Goal: Task Accomplishment & Management: Manage account settings

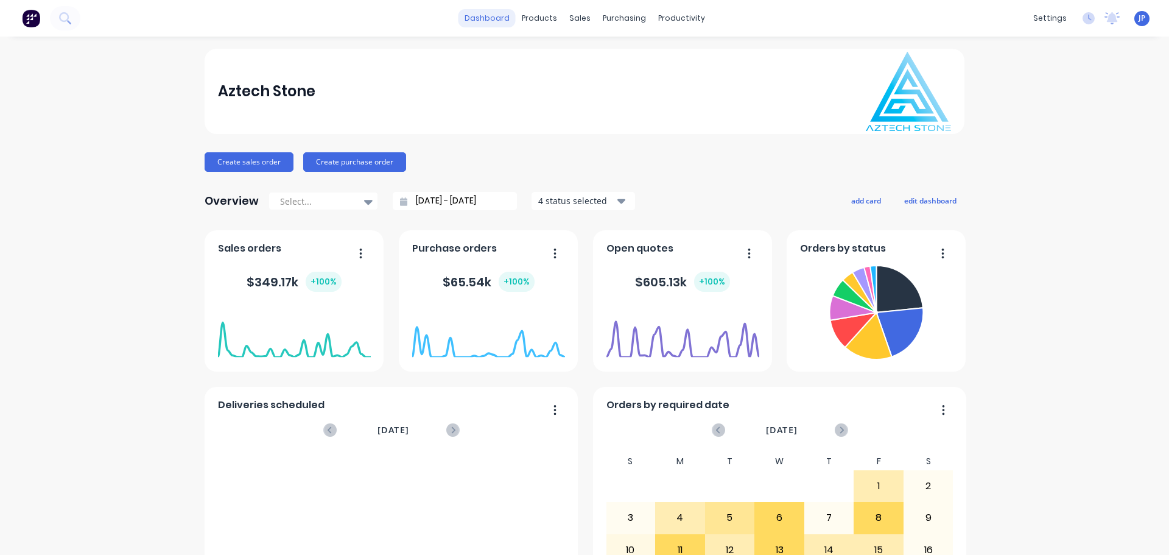
click at [488, 18] on link "dashboard" at bounding box center [486, 18] width 57 height 18
click at [496, 18] on link "dashboard" at bounding box center [486, 18] width 57 height 18
click at [237, 159] on button "Create sales order" at bounding box center [249, 161] width 89 height 19
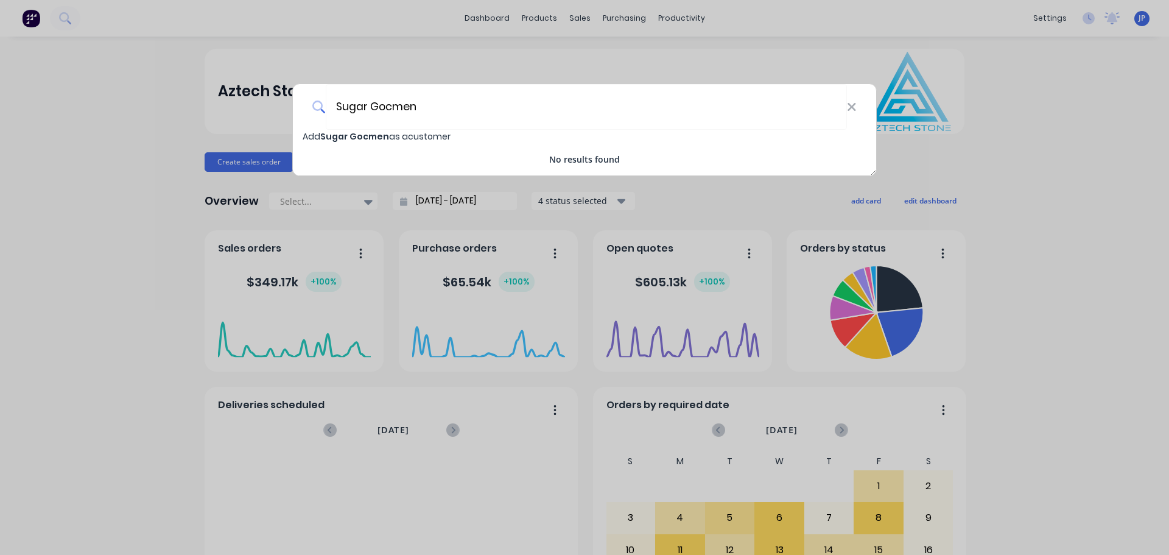
type input "Sugar Gocmen"
click at [386, 135] on span "Sugar Gocmen" at bounding box center [354, 136] width 69 height 12
select select "AU"
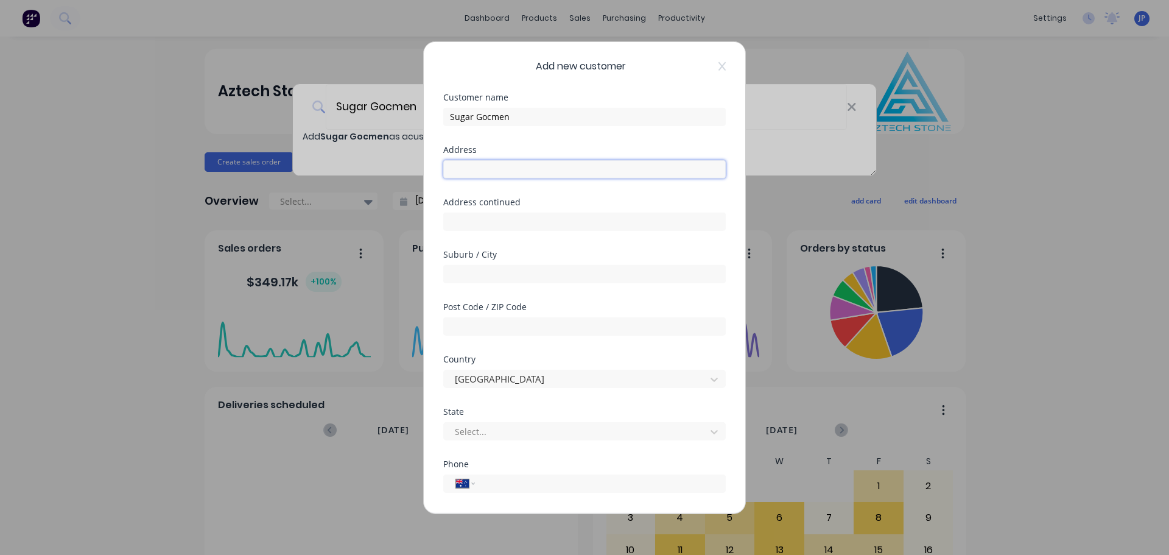
click at [464, 167] on input "text" at bounding box center [584, 168] width 282 height 18
click at [491, 169] on input "2 [PERSON_NAME] [PERSON_NAME] Park" at bounding box center [584, 168] width 282 height 18
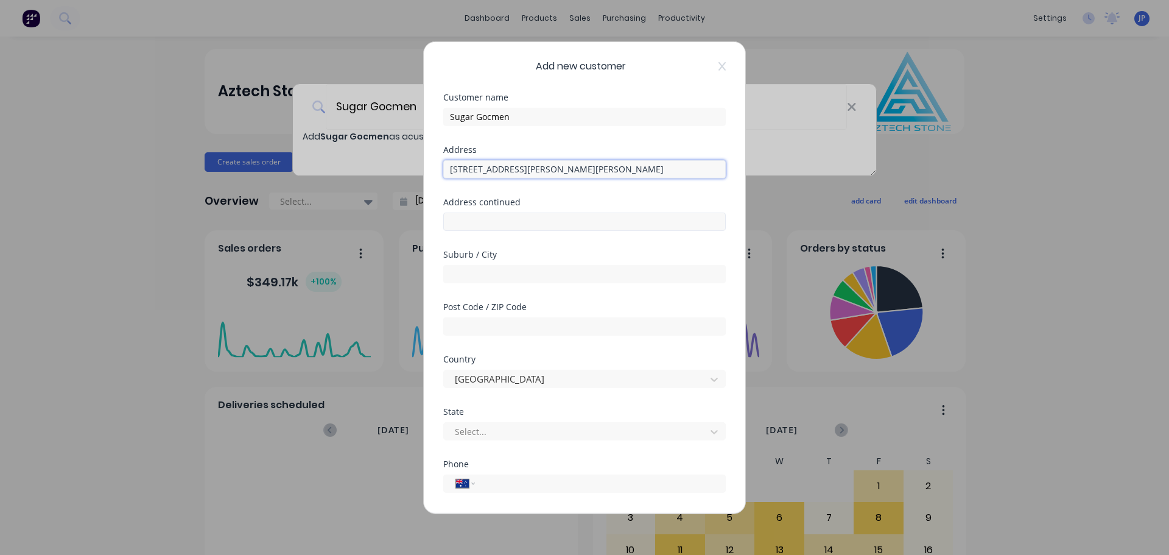
type input "[STREET_ADDRESS][PERSON_NAME][PERSON_NAME]"
click at [479, 222] on input "text" at bounding box center [584, 221] width 282 height 18
drag, startPoint x: 561, startPoint y: 168, endPoint x: 447, endPoint y: 169, distance: 113.2
click at [447, 169] on input "[STREET_ADDRESS][PERSON_NAME][PERSON_NAME]" at bounding box center [584, 168] width 282 height 18
click at [466, 217] on input "text" at bounding box center [584, 221] width 282 height 18
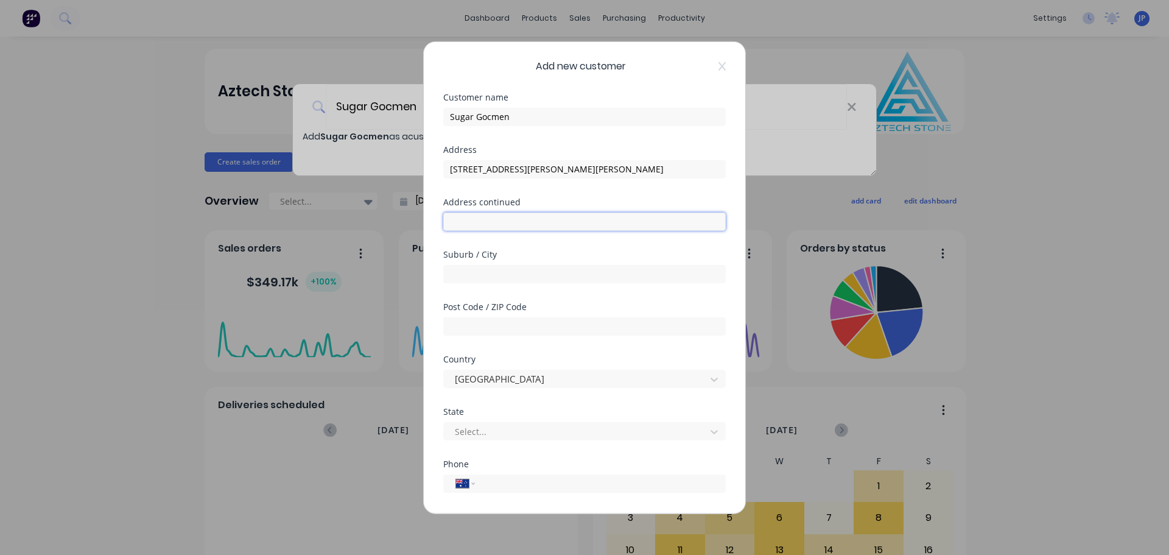
paste input "[STREET_ADDRESS][PERSON_NAME][PERSON_NAME]"
type input "[STREET_ADDRESS][PERSON_NAME][PERSON_NAME]"
click at [467, 275] on input "text" at bounding box center [584, 273] width 282 height 18
type input "[GEOGRAPHIC_DATA]"
click at [466, 329] on input "text" at bounding box center [584, 326] width 282 height 18
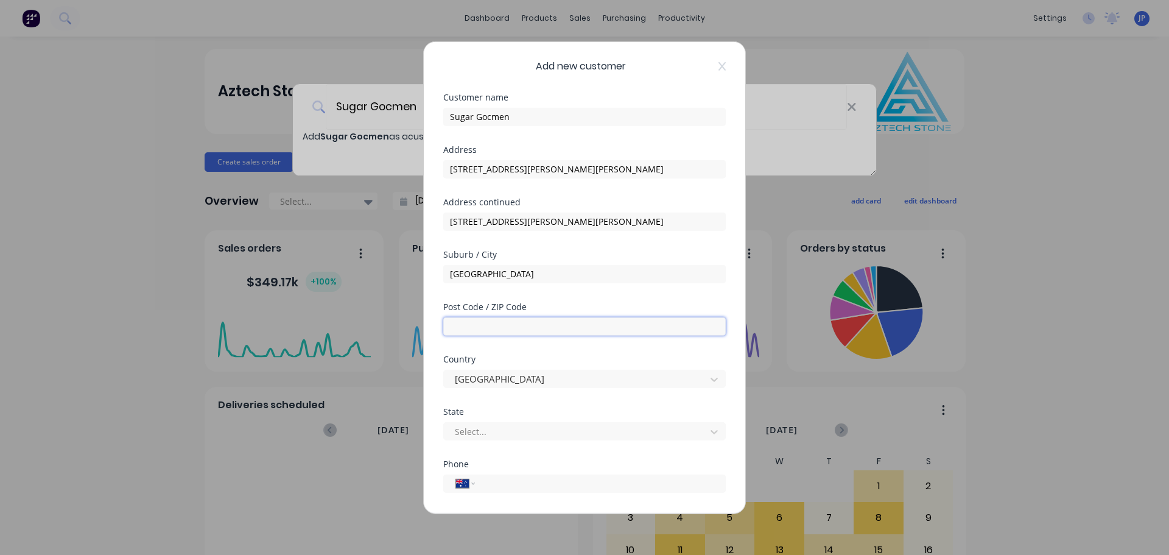
type input "30359"
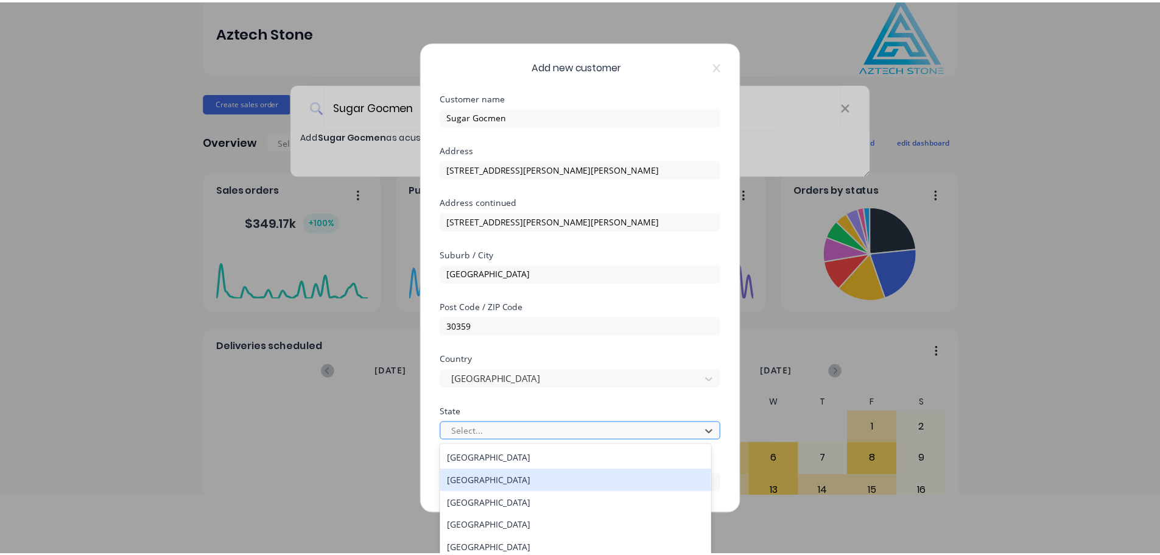
scroll to position [123, 0]
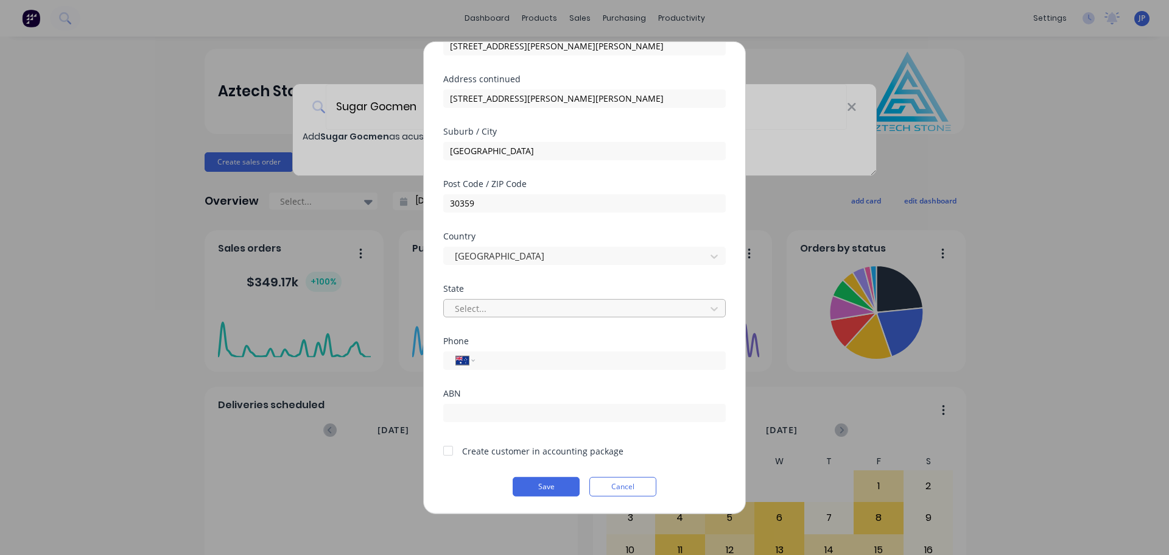
click at [489, 307] on div at bounding box center [577, 308] width 246 height 15
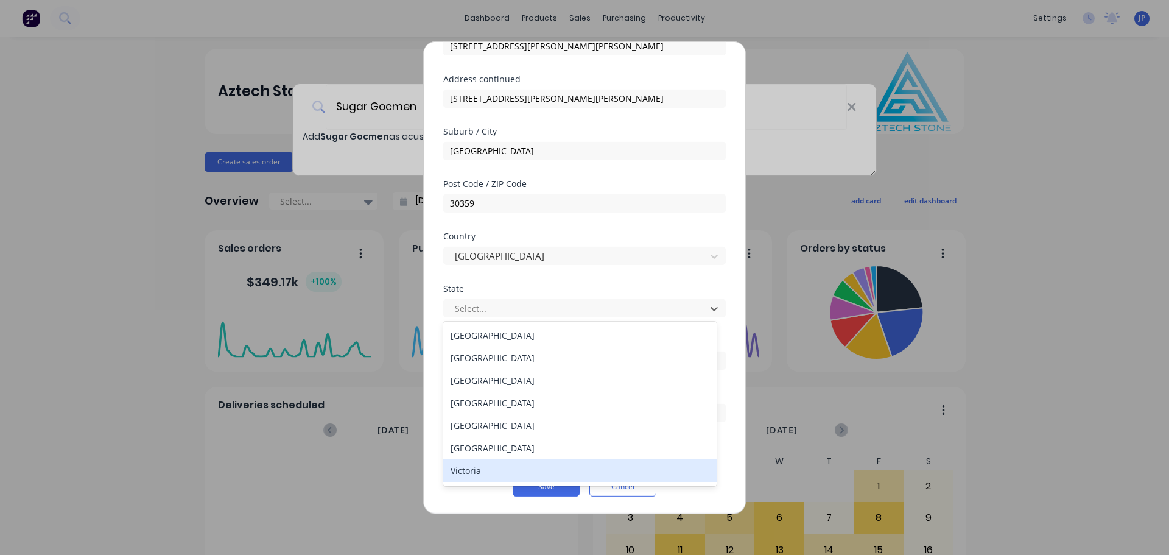
click at [469, 473] on div "Victoria" at bounding box center [579, 470] width 273 height 23
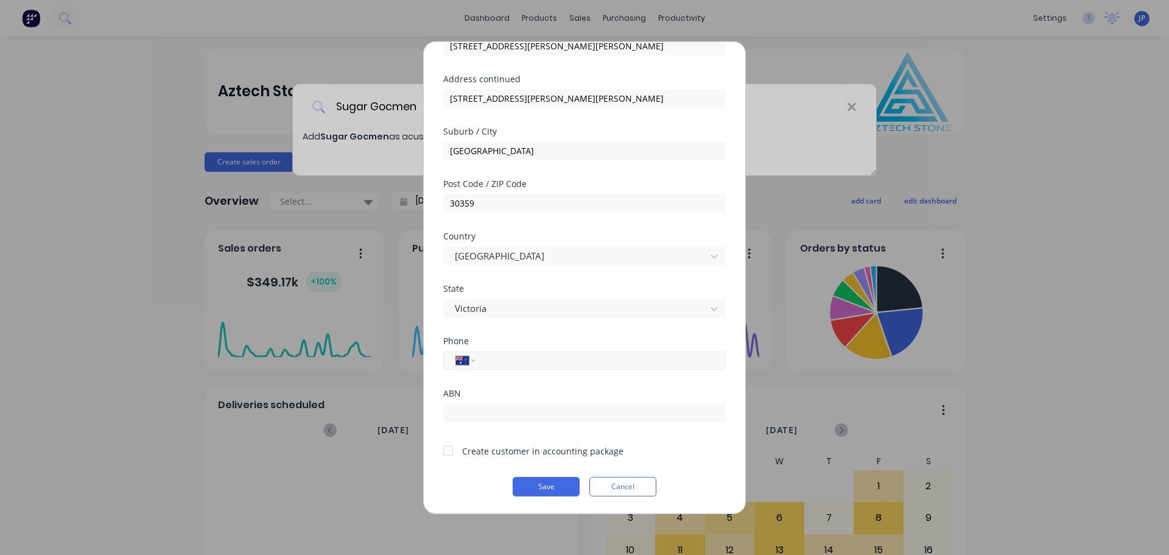
click at [495, 359] on input "tel" at bounding box center [598, 360] width 230 height 14
click at [541, 483] on button "Save" at bounding box center [546, 485] width 67 height 19
click at [502, 358] on input "0441 595 533" at bounding box center [598, 360] width 230 height 14
type input "0447 595 533"
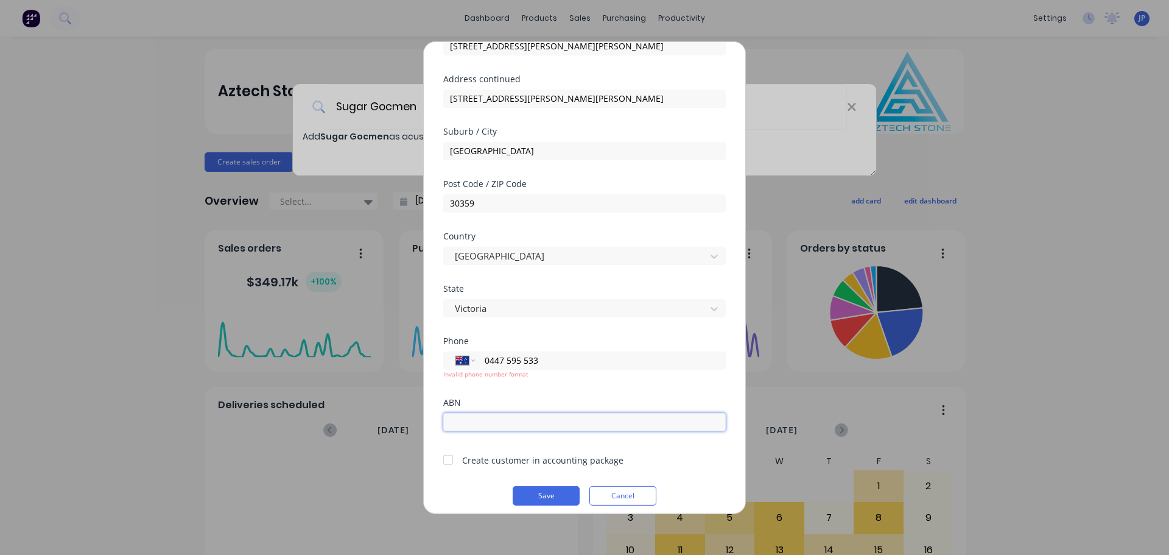
click at [532, 421] on input "text" at bounding box center [584, 421] width 282 height 18
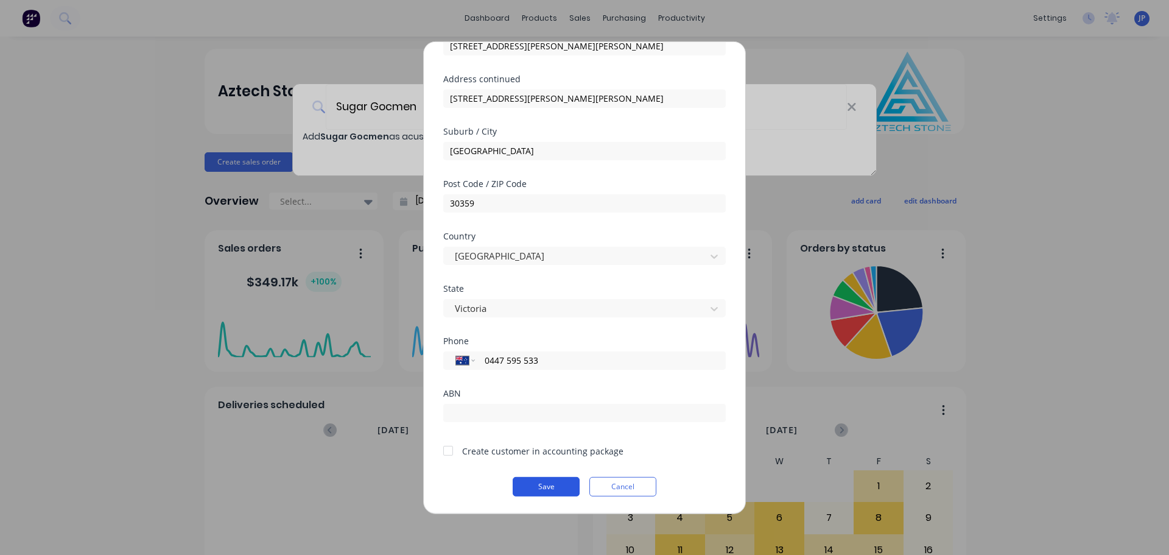
click at [533, 492] on button "Save" at bounding box center [546, 485] width 67 height 19
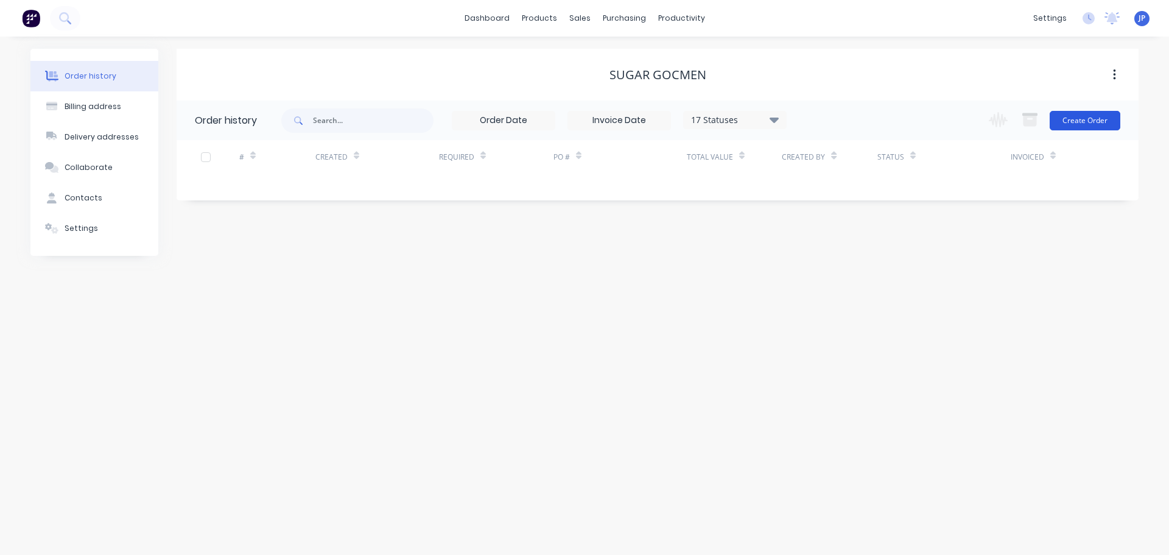
click at [1090, 121] on button "Create Order" at bounding box center [1085, 120] width 71 height 19
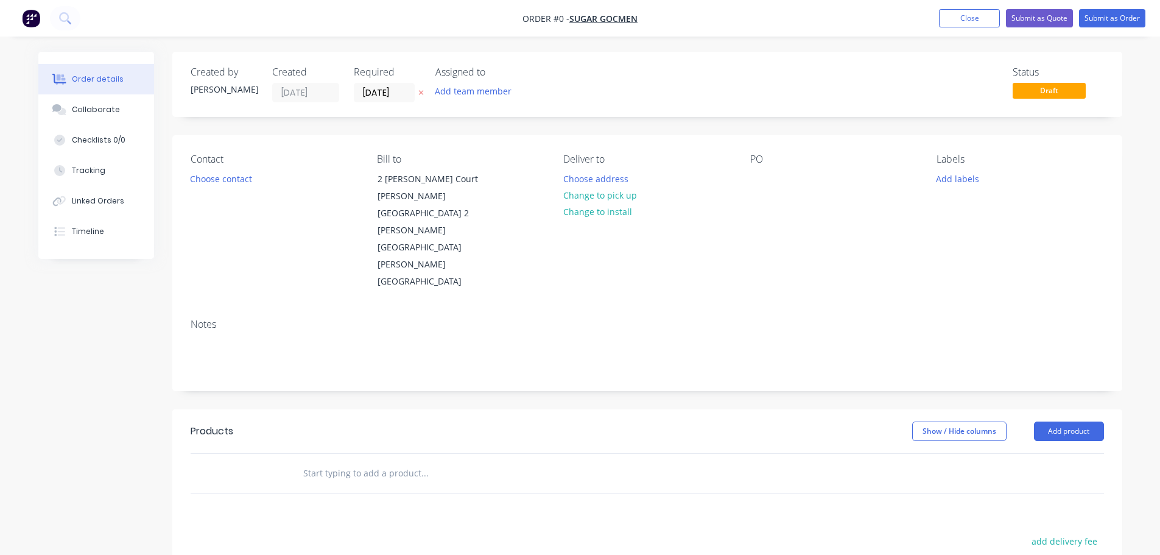
click at [326, 461] on input "text" at bounding box center [425, 473] width 244 height 24
click at [322, 461] on input "Suuply and Install YDL Stone" at bounding box center [425, 473] width 244 height 24
click at [443, 461] on input "Supply and Install YDL Stone" at bounding box center [425, 473] width 244 height 24
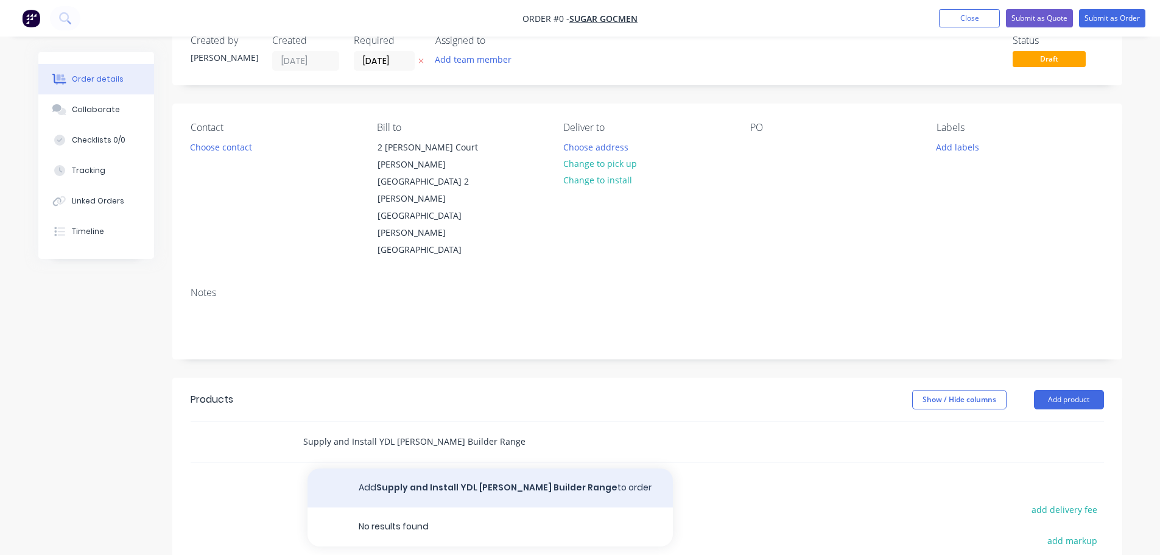
scroll to position [61, 0]
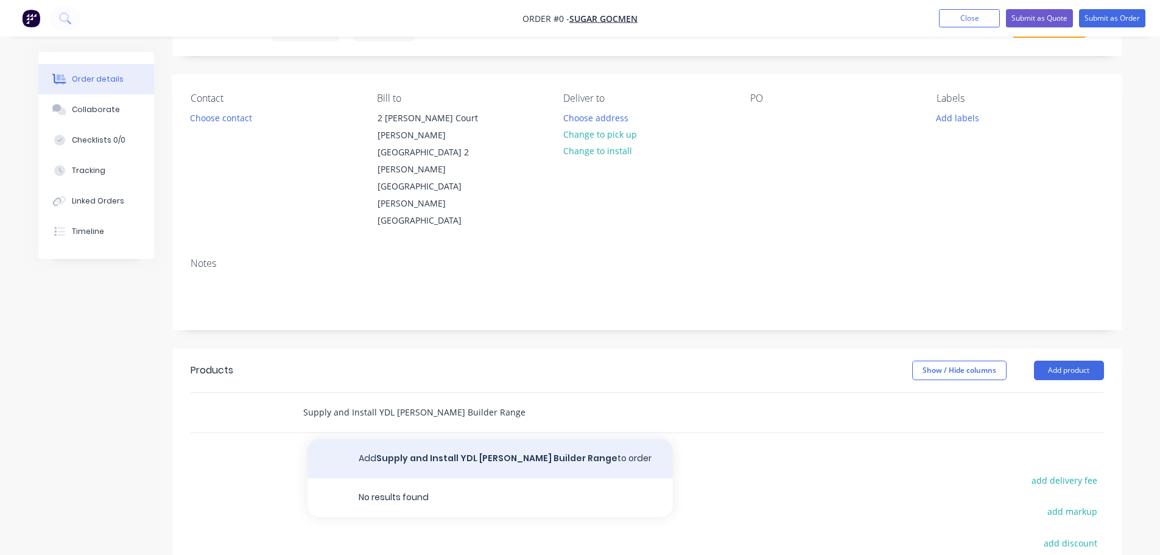
type input "Supply and Install YDL [PERSON_NAME] Builder Range"
click at [583, 439] on button "Add Supply and Install YDL [PERSON_NAME] Builder Range to order" at bounding box center [489, 458] width 365 height 39
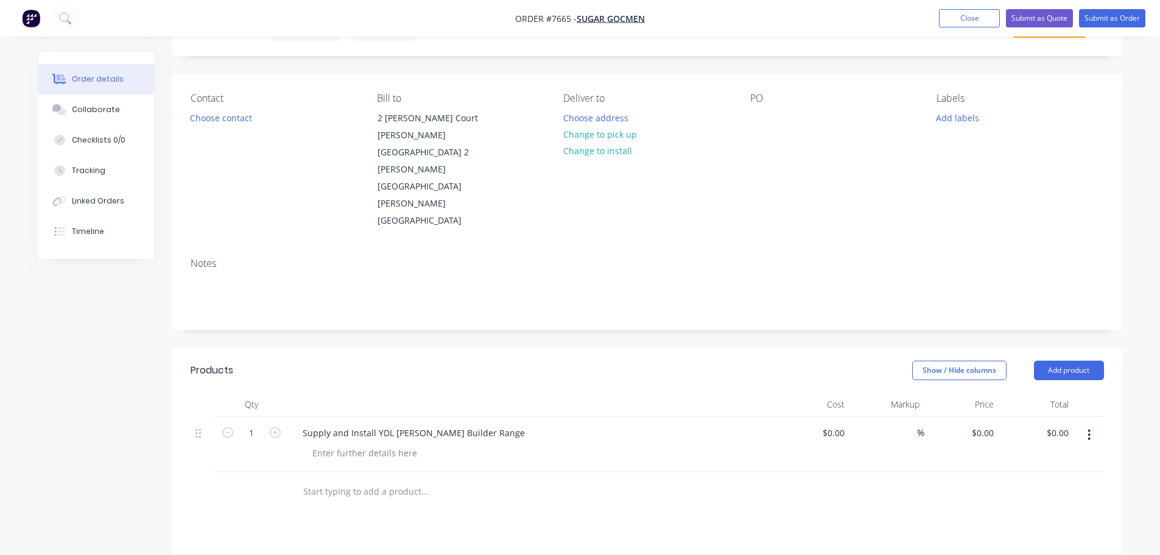
click at [370, 479] on input "text" at bounding box center [425, 491] width 244 height 24
drag, startPoint x: 370, startPoint y: 459, endPoint x: 583, endPoint y: 459, distance: 213.1
click at [583, 479] on div at bounding box center [475, 491] width 365 height 24
click at [335, 479] on input "text" at bounding box center [425, 491] width 244 height 24
paste input "Laundry Top • 1282x600x20mm top mount cut out polished 1 long. Bathroom Vanity …"
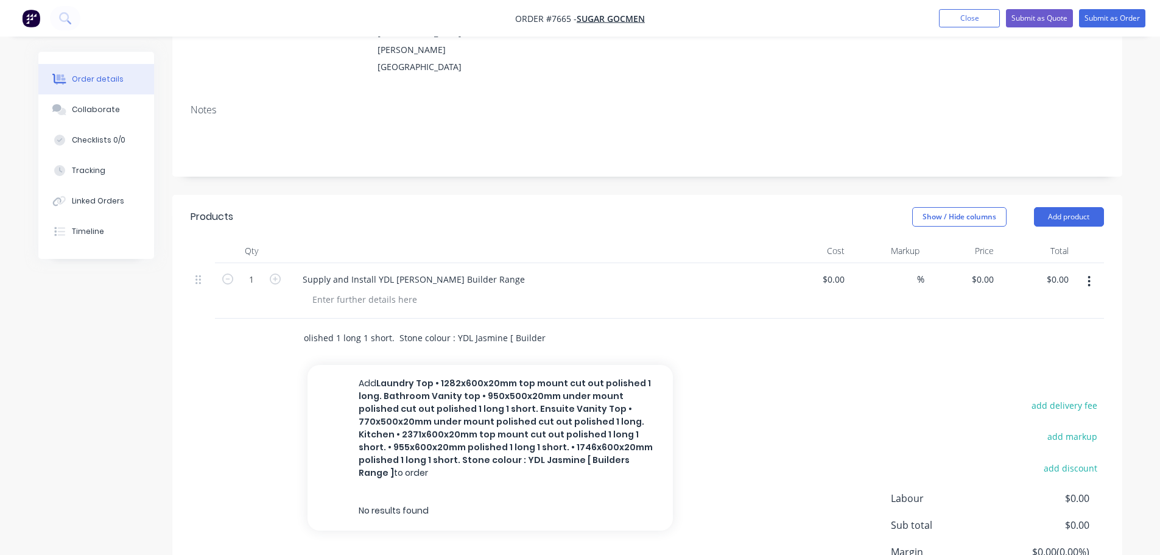
scroll to position [244, 0]
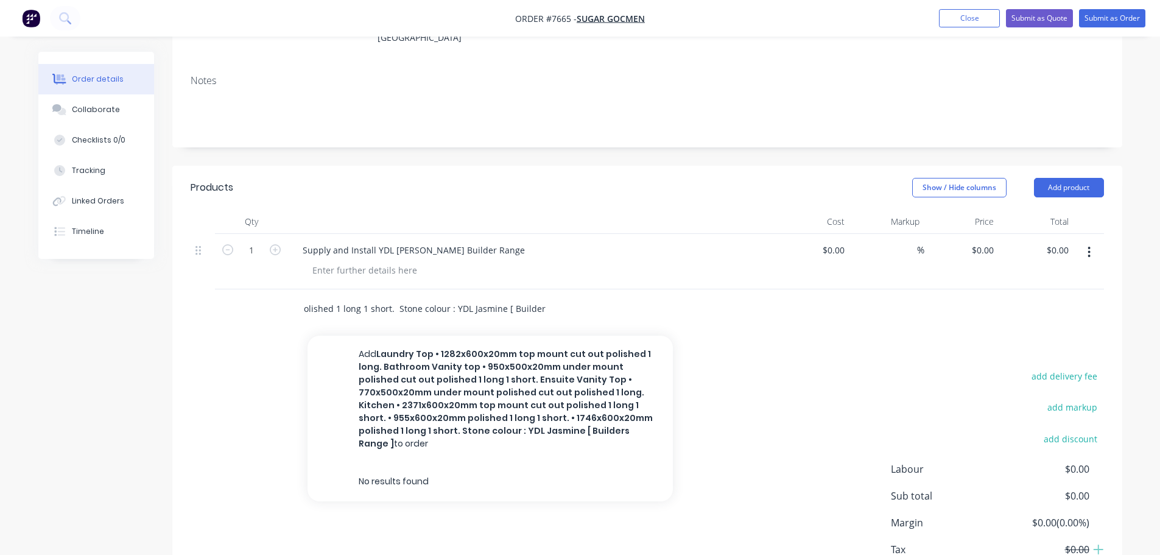
type input "Laundry Top • 1282x600x20mm top mount cut out polished 1 long. Bathroom Vanity …"
click at [553, 296] on div "Laundry Top • 1282x600x20mm top mount cut out polished 1 long. Bathroom Vanity …" at bounding box center [475, 308] width 365 height 24
click at [552, 296] on div "Laundry Top • 1282x600x20mm top mount cut out polished 1 long. Bathroom Vanity …" at bounding box center [475, 308] width 365 height 24
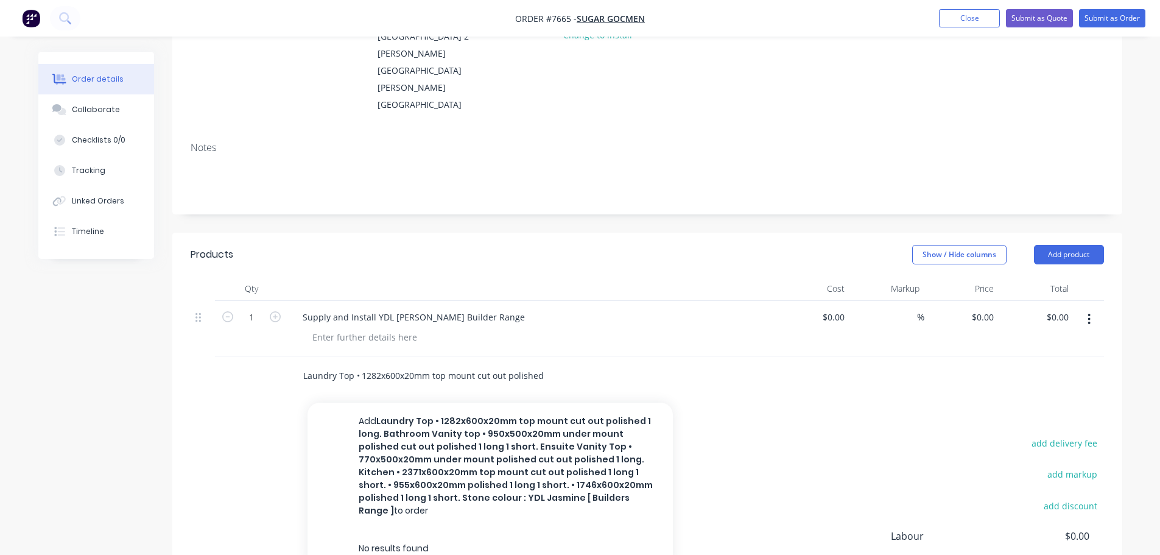
scroll to position [172, 0]
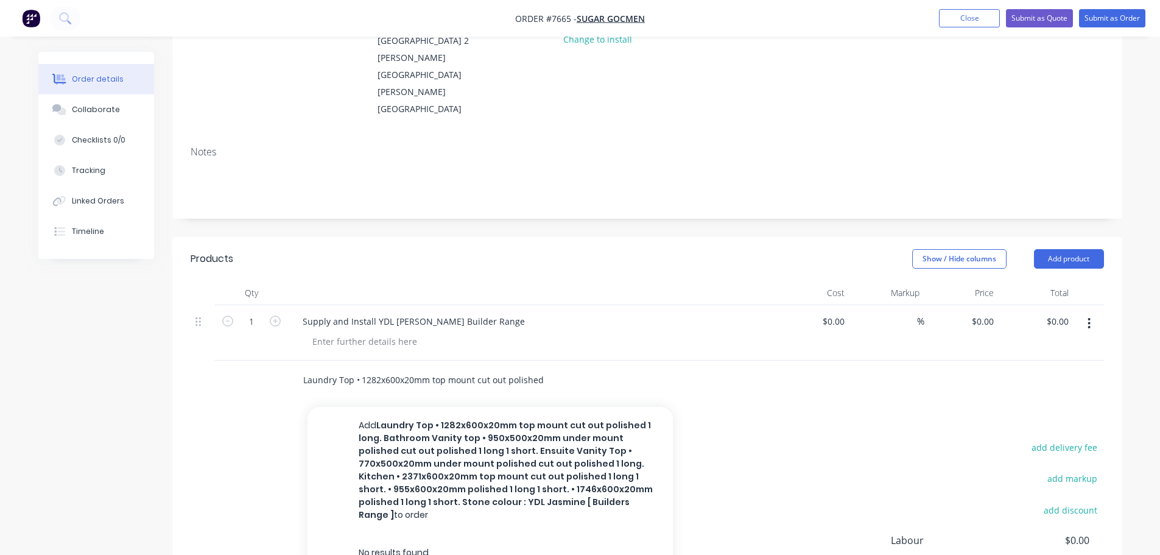
click at [520, 368] on input "Laundry Top • 1282x600x20mm top mount cut out polished 1 long. Bathroom Vanity …" at bounding box center [425, 380] width 244 height 24
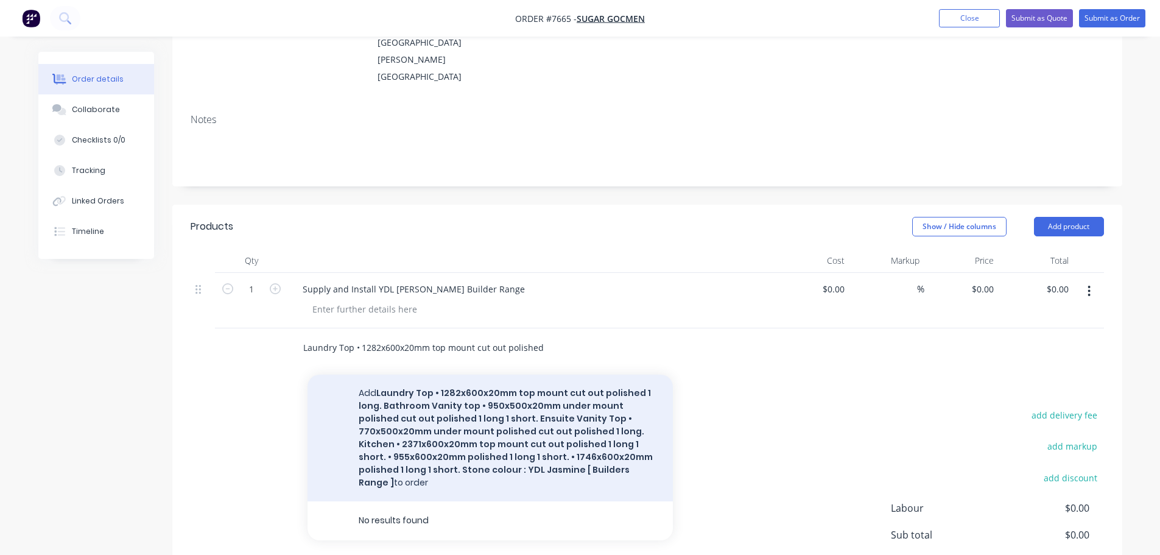
scroll to position [233, 0]
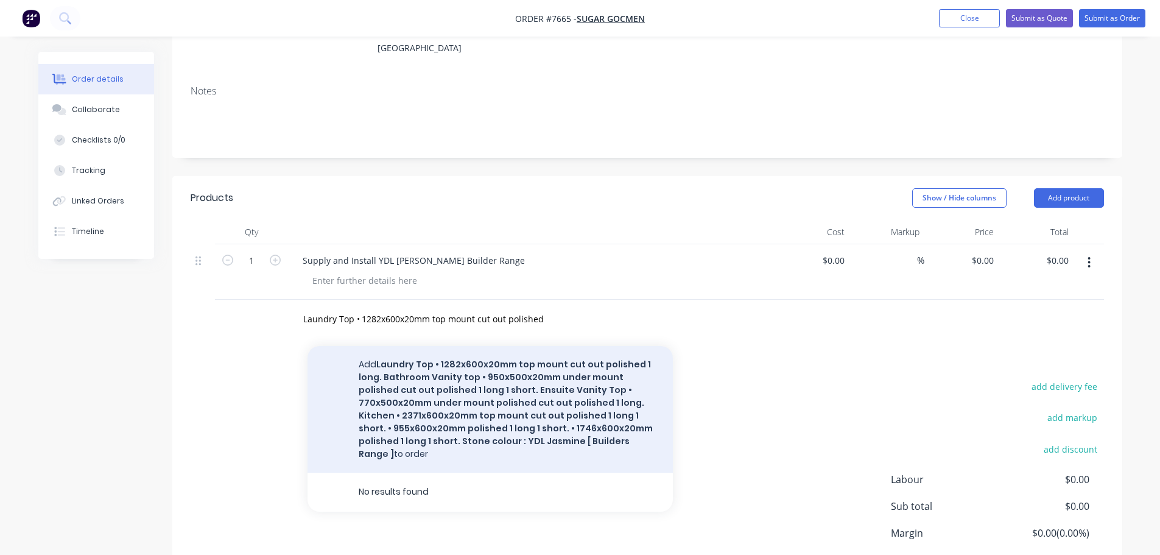
click at [519, 406] on button "Add Laundry Top • 1282x600x20mm top mount cut out polished 1 long. Bathroom Van…" at bounding box center [489, 409] width 365 height 127
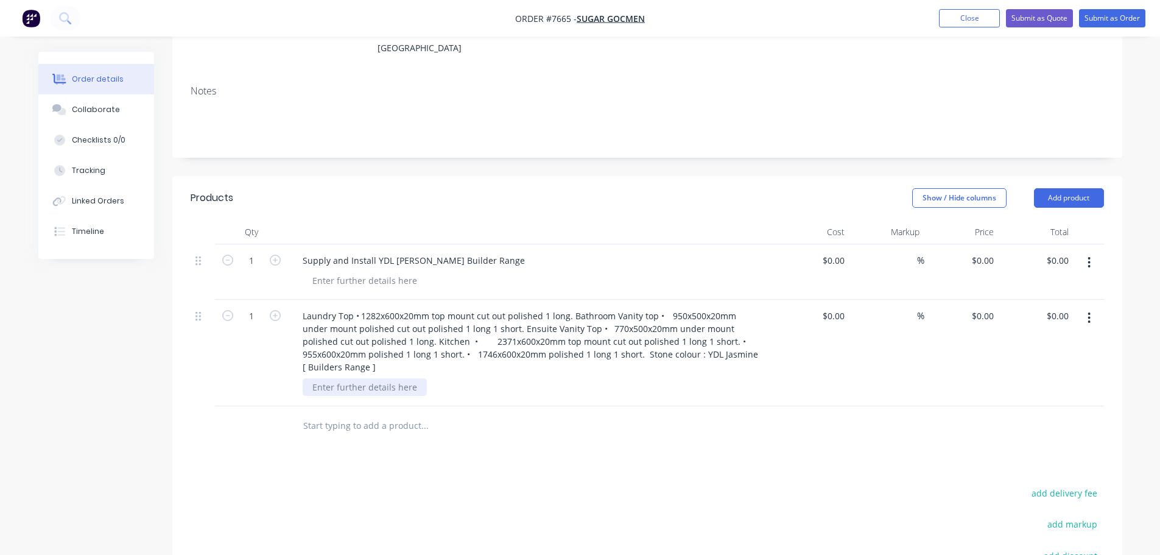
click at [360, 378] on div at bounding box center [365, 387] width 124 height 18
click at [494, 378] on div "Aztech Stone have not included and caulking ito this Quote" at bounding box center [433, 387] width 261 height 18
click at [837, 251] on input at bounding box center [842, 260] width 14 height 18
type input "$3,400.00"
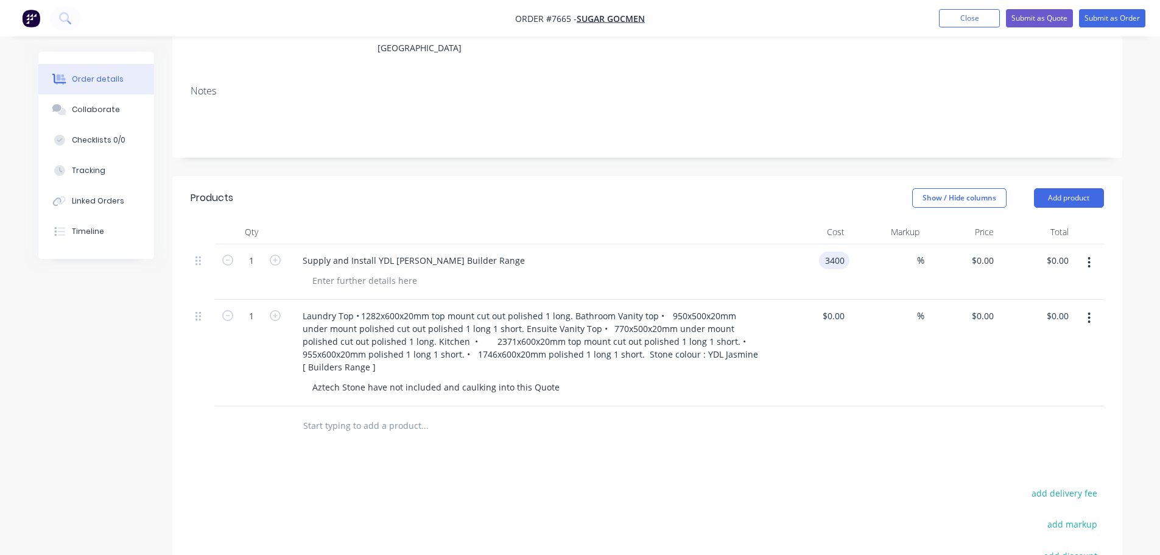
type input "$3,400.00"
click at [837, 300] on div "$0.00 $0.00" at bounding box center [812, 353] width 75 height 107
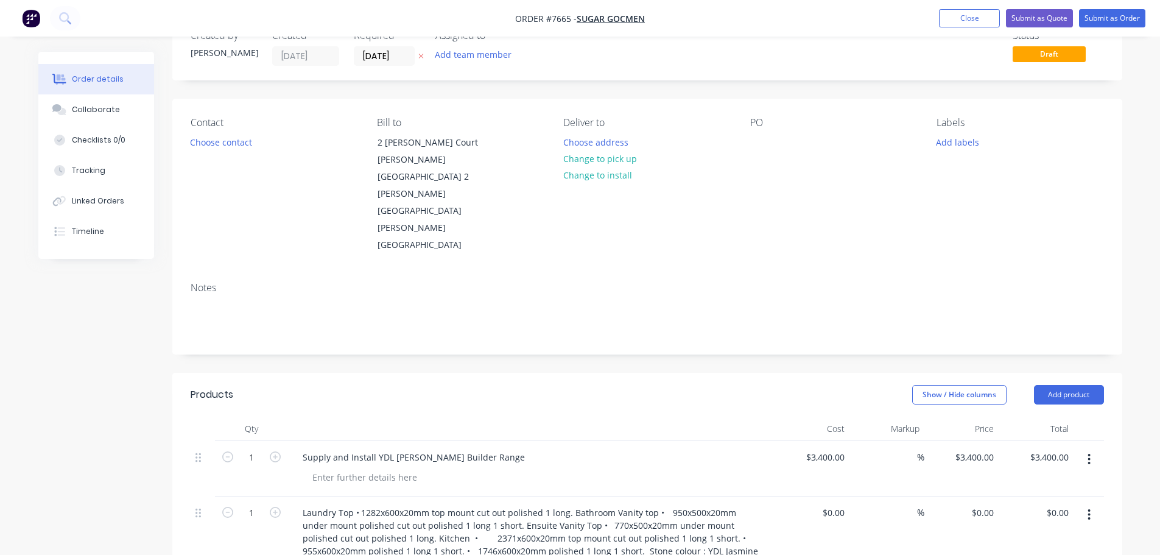
scroll to position [23, 0]
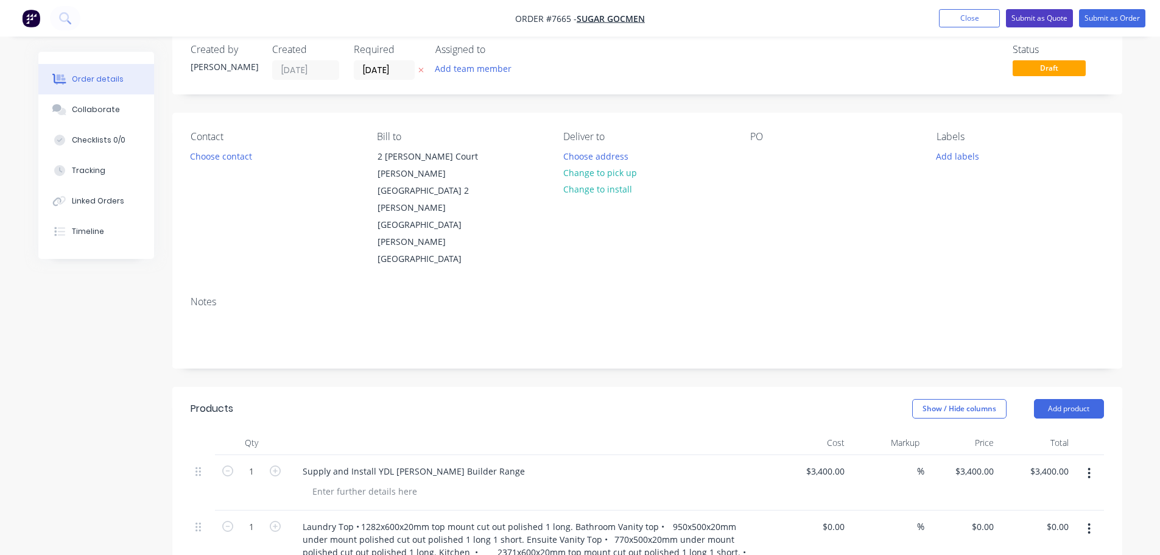
click at [1036, 16] on button "Submit as Quote" at bounding box center [1039, 18] width 67 height 18
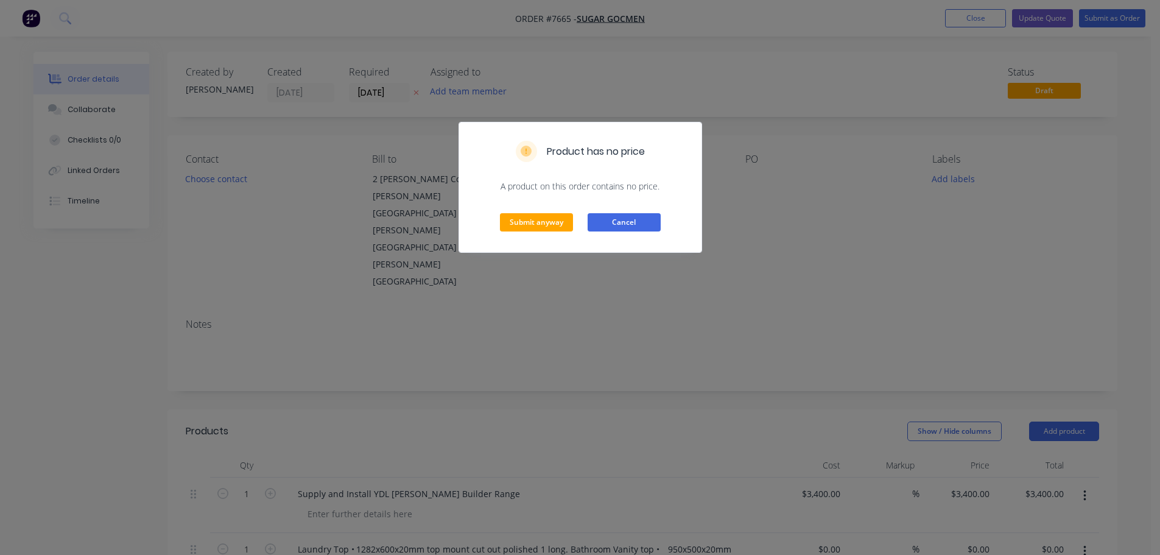
click at [626, 225] on button "Cancel" at bounding box center [623, 222] width 73 height 18
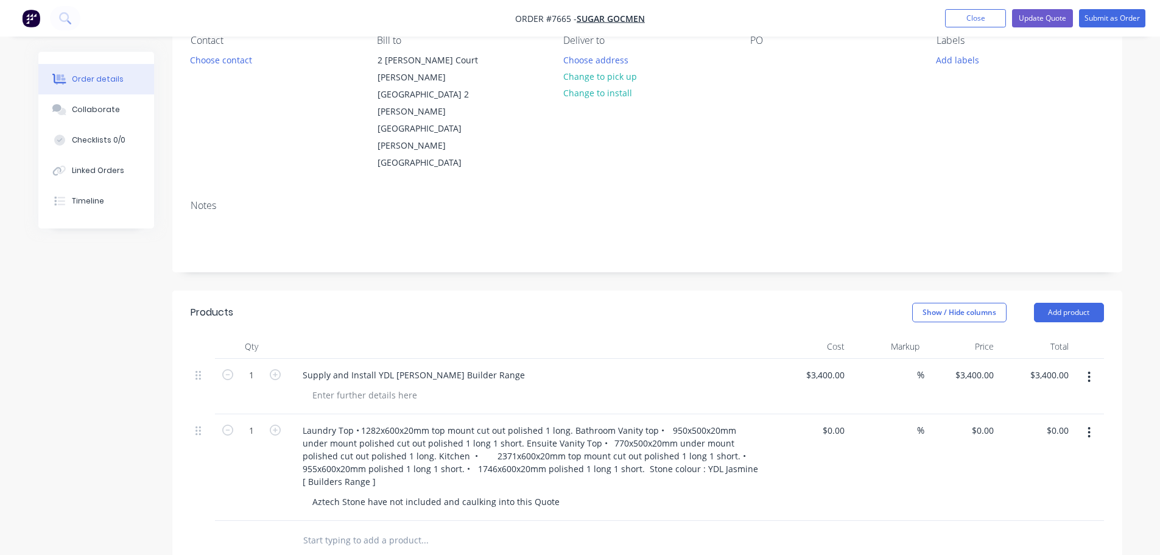
scroll to position [122, 0]
click at [436, 383] on div at bounding box center [537, 392] width 468 height 18
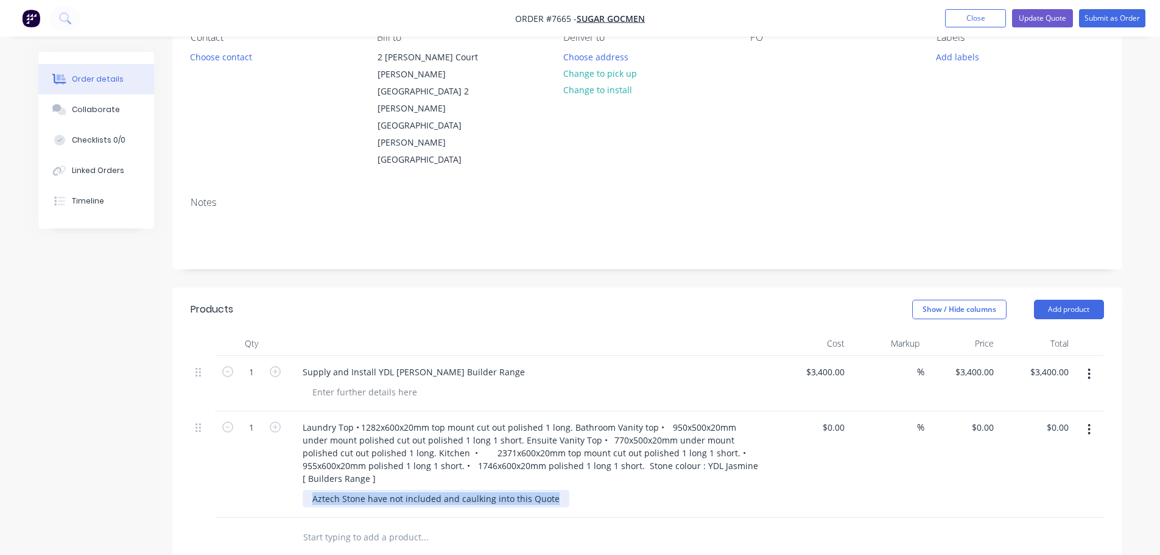
drag, startPoint x: 531, startPoint y: 447, endPoint x: 288, endPoint y: 384, distance: 251.6
click at [288, 411] on div "Laundry Top • 1282x600x20mm top mount cut out polished 1 long. Bathroom Vanity …" at bounding box center [531, 464] width 487 height 107
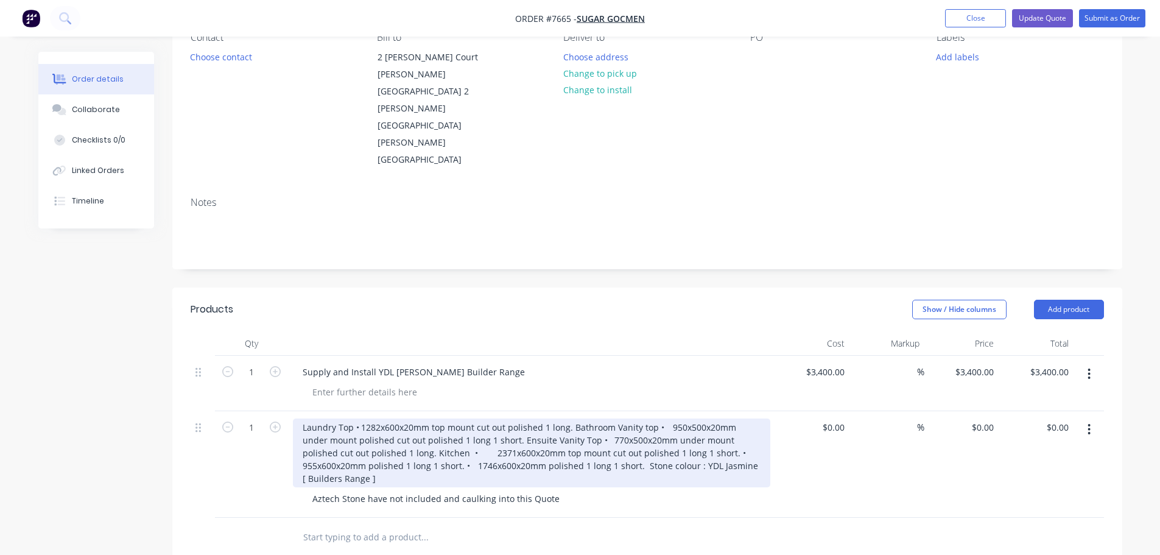
drag, startPoint x: 514, startPoint y: 428, endPoint x: 526, endPoint y: 432, distance: 12.9
click at [516, 428] on div "Laundry Top • 1282x600x20mm top mount cut out polished 1 long. Bathroom Vanity …" at bounding box center [531, 452] width 477 height 69
drag, startPoint x: 763, startPoint y: 431, endPoint x: 263, endPoint y: 385, distance: 501.9
click at [263, 411] on div "1 Laundry Top • 1282x600x20mm top mount cut out polished 1 long. Bathroom Vanit…" at bounding box center [647, 464] width 913 height 107
copy div "Laundry Top • 1282x600x20mm top mount cut out polished 1 long. Bathroom Vanity …"
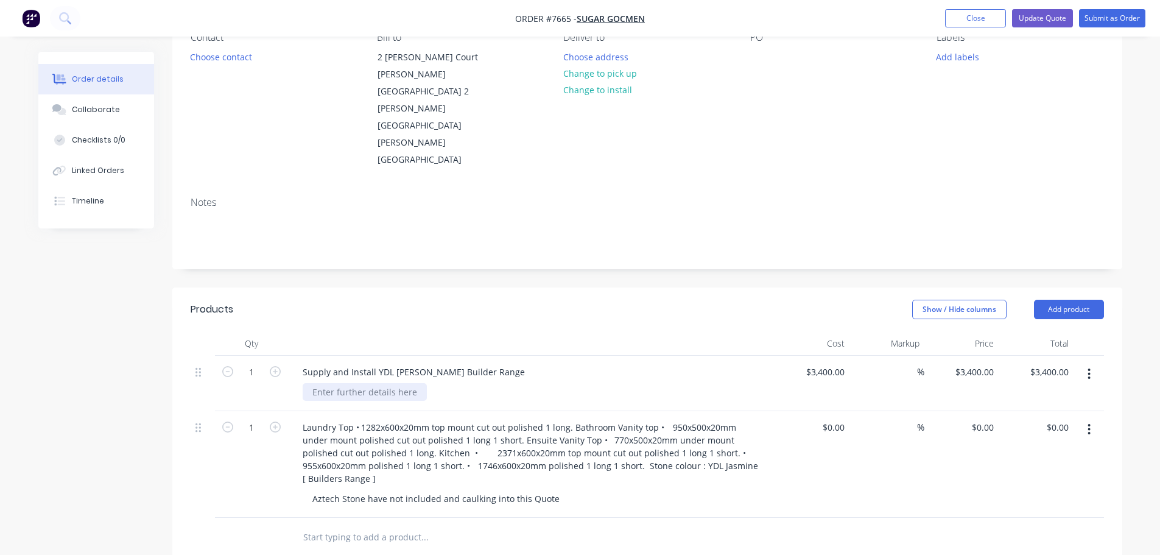
click at [326, 383] on div at bounding box center [365, 392] width 124 height 18
paste div
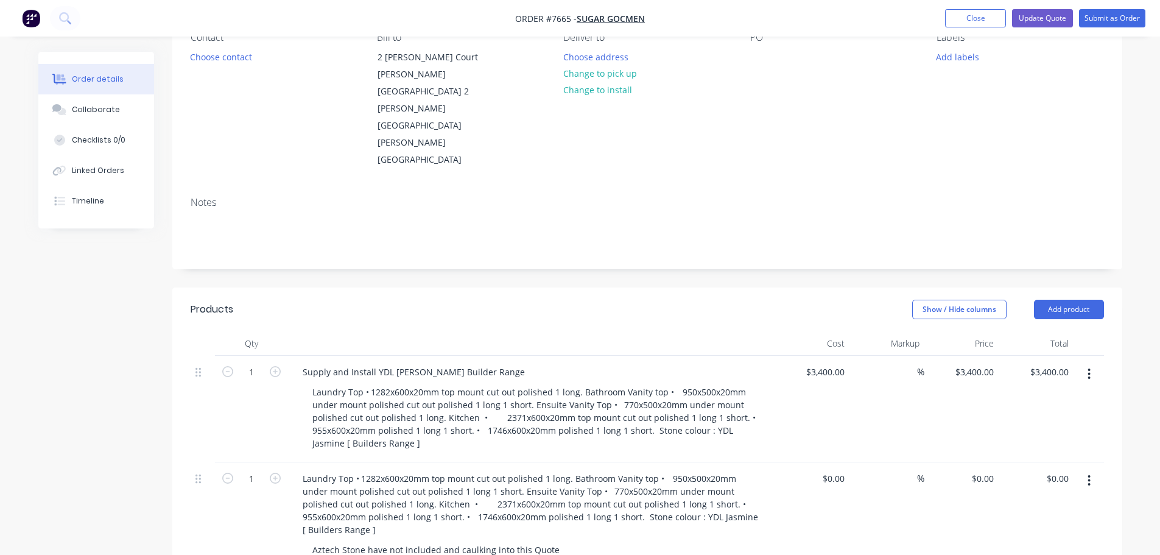
click at [566, 541] on div "Aztech Stone have not included and caulking into this Quote" at bounding box center [537, 550] width 468 height 18
drag, startPoint x: 553, startPoint y: 503, endPoint x: 309, endPoint y: 502, distance: 244.1
click at [309, 541] on div "Aztech Stone have not included and caulking into this Quote" at bounding box center [436, 550] width 267 height 18
copy div "Aztech Stone have not included and caulking into this Quote"
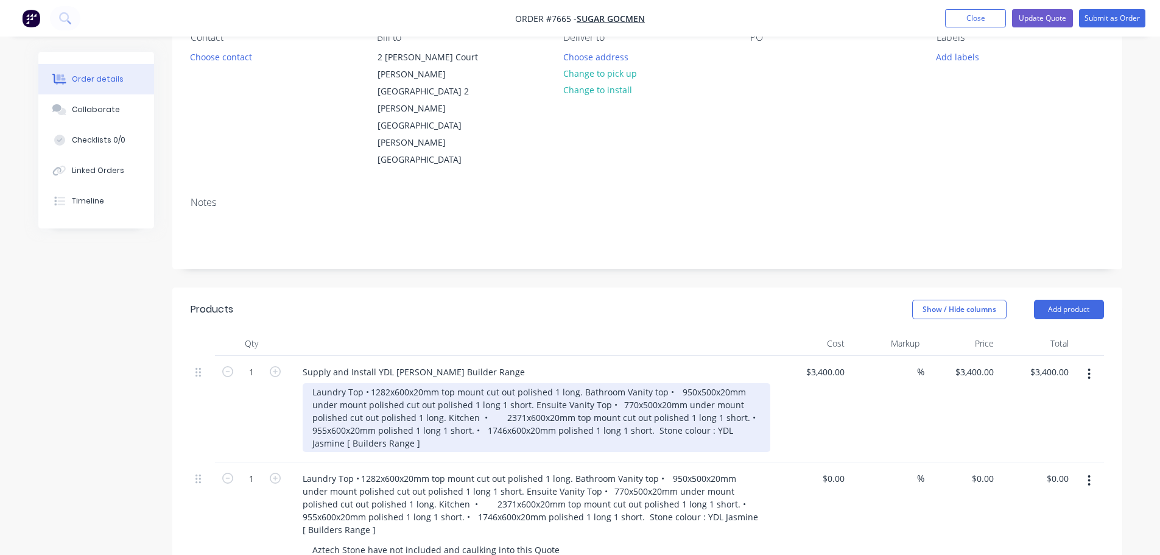
click at [426, 413] on div "Laundry Top • 1282x600x20mm top mount cut out polished 1 long. Bathroom Vanity …" at bounding box center [537, 417] width 468 height 69
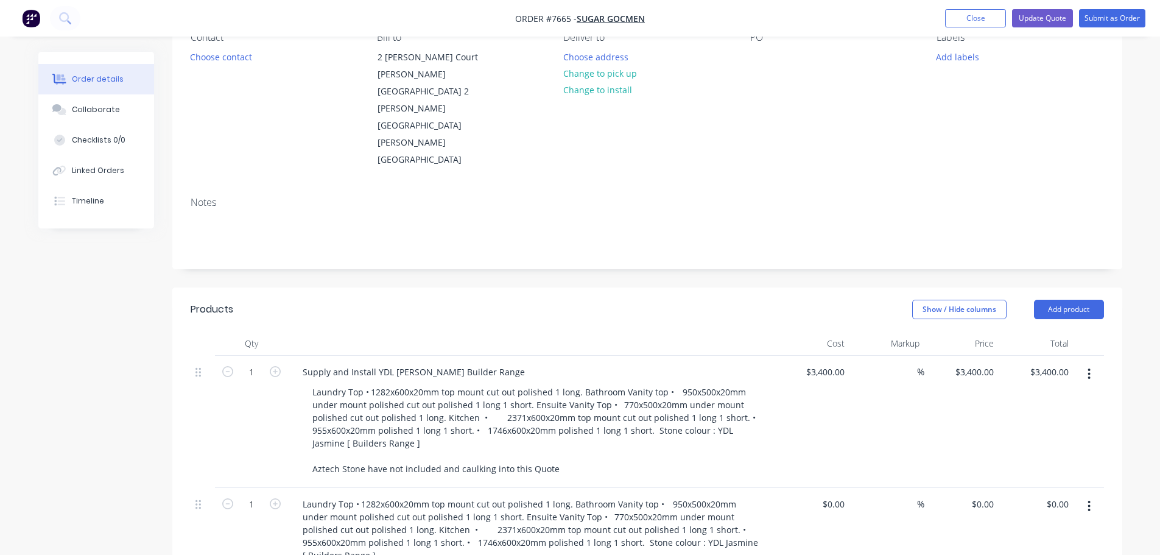
drag, startPoint x: 562, startPoint y: 528, endPoint x: 553, endPoint y: 527, distance: 9.3
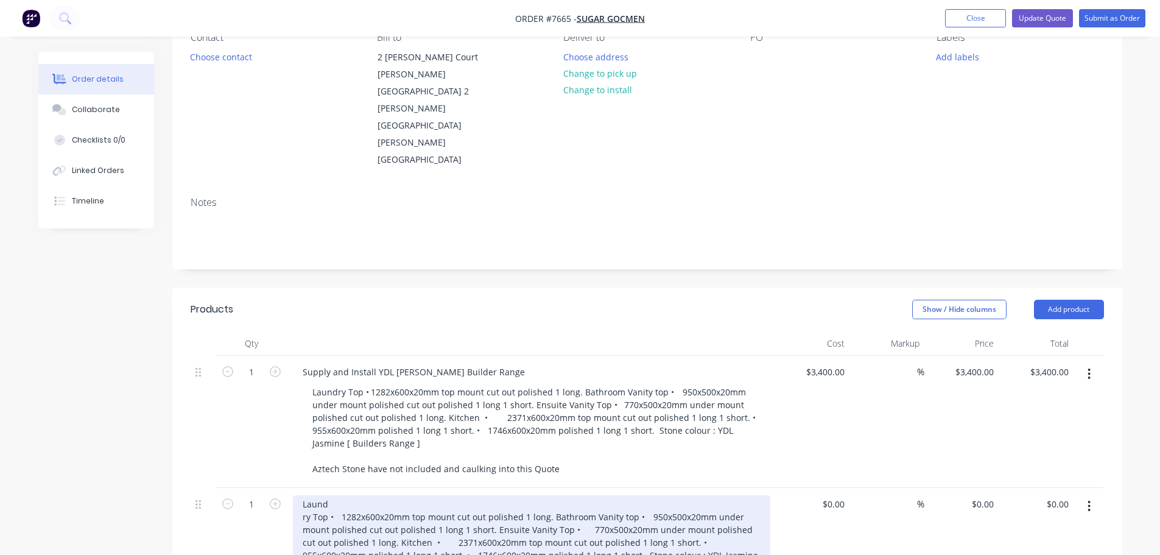
click at [727, 524] on div "Laund ry Top • 1282x600x20mm top mount cut out polished 1 long. Bathroom Vanity…" at bounding box center [531, 536] width 477 height 82
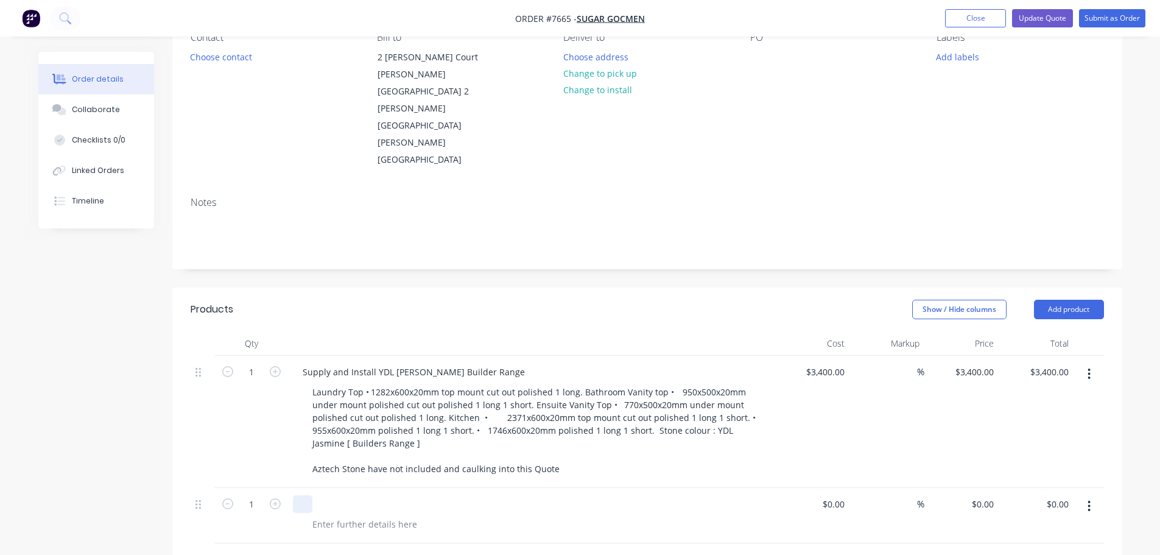
click at [201, 495] on div at bounding box center [202, 503] width 15 height 16
click at [478, 495] on div at bounding box center [531, 504] width 477 height 18
click at [1051, 19] on button "Update Quote" at bounding box center [1042, 18] width 61 height 18
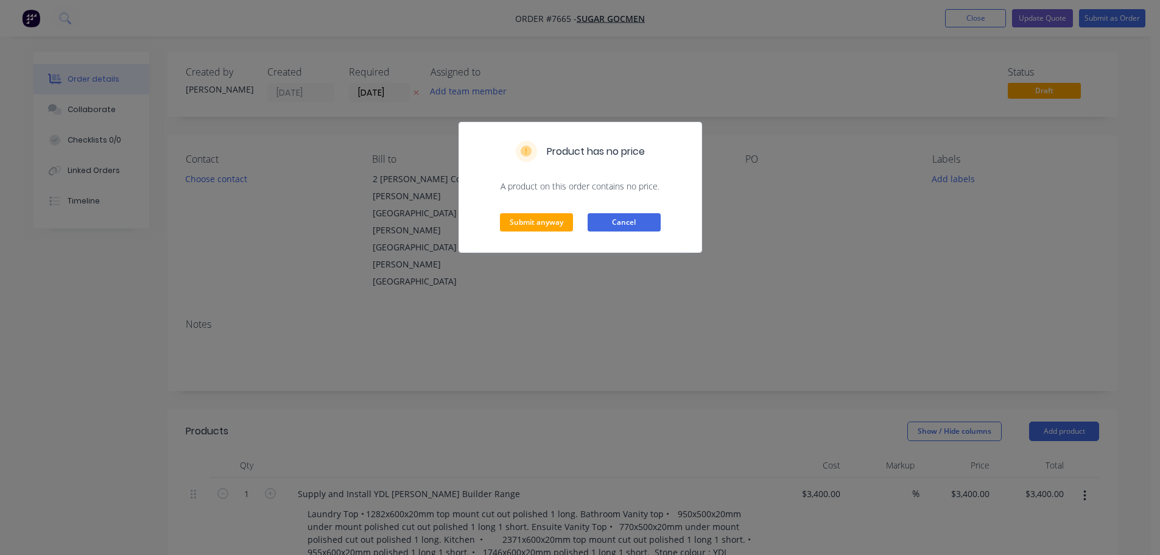
click at [637, 226] on button "Cancel" at bounding box center [623, 222] width 73 height 18
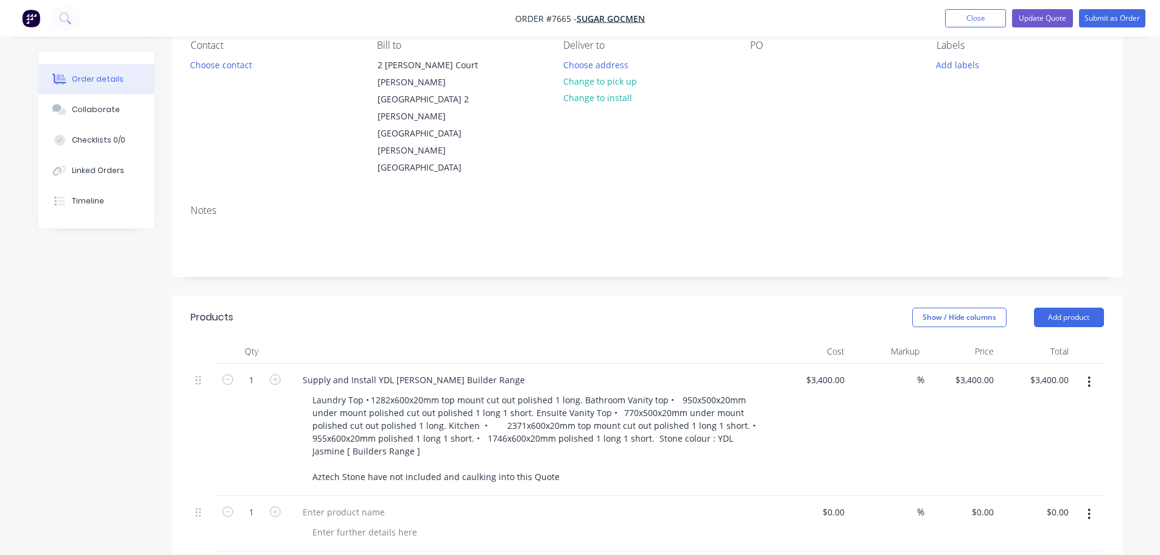
scroll to position [183, 0]
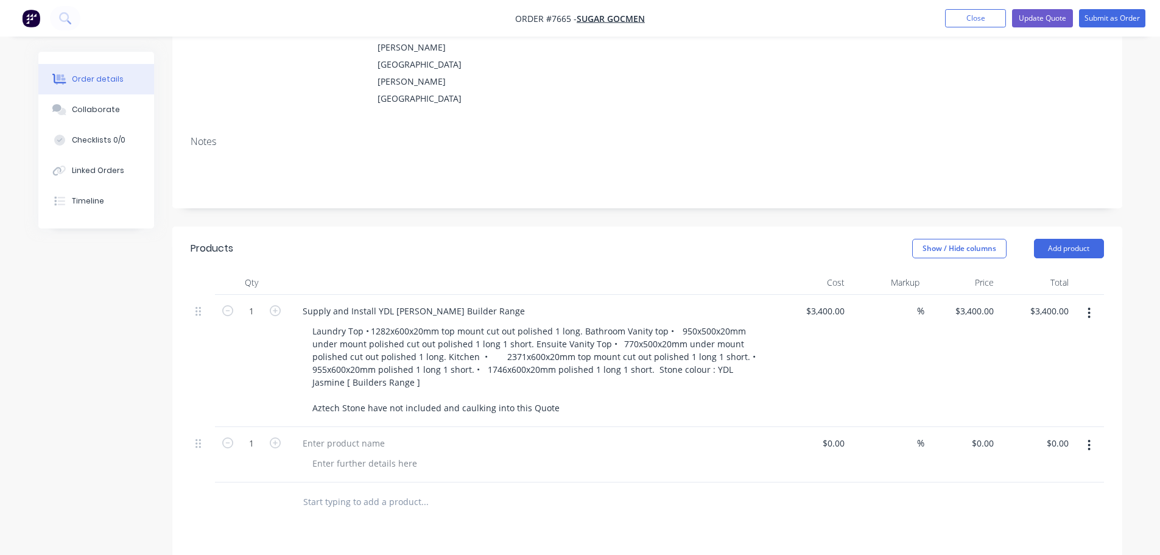
click at [1089, 440] on icon "button" at bounding box center [1089, 445] width 2 height 11
click at [1012, 541] on div "Delete" at bounding box center [1046, 550] width 94 height 18
click at [1042, 18] on button "Update Quote" at bounding box center [1042, 18] width 61 height 18
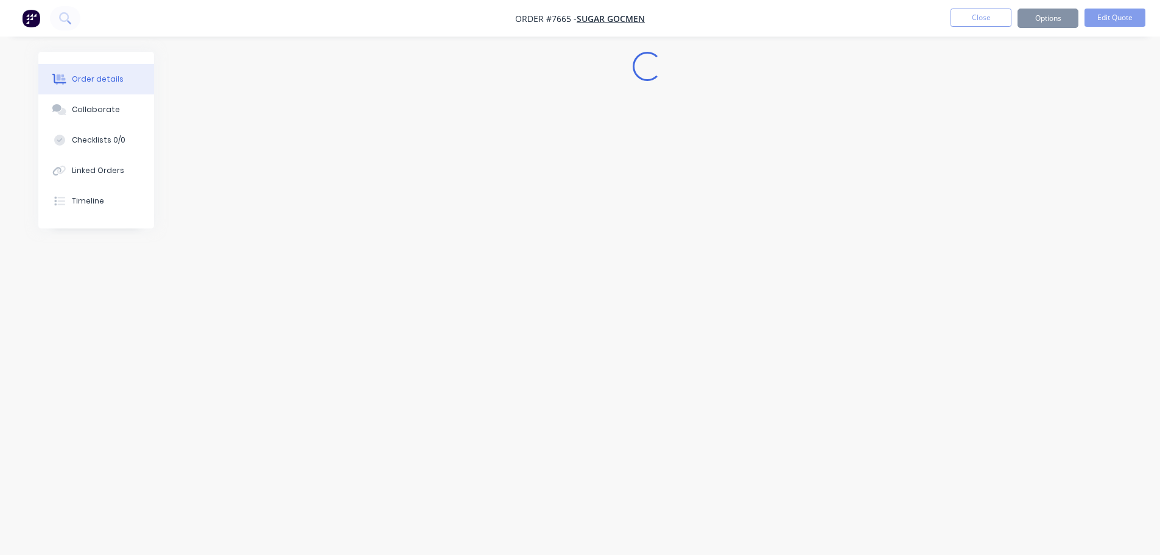
scroll to position [0, 0]
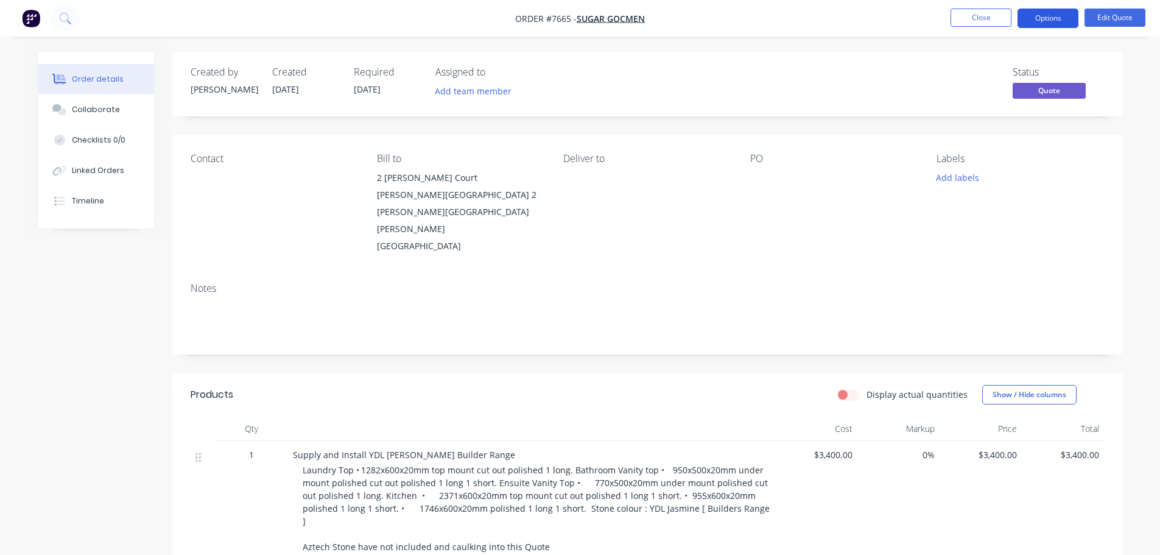
click at [1061, 18] on button "Options" at bounding box center [1047, 18] width 61 height 19
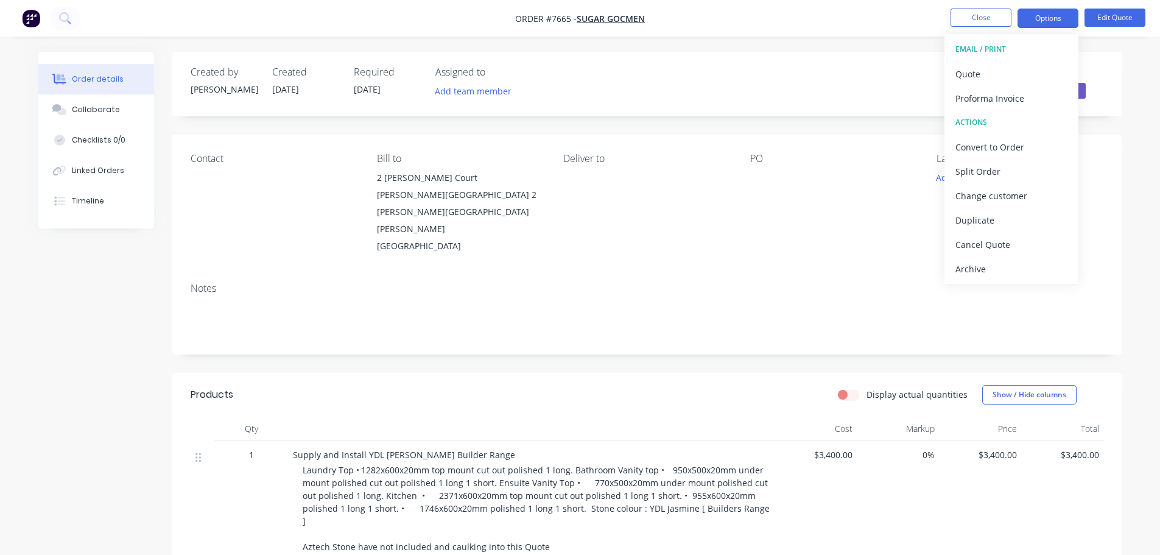
click at [686, 373] on header "Products Display actual quantities Show / Hide columns" at bounding box center [647, 395] width 950 height 44
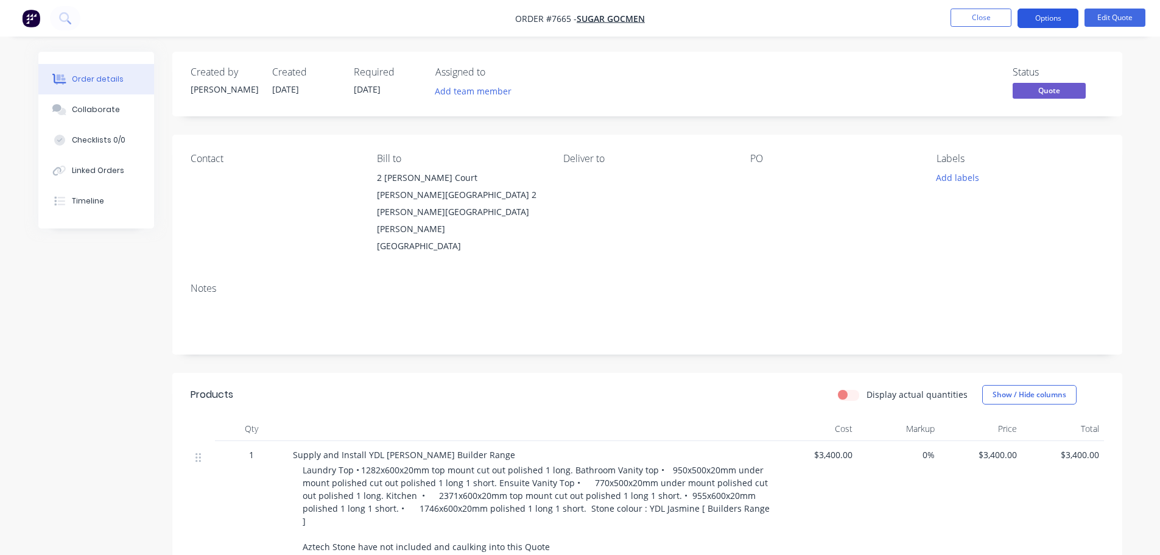
click at [1048, 24] on button "Options" at bounding box center [1047, 18] width 61 height 19
click at [849, 273] on div "Notes" at bounding box center [647, 314] width 950 height 82
click at [1049, 15] on button "Options" at bounding box center [1047, 18] width 61 height 19
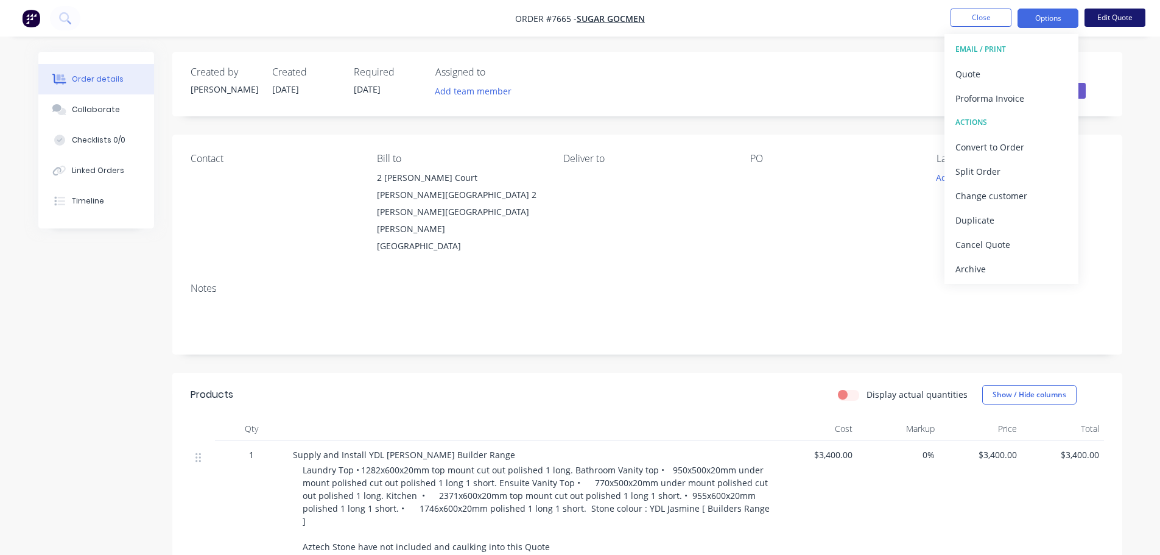
click at [1115, 15] on button "Edit Quote" at bounding box center [1114, 18] width 61 height 18
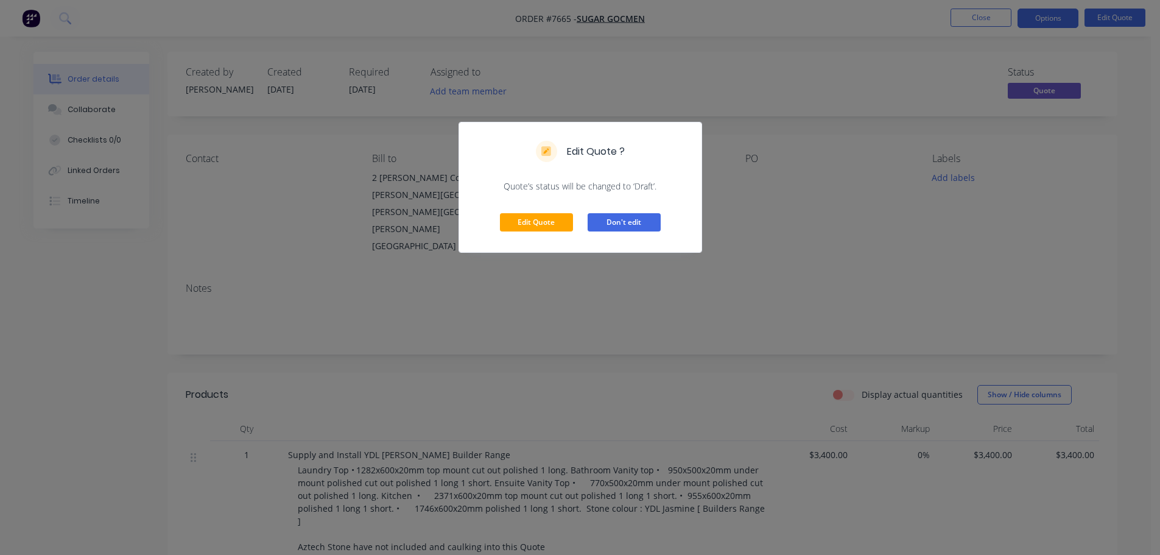
click at [617, 226] on button "Don't edit" at bounding box center [623, 222] width 73 height 18
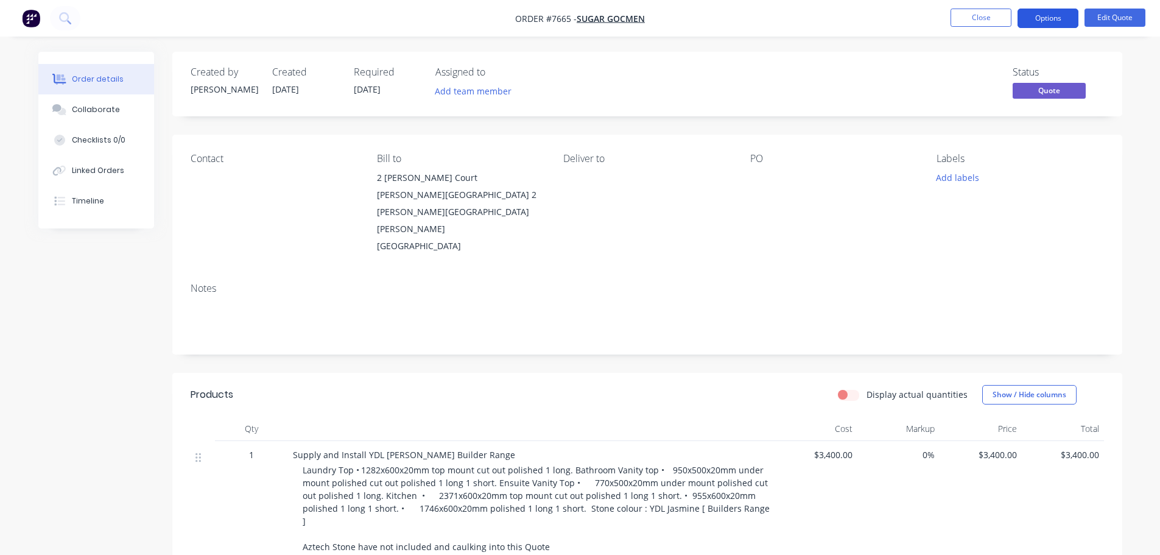
click at [1039, 16] on button "Options" at bounding box center [1047, 18] width 61 height 19
click at [1141, 74] on div "Order details Collaborate Checklists 0/0 Linked Orders Timeline Order details C…" at bounding box center [580, 390] width 1160 height 780
click at [1043, 91] on span "Quote" at bounding box center [1048, 90] width 73 height 15
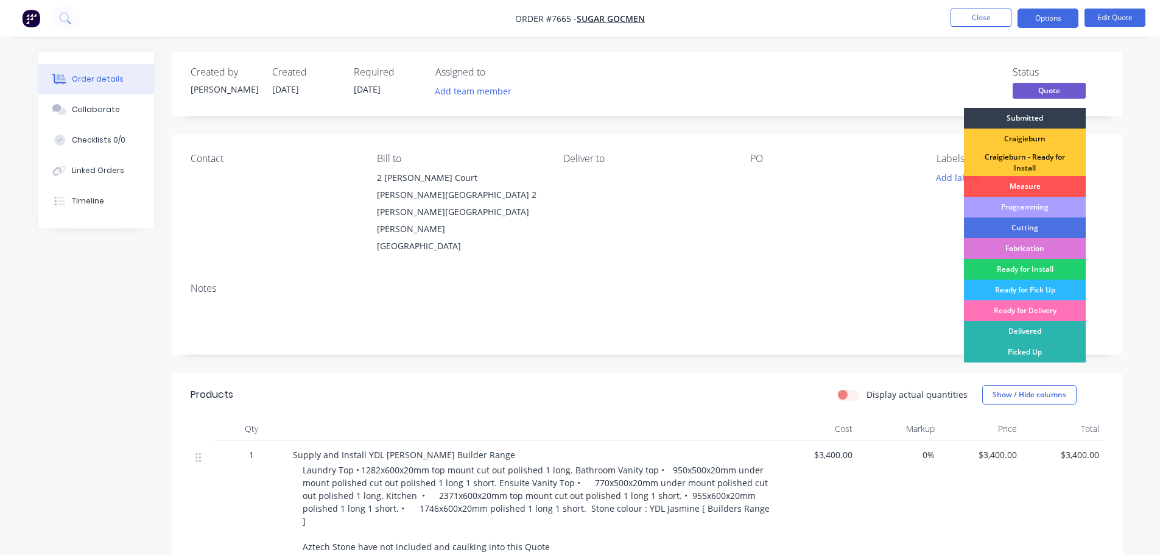
click at [1135, 131] on div "Order details Collaborate Checklists 0/0 Linked Orders Timeline Order details C…" at bounding box center [580, 390] width 1160 height 780
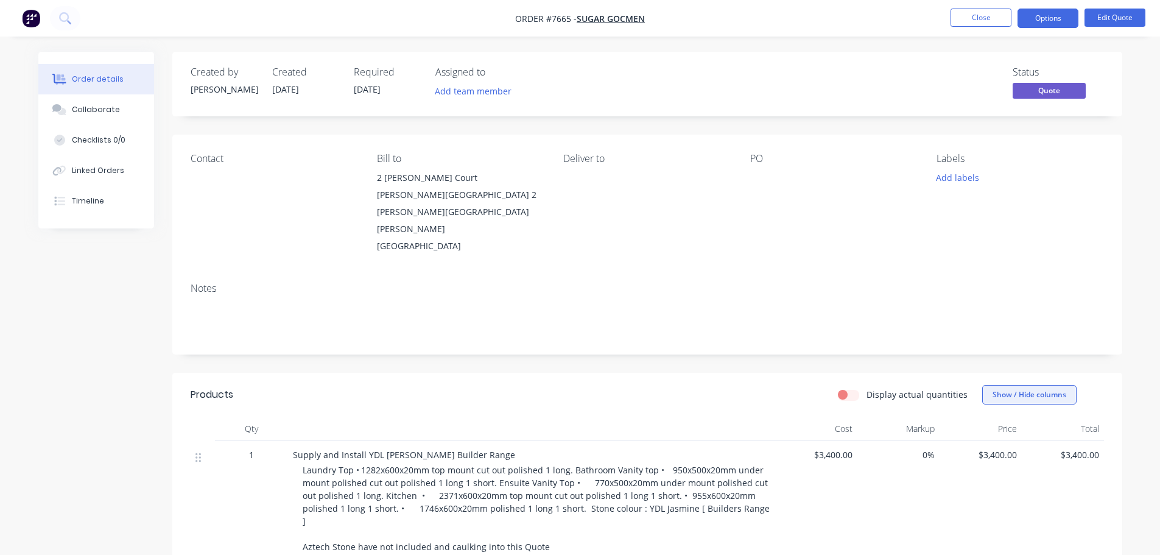
click at [1026, 385] on button "Show / Hide columns" at bounding box center [1029, 394] width 94 height 19
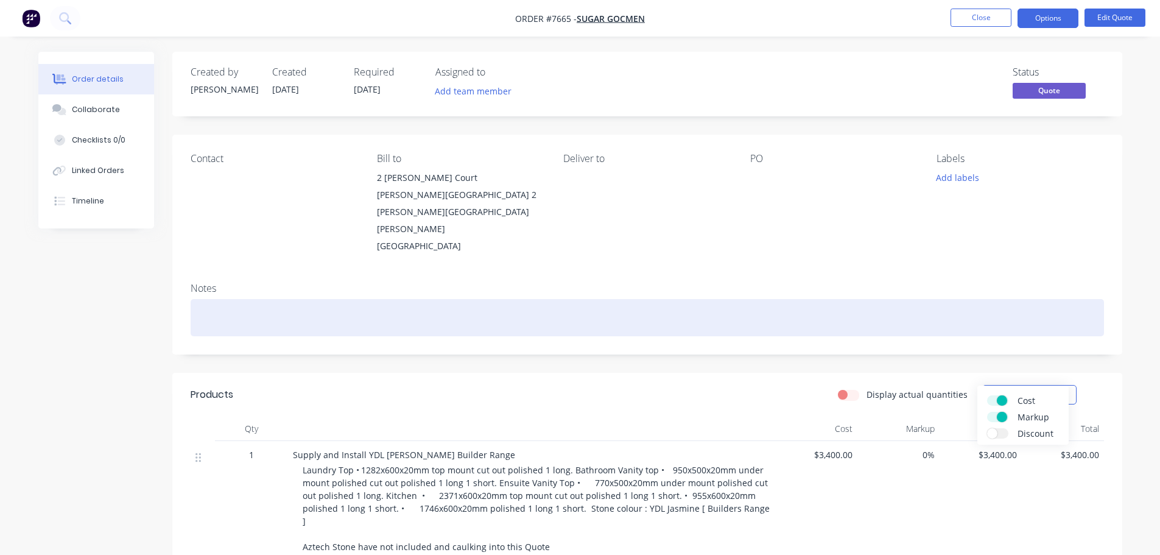
click at [1001, 299] on div at bounding box center [647, 317] width 913 height 37
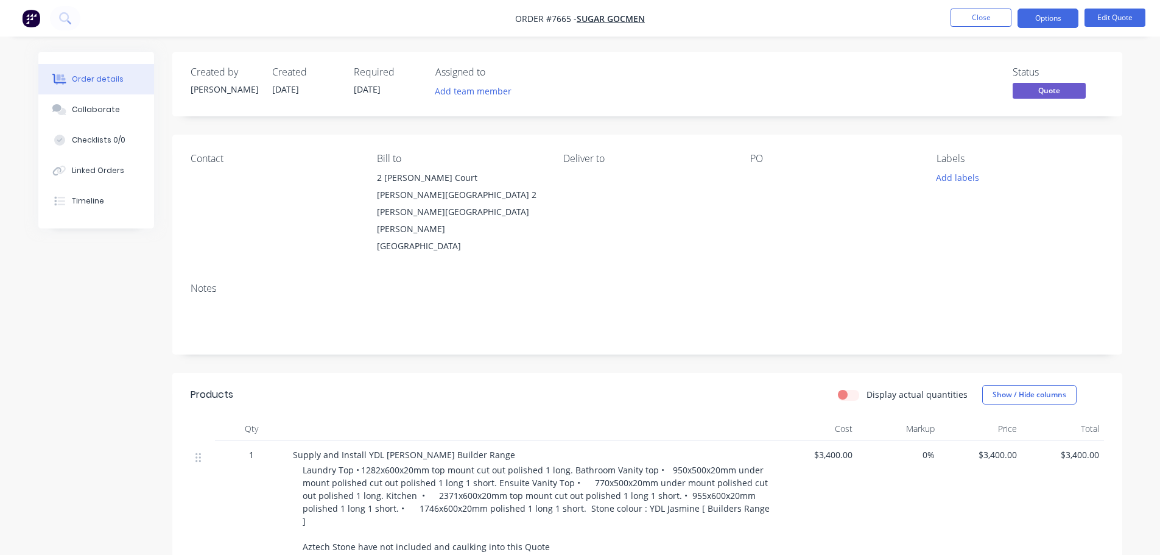
click at [502, 448] on div "Supply and Install YDL [PERSON_NAME] Builder Range" at bounding box center [531, 454] width 477 height 13
drag, startPoint x: 495, startPoint y: 421, endPoint x: 291, endPoint y: 419, distance: 203.9
click at [291, 441] on div "Supply and Install YDL [PERSON_NAME] Builder Range Laundry Top • 1282x600x20mm …" at bounding box center [531, 502] width 487 height 122
copy span "Supply and Install YDL [PERSON_NAME] Builder Range"
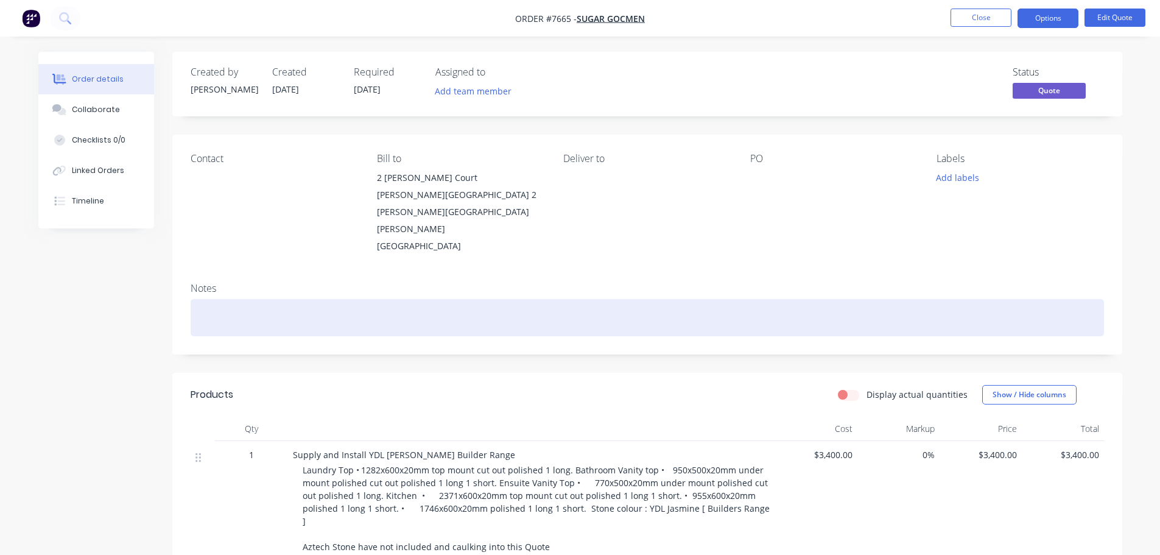
click at [256, 299] on div at bounding box center [647, 317] width 913 height 37
paste div
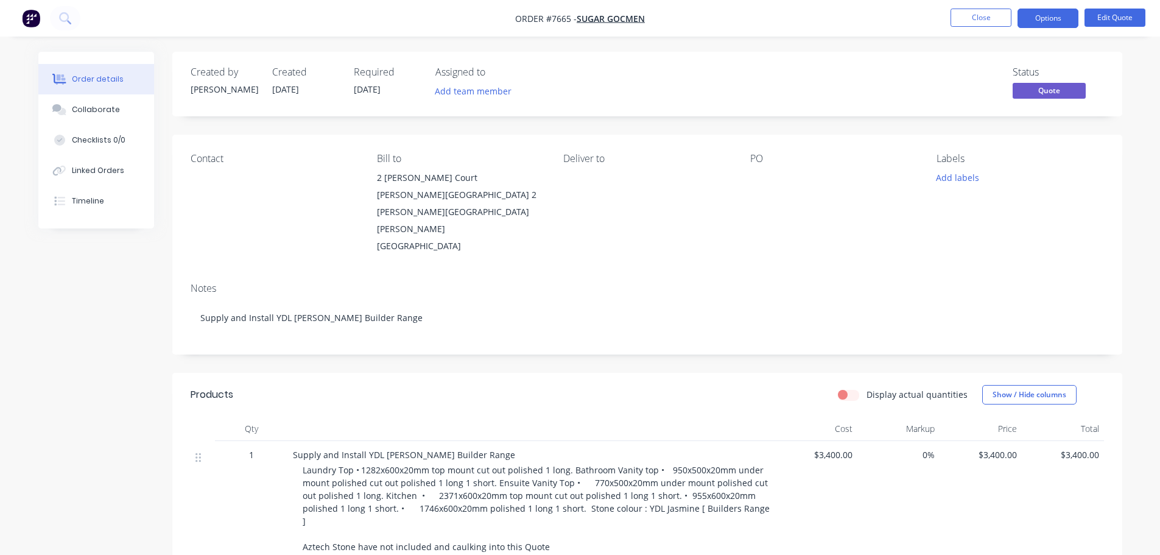
click at [606, 464] on span "Laundry Top • 1282x600x20mm top mount cut out polished 1 long. Bathroom Vanity …" at bounding box center [537, 508] width 469 height 88
click at [1051, 14] on button "Options" at bounding box center [1047, 18] width 61 height 19
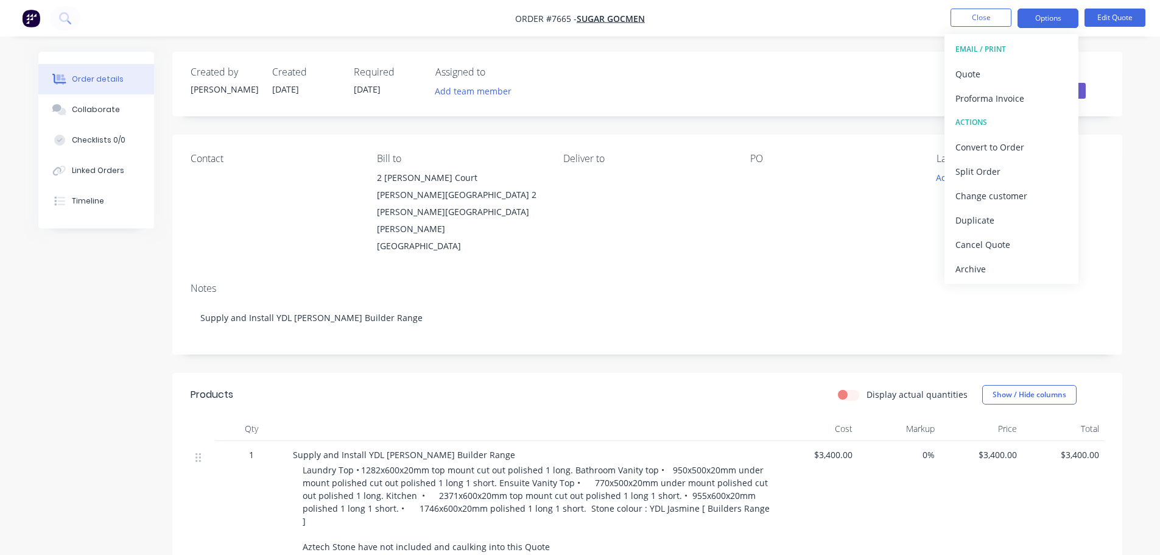
click at [559, 379] on header "Products Display actual quantities Show / Hide columns" at bounding box center [647, 395] width 950 height 44
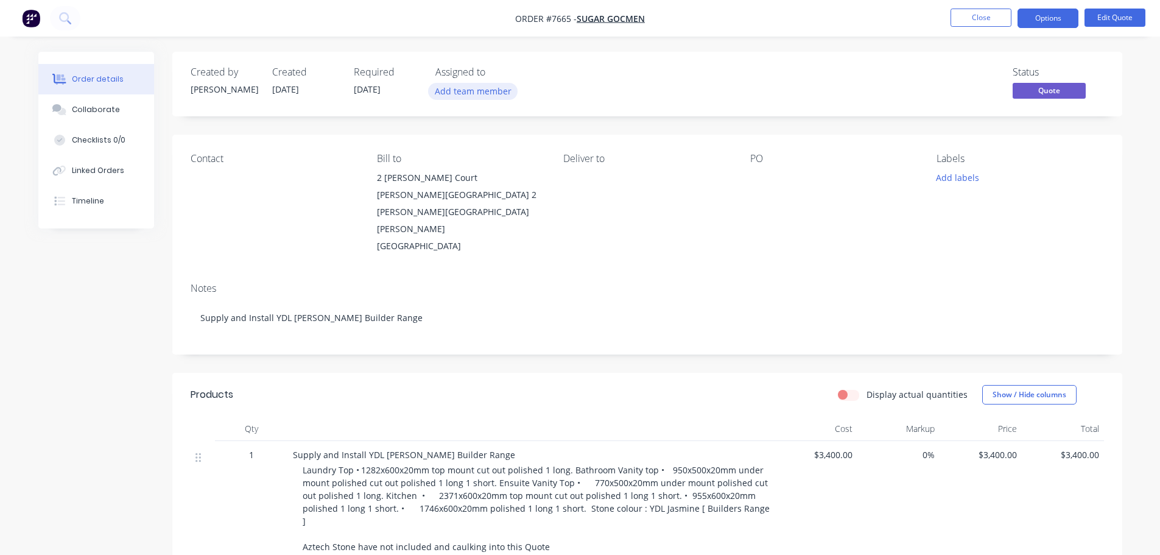
click at [472, 92] on button "Add team member" at bounding box center [472, 91] width 89 height 16
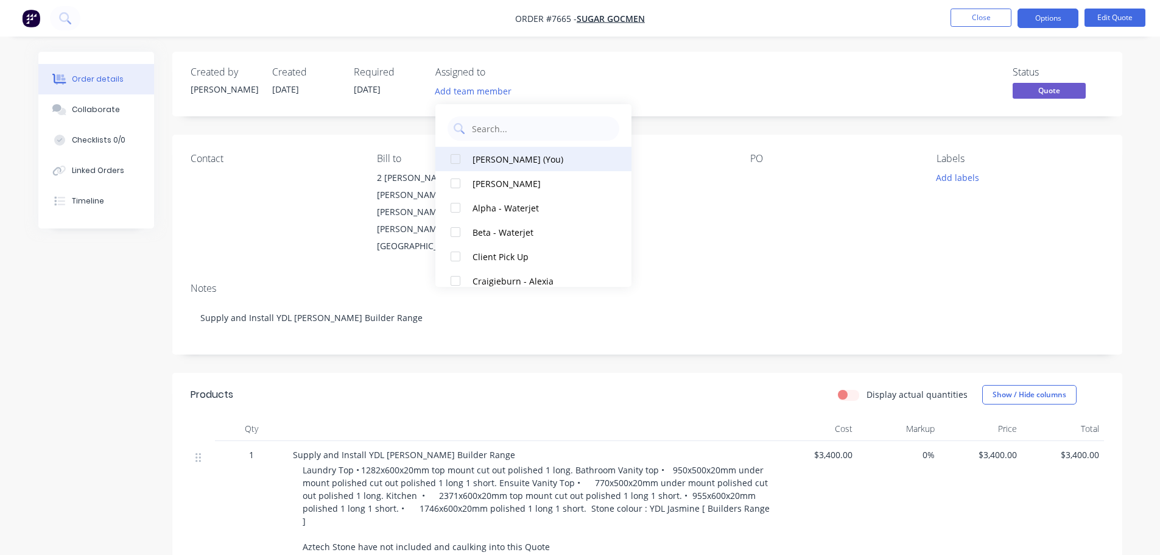
click at [458, 159] on div at bounding box center [455, 159] width 24 height 24
click at [650, 385] on div "Display actual quantities Show / Hide columns" at bounding box center [743, 394] width 719 height 19
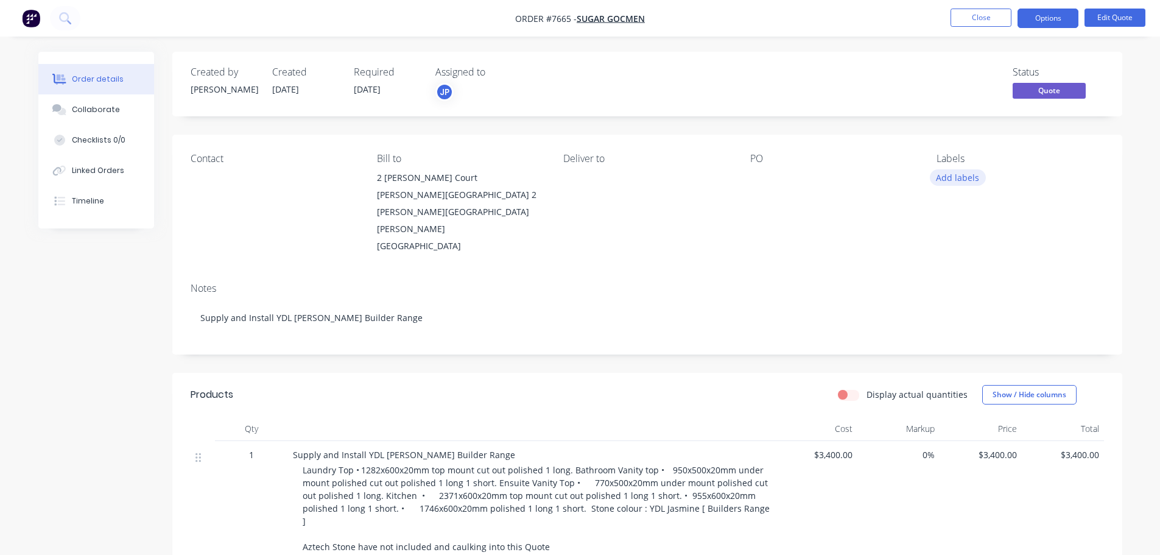
click at [958, 178] on button "Add labels" at bounding box center [958, 177] width 56 height 16
click at [822, 273] on div "Notes Supply and Install YDL [PERSON_NAME] Builder Range" at bounding box center [647, 314] width 950 height 82
click at [1046, 89] on span "Quote" at bounding box center [1048, 90] width 73 height 15
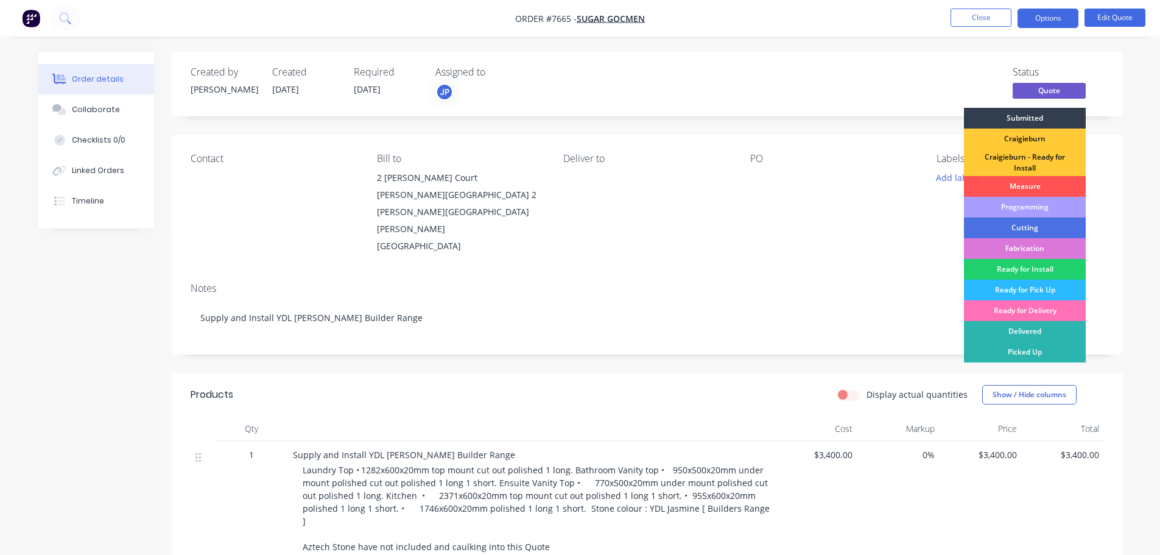
click at [839, 226] on div "Contact Bill to [STREET_ADDRESS][PERSON_NAME][PERSON_NAME][PERSON_NAME][PERSON_…" at bounding box center [647, 204] width 950 height 138
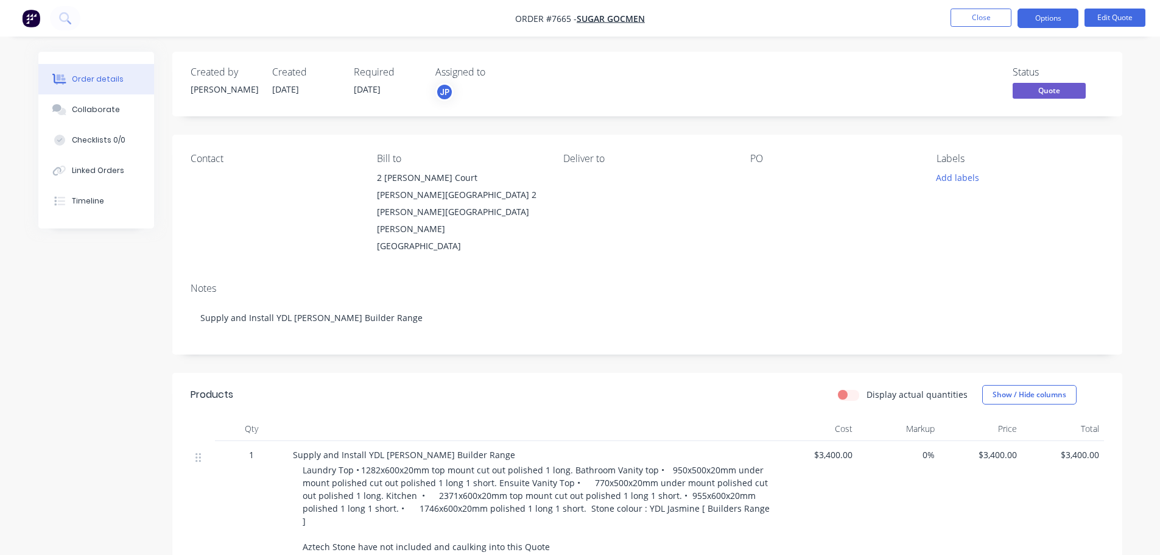
click at [584, 464] on span "Laundry Top • 1282x600x20mm top mount cut out polished 1 long. Bathroom Vanity …" at bounding box center [537, 508] width 469 height 88
click at [580, 464] on span "Laundry Top • 1282x600x20mm top mount cut out polished 1 long. Bathroom Vanity …" at bounding box center [537, 508] width 469 height 88
click at [582, 464] on span "Laundry Top • 1282x600x20mm top mount cut out polished 1 long. Bathroom Vanity …" at bounding box center [537, 508] width 469 height 88
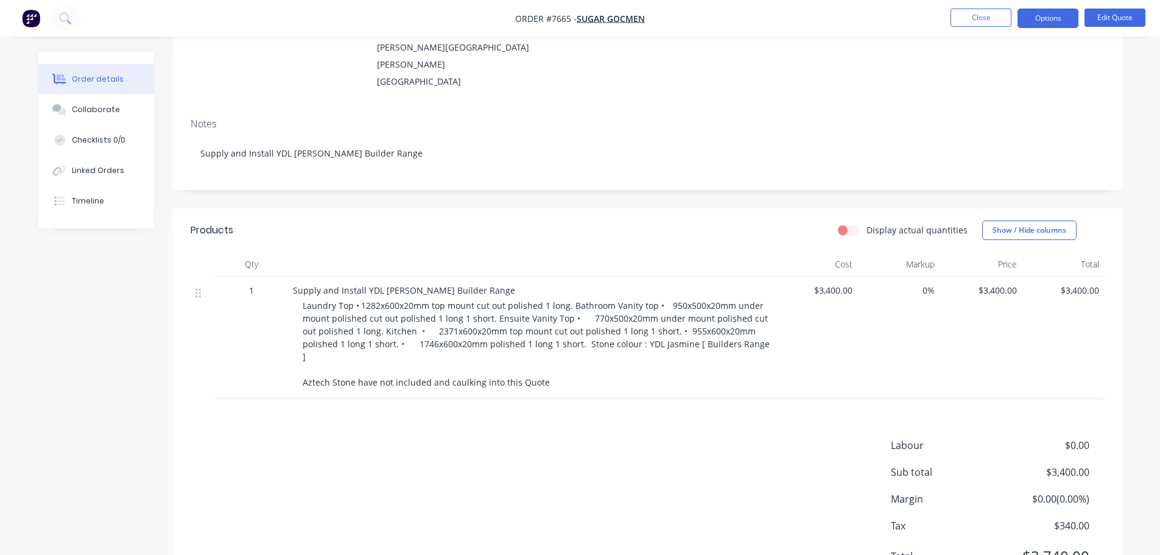
scroll to position [178, 0]
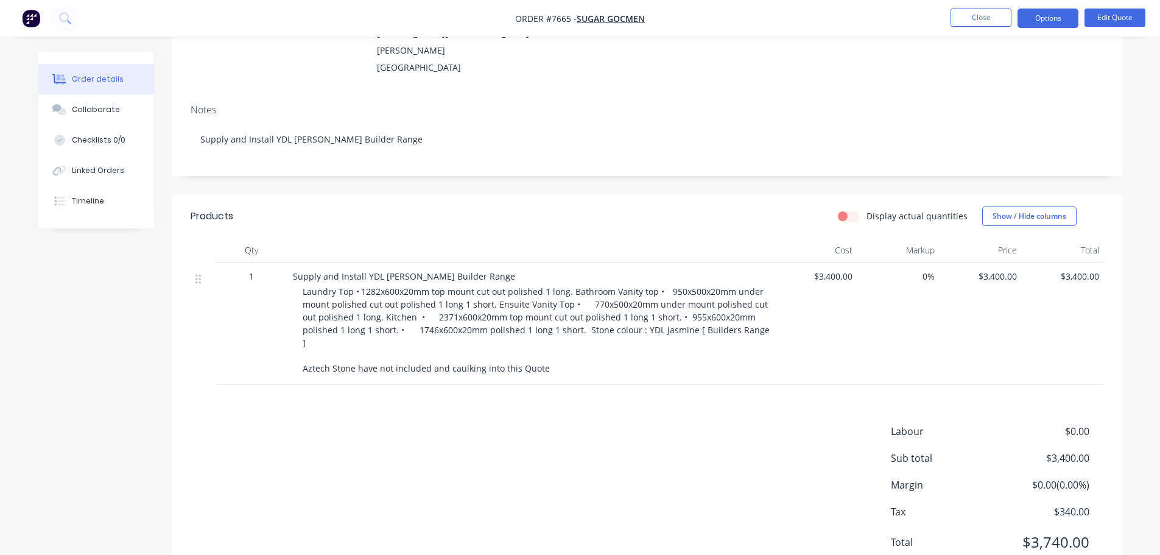
click at [556, 317] on div "Laundry Top • 1282x600x20mm top mount cut out polished 1 long. Bathroom Vanity …" at bounding box center [537, 329] width 468 height 89
click at [541, 325] on div "Laundry Top • 1282x600x20mm top mount cut out polished 1 long. Bathroom Vanity …" at bounding box center [537, 329] width 468 height 89
click at [542, 321] on div "Laundry Top • 1282x600x20mm top mount cut out polished 1 long. Bathroom Vanity …" at bounding box center [537, 329] width 468 height 89
click at [544, 318] on div "Laundry Top • 1282x600x20mm top mount cut out polished 1 long. Bathroom Vanity …" at bounding box center [537, 329] width 468 height 89
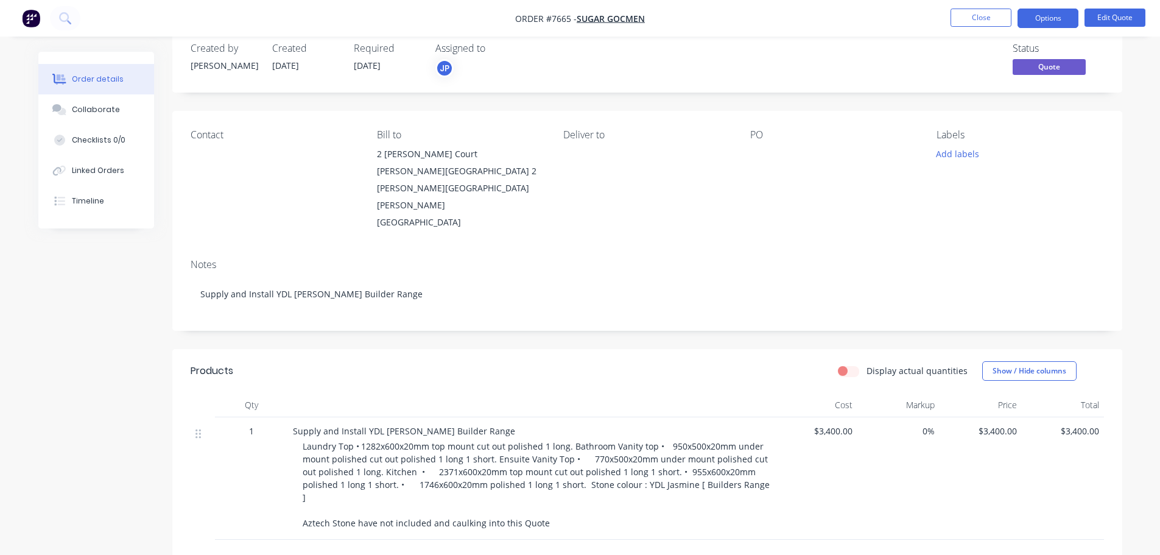
scroll to position [0, 0]
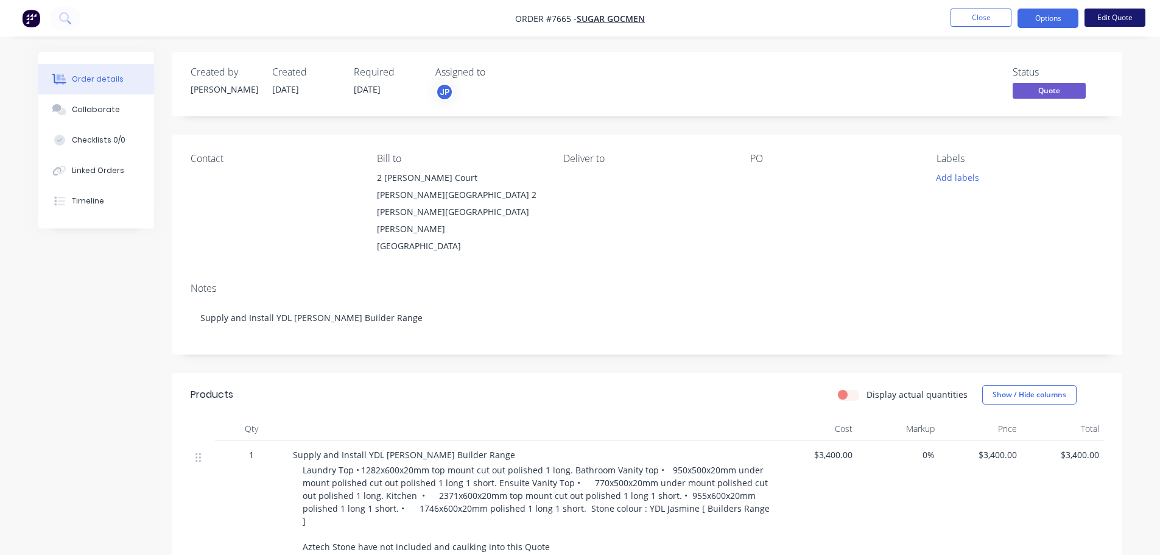
click at [1111, 17] on button "Edit Quote" at bounding box center [1114, 18] width 61 height 18
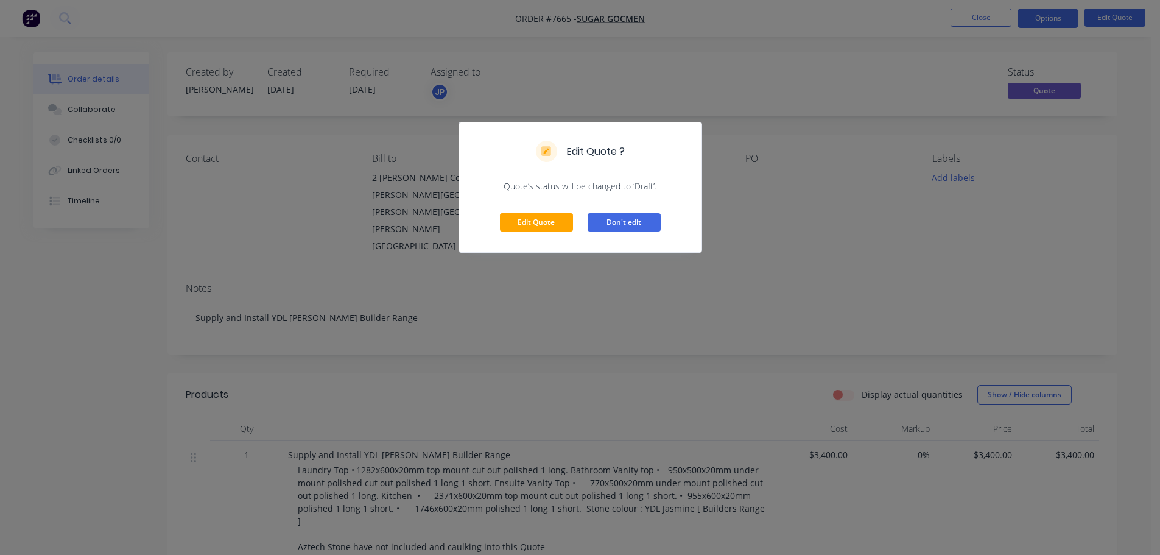
click at [612, 223] on button "Don't edit" at bounding box center [623, 222] width 73 height 18
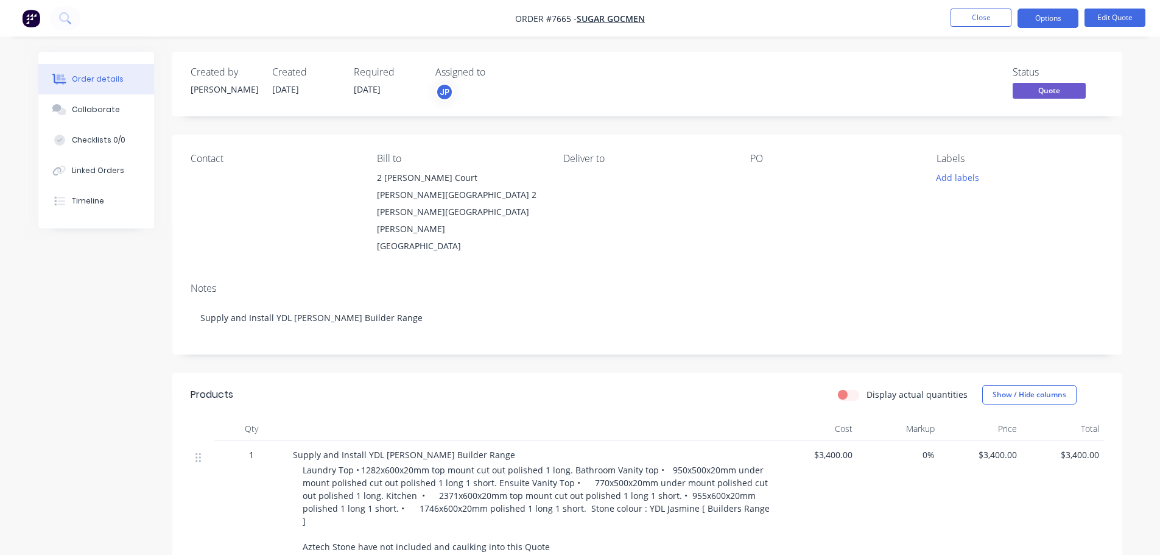
click at [405, 469] on span "Laundry Top • 1282x600x20mm top mount cut out polished 1 long. Bathroom Vanity …" at bounding box center [537, 508] width 469 height 88
click at [405, 471] on span "Laundry Top • 1282x600x20mm top mount cut out polished 1 long. Bathroom Vanity …" at bounding box center [537, 508] width 469 height 88
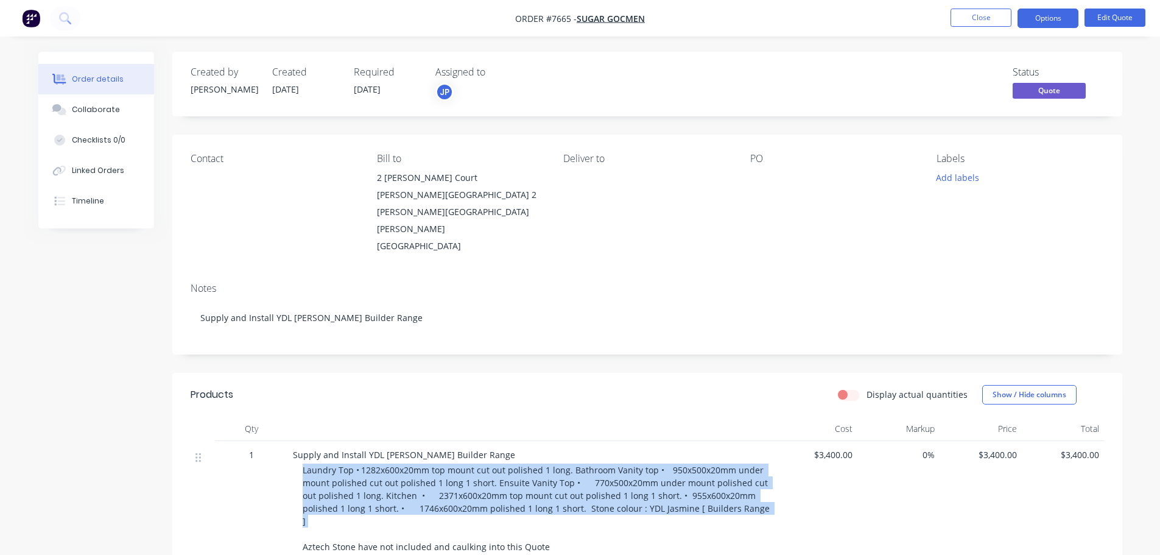
click at [405, 471] on span "Laundry Top • 1282x600x20mm top mount cut out polished 1 long. Bathroom Vanity …" at bounding box center [537, 508] width 469 height 88
click at [405, 472] on span "Laundry Top • 1282x600x20mm top mount cut out polished 1 long. Bathroom Vanity …" at bounding box center [537, 508] width 469 height 88
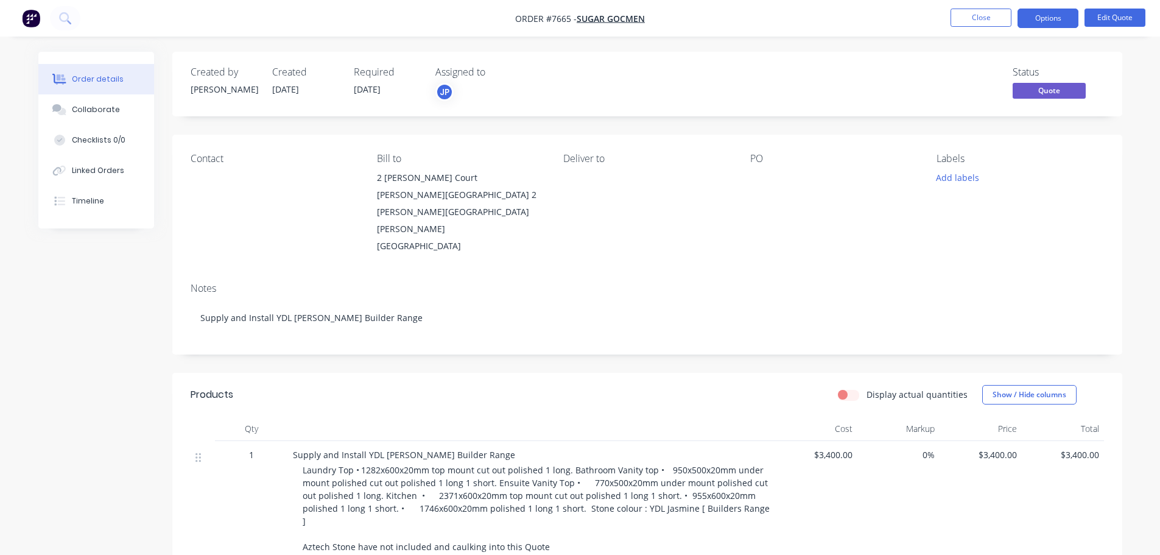
click at [410, 472] on span "Laundry Top • 1282x600x20mm top mount cut out polished 1 long. Bathroom Vanity …" at bounding box center [537, 508] width 469 height 88
click at [358, 464] on span "Laundry Top • 1282x600x20mm top mount cut out polished 1 long. Bathroom Vanity …" at bounding box center [537, 508] width 469 height 88
click at [369, 464] on span "Laundry Top • 1282x600x20mm top mount cut out polished 1 long. Bathroom Vanity …" at bounding box center [537, 508] width 469 height 88
click at [370, 464] on span "Laundry Top • 1282x600x20mm top mount cut out polished 1 long. Bathroom Vanity …" at bounding box center [537, 508] width 469 height 88
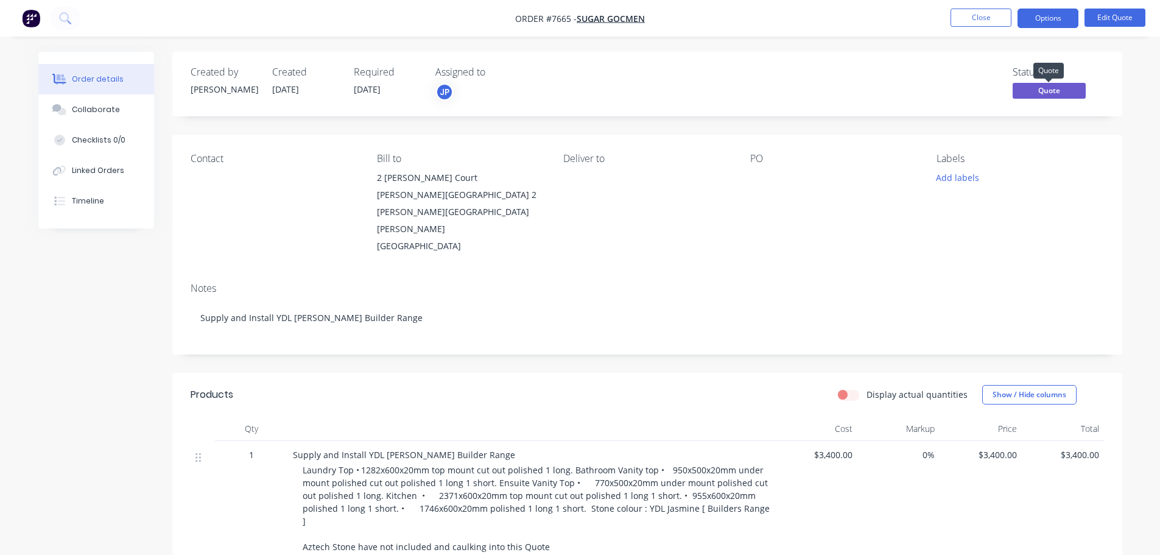
click at [1065, 91] on span "Quote" at bounding box center [1048, 90] width 73 height 15
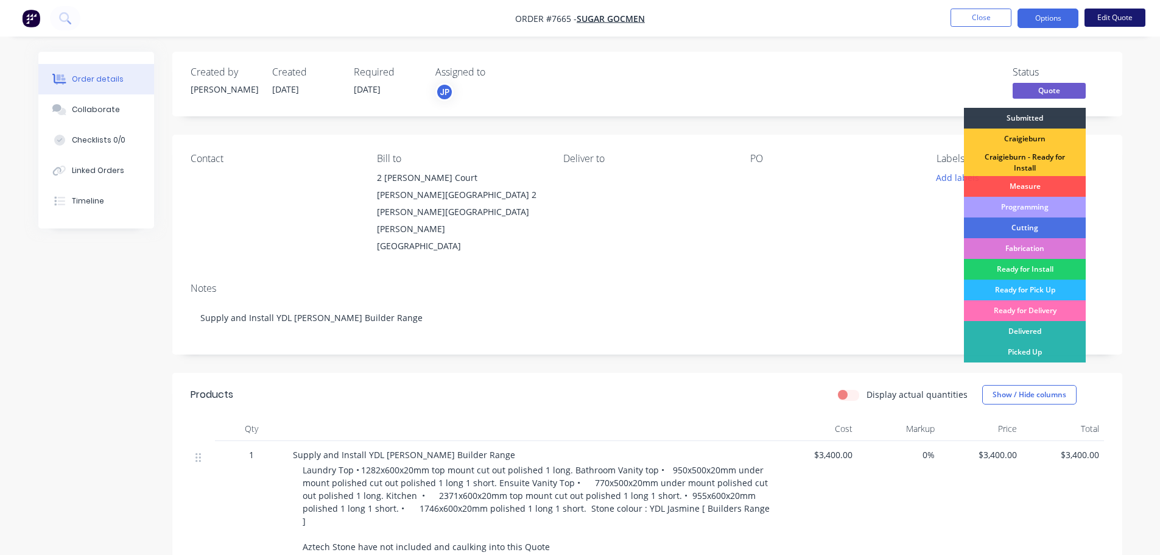
click at [1113, 11] on button "Edit Quote" at bounding box center [1114, 18] width 61 height 18
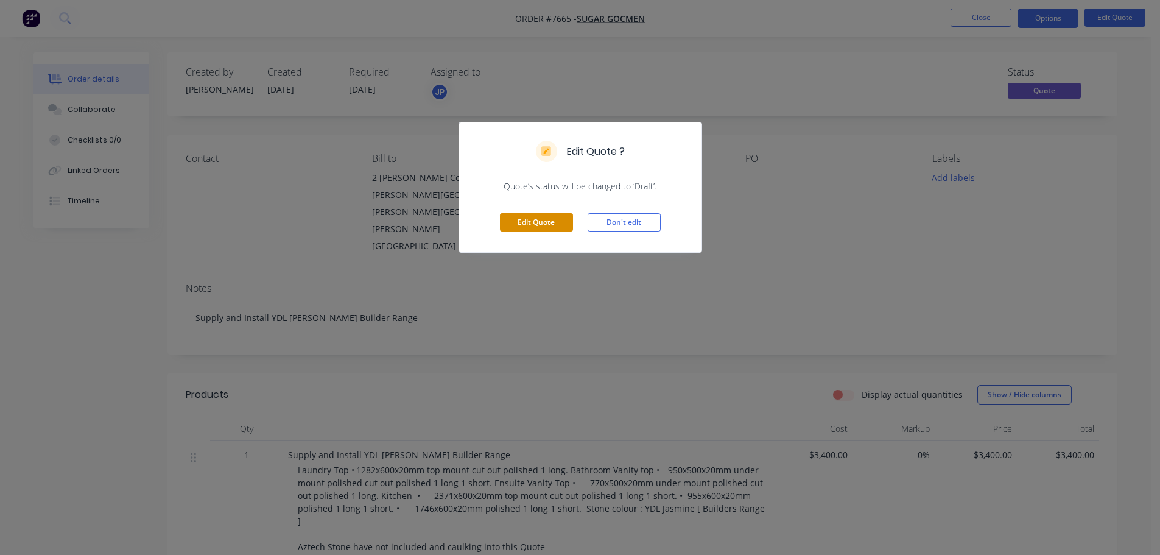
click at [542, 219] on button "Edit Quote" at bounding box center [536, 222] width 73 height 18
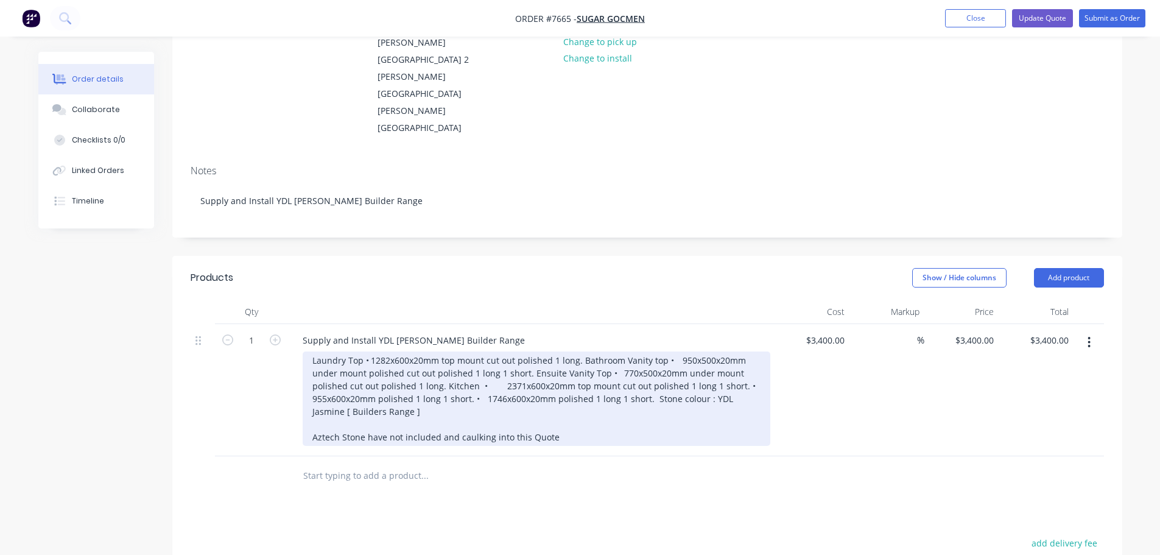
scroll to position [183, 0]
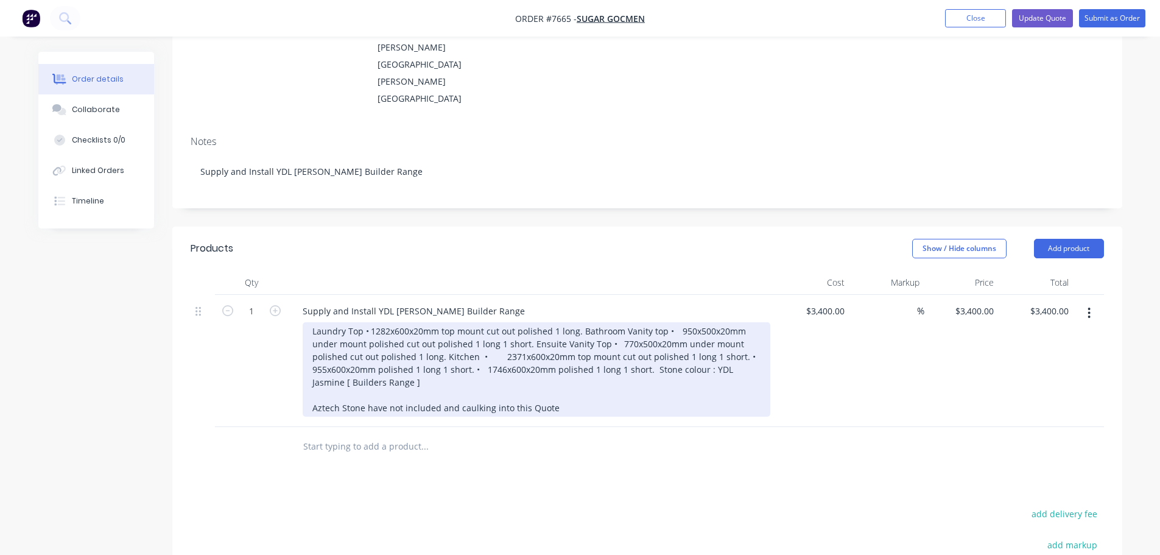
click at [443, 375] on div "Laundry Top • 1282x600x20mm top mount cut out polished 1 long. Bathroom Vanity …" at bounding box center [537, 369] width 468 height 94
click at [443, 374] on div "Laundry Top • 1282x600x20mm top mount cut out polished 1 long. Bathroom Vanity …" at bounding box center [537, 369] width 468 height 94
click at [592, 322] on div "Laundry Top • 1282x600x20mm top mount cut out polished 1 long. Bathroom Vanity …" at bounding box center [537, 369] width 468 height 94
click at [415, 322] on div "Laundry Top • 1282x600x20mm top mount cut out polished 1 long. Bathroom Vanity …" at bounding box center [537, 369] width 468 height 94
click at [682, 322] on div "Laundry Top • 1282x600x20mm top mount cut out polished 1 long. Bathroom Vanity …" at bounding box center [537, 369] width 468 height 94
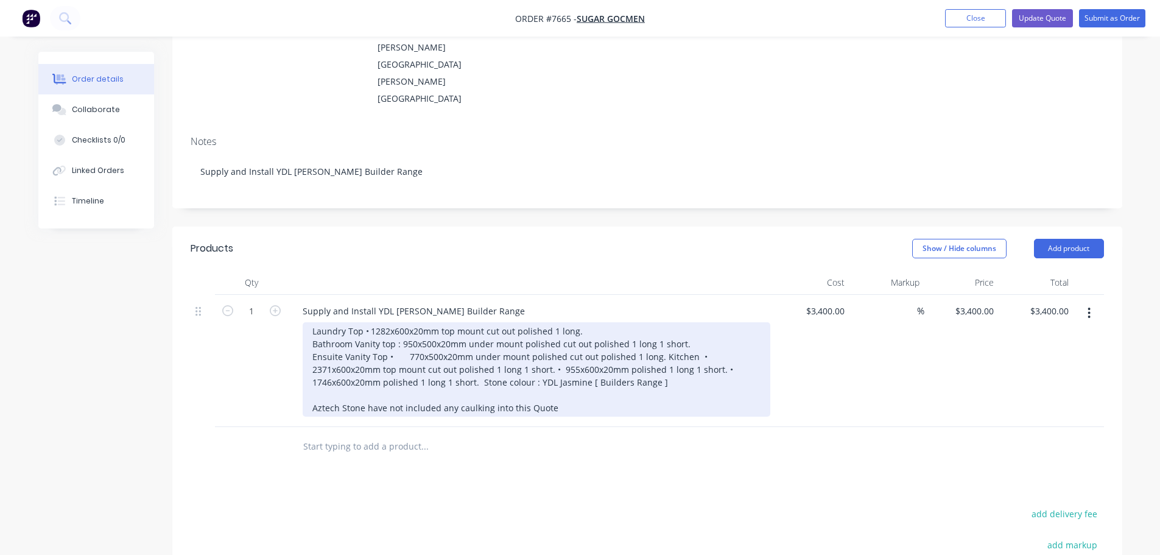
click at [400, 322] on div "Laundry Top • 1282x600x20mm top mount cut out polished 1 long. Bathroom Vanity …" at bounding box center [537, 369] width 468 height 94
click at [389, 322] on div "Laundry Top • 1282x600x20mm top mount cut out polished 1 long. Bathroom Vanity …" at bounding box center [537, 369] width 468 height 94
click at [643, 322] on div "Laundry Top • 1282x600x20mm top mount cut out polished 1 long. Bathroom Vanity …" at bounding box center [537, 369] width 468 height 94
click at [613, 334] on div "Laundry Top • 1282x600x20mm top mount cut out polished 1 long. Bathroom Vanity …" at bounding box center [537, 369] width 468 height 94
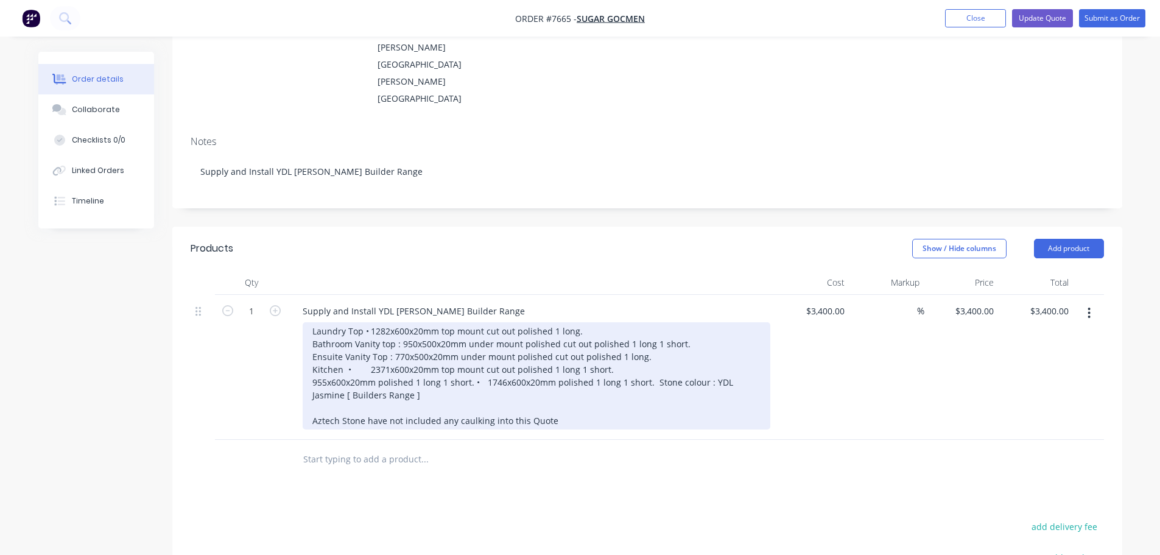
click at [365, 335] on div "Laundry Top • 1282x600x20mm top mount cut out polished 1 long. Bathroom Vanity …" at bounding box center [537, 375] width 468 height 107
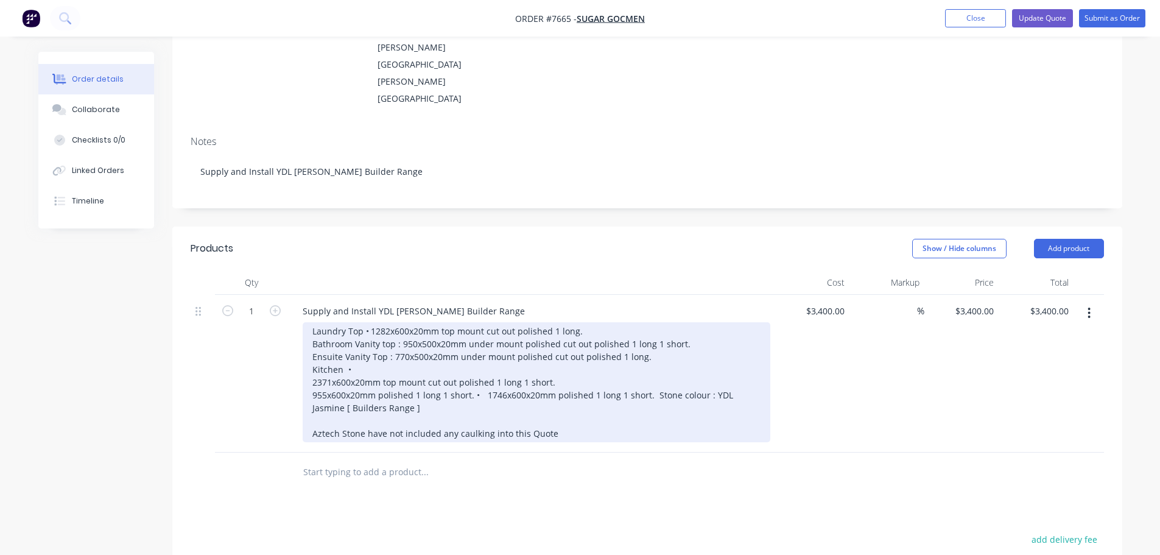
click at [490, 360] on div "Laundry Top • 1282x600x20mm top mount cut out polished 1 long. Bathroom Vanity …" at bounding box center [537, 382] width 468 height 120
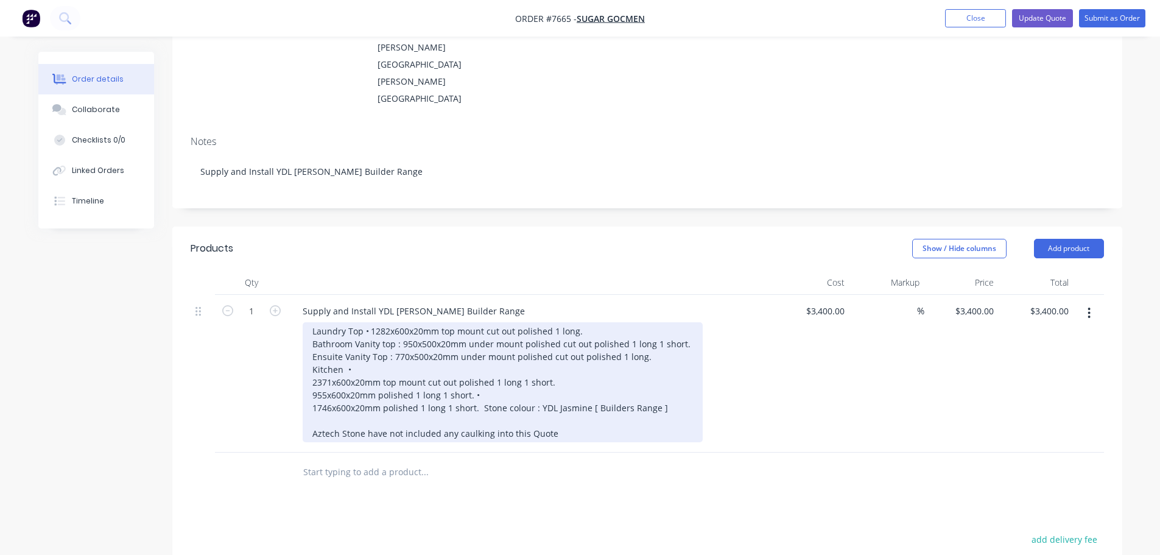
click at [479, 371] on div "Laundry Top • 1282x600x20mm top mount cut out polished 1 long. Bathroom Vanity …" at bounding box center [503, 382] width 400 height 120
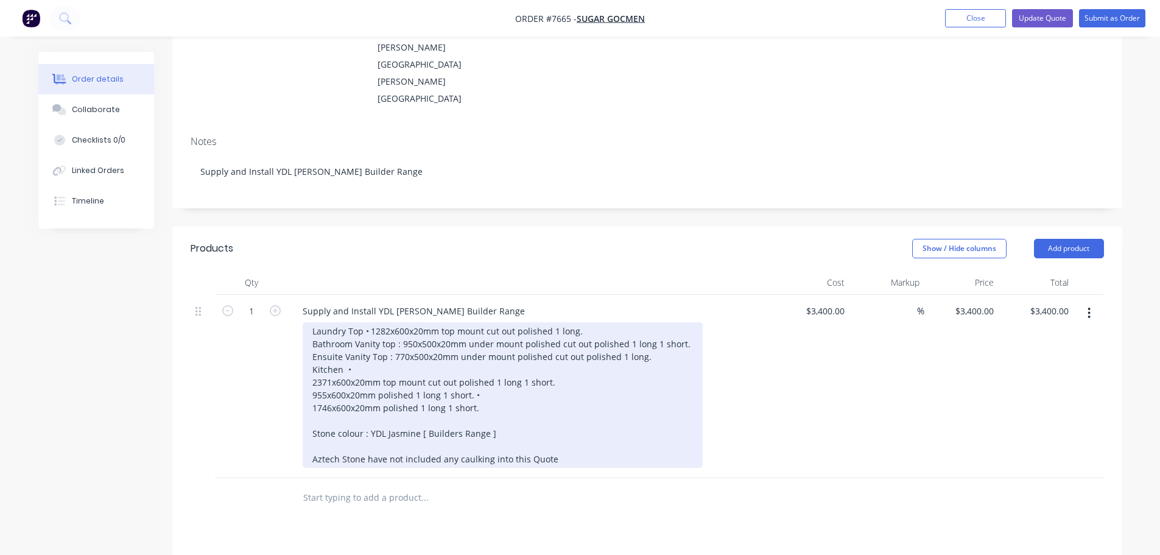
click at [391, 322] on div "Laundry Top • 1282x600x20mm top mount cut out polished 1 long. Bathroom Vanity …" at bounding box center [503, 394] width 400 height 145
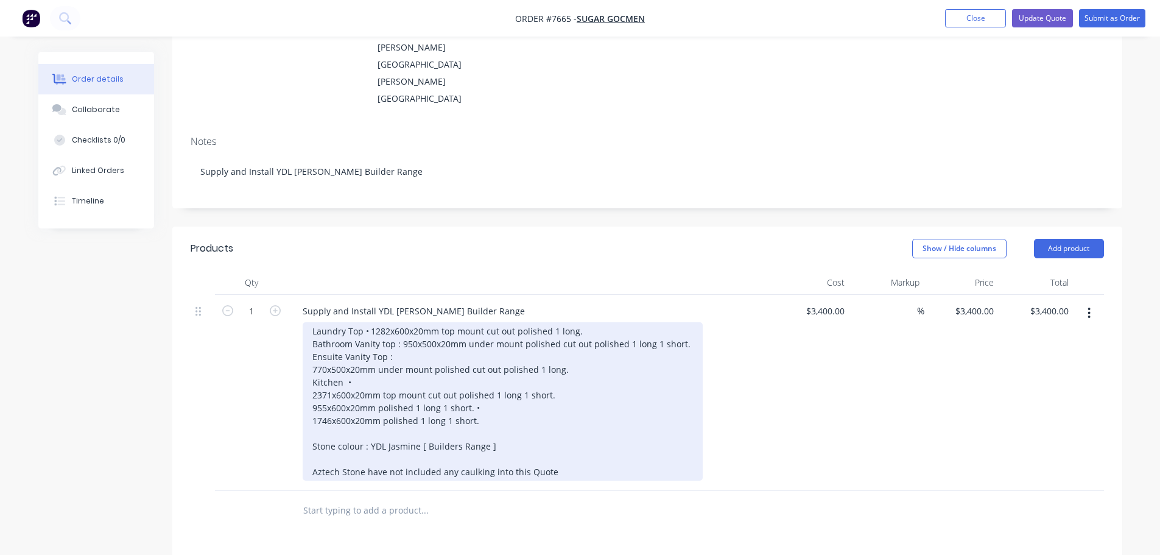
click at [402, 322] on div "Laundry Top • 1282x600x20mm top mount cut out polished 1 long. Bathroom Vanity …" at bounding box center [503, 401] width 400 height 158
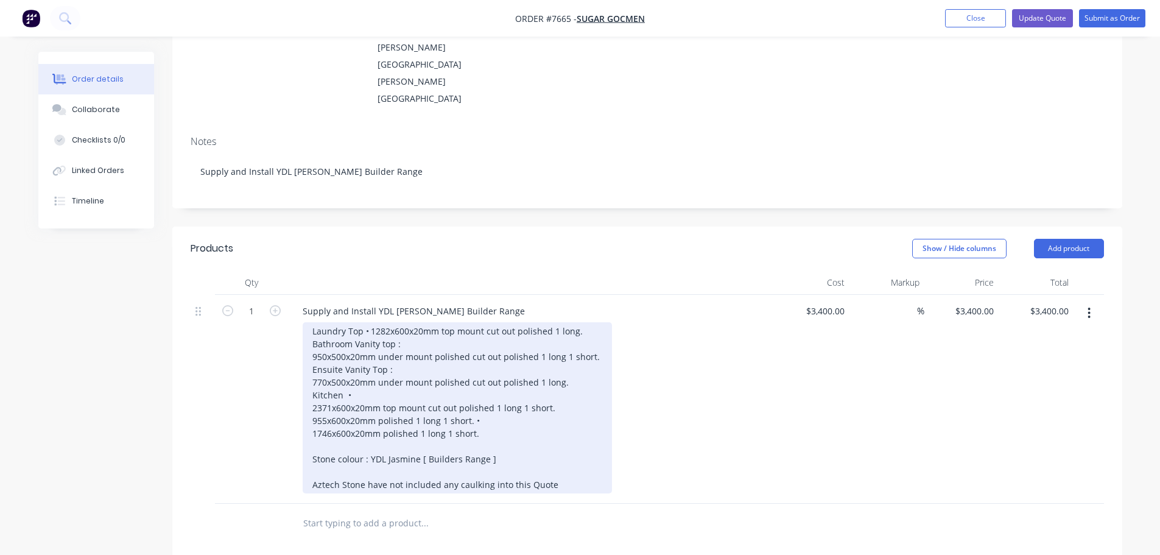
click at [384, 322] on div "Laundry Top • 1282x600x20mm top mount cut out polished 1 long. Bathroom Vanity …" at bounding box center [457, 407] width 309 height 171
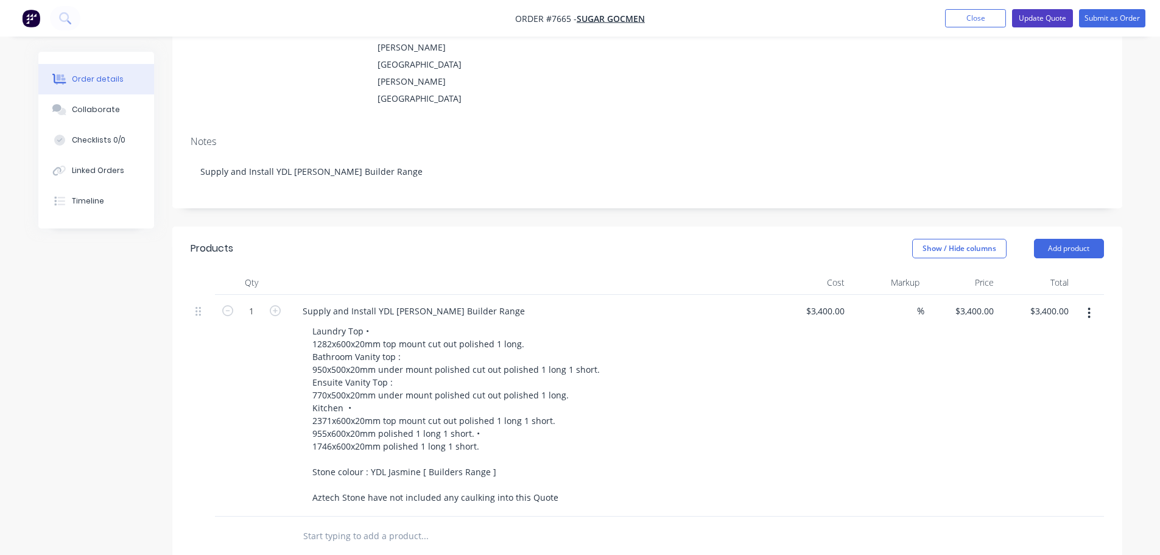
click at [1034, 17] on button "Update Quote" at bounding box center [1042, 18] width 61 height 18
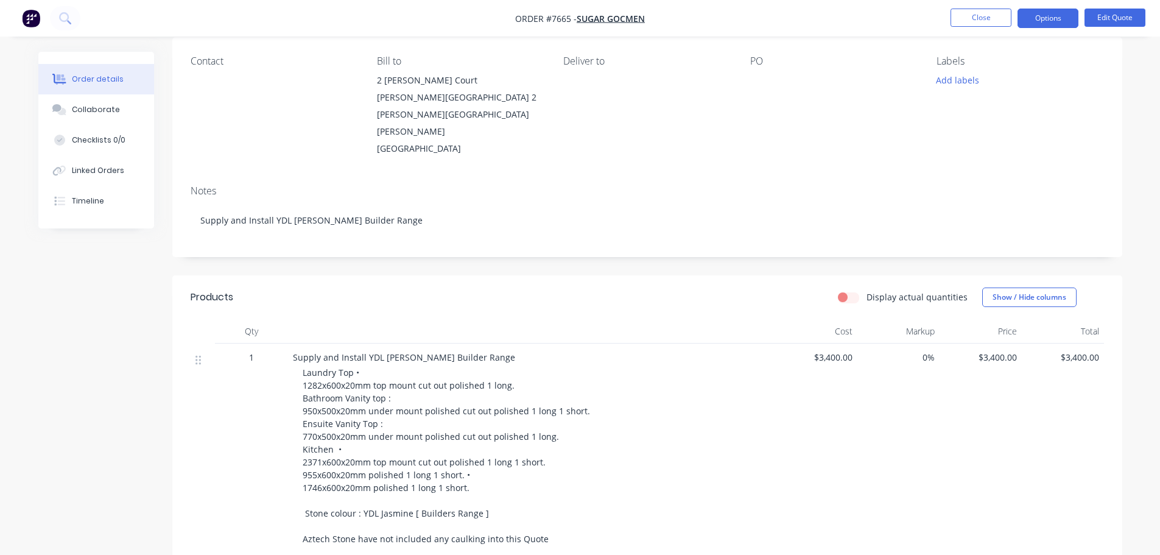
scroll to position [122, 0]
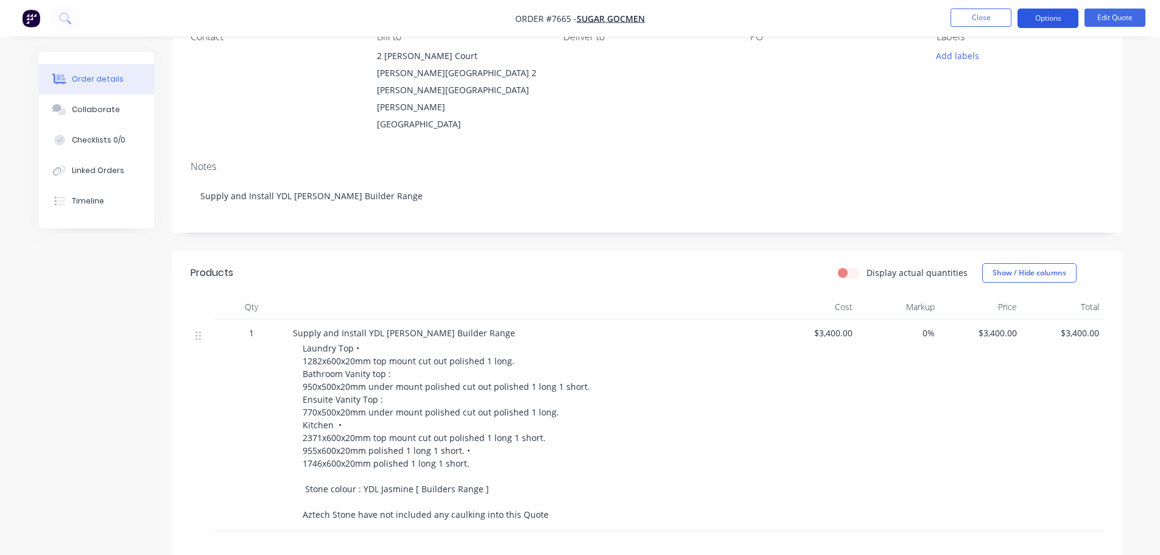
click at [1051, 14] on button "Options" at bounding box center [1047, 18] width 61 height 19
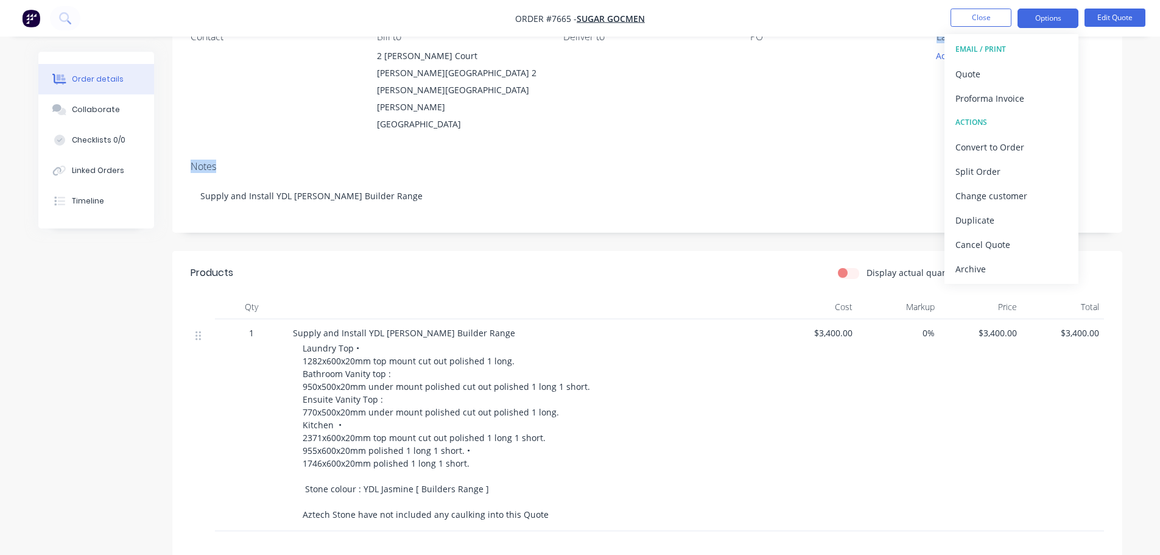
click at [823, 120] on div "Contact Bill to 2 [PERSON_NAME] Court [PERSON_NAME][GEOGRAPHIC_DATA] [STREET_AD…" at bounding box center [647, 123] width 950 height 220
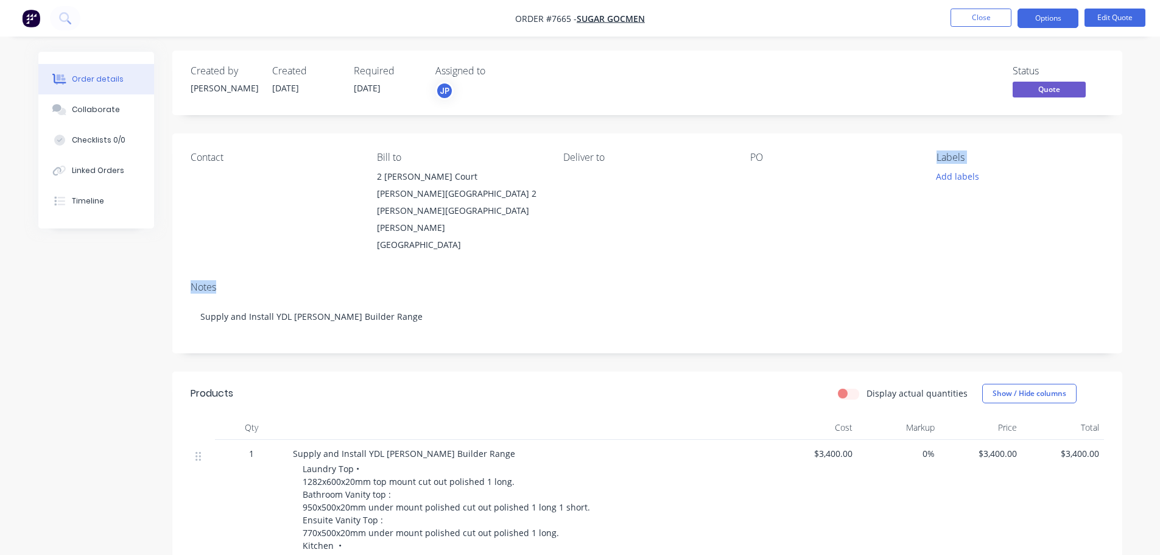
scroll to position [0, 0]
click at [500, 282] on div "Notes" at bounding box center [647, 288] width 913 height 12
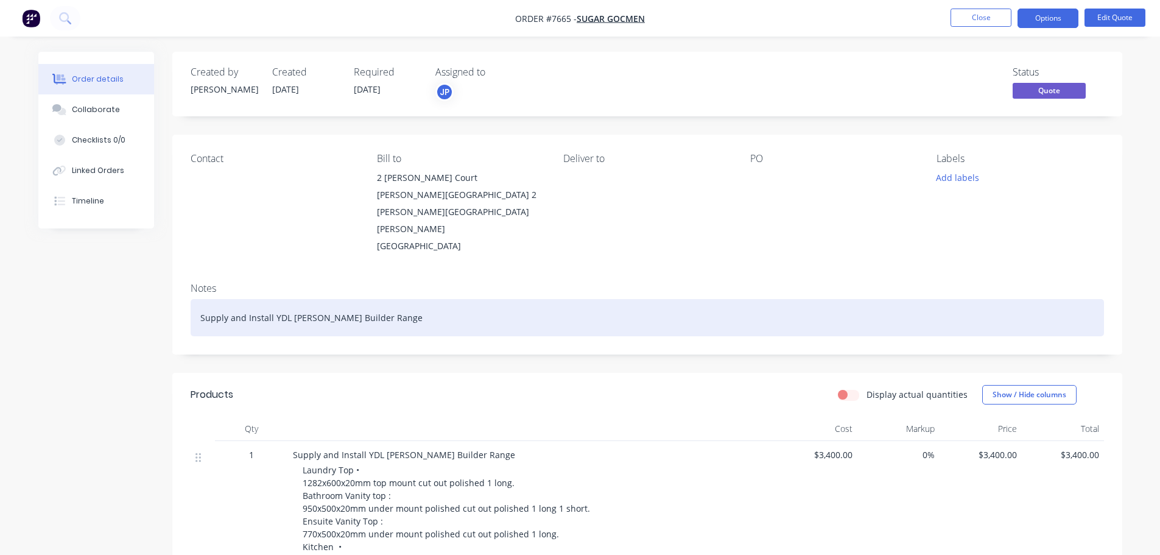
click at [476, 299] on div "Supply and Install YDL [PERSON_NAME] Builder Range" at bounding box center [647, 317] width 913 height 37
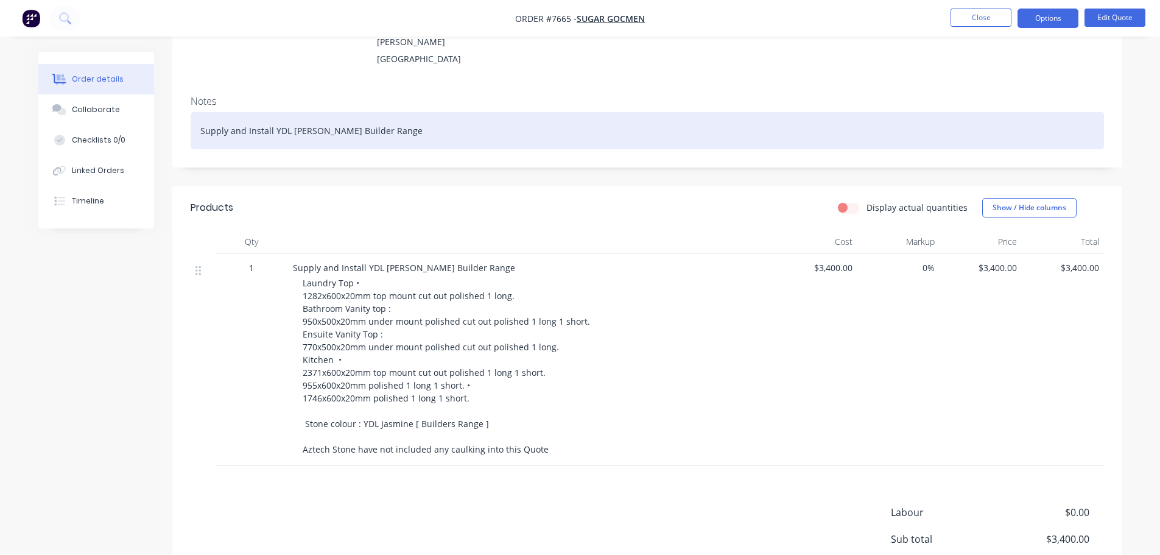
scroll to position [244, 0]
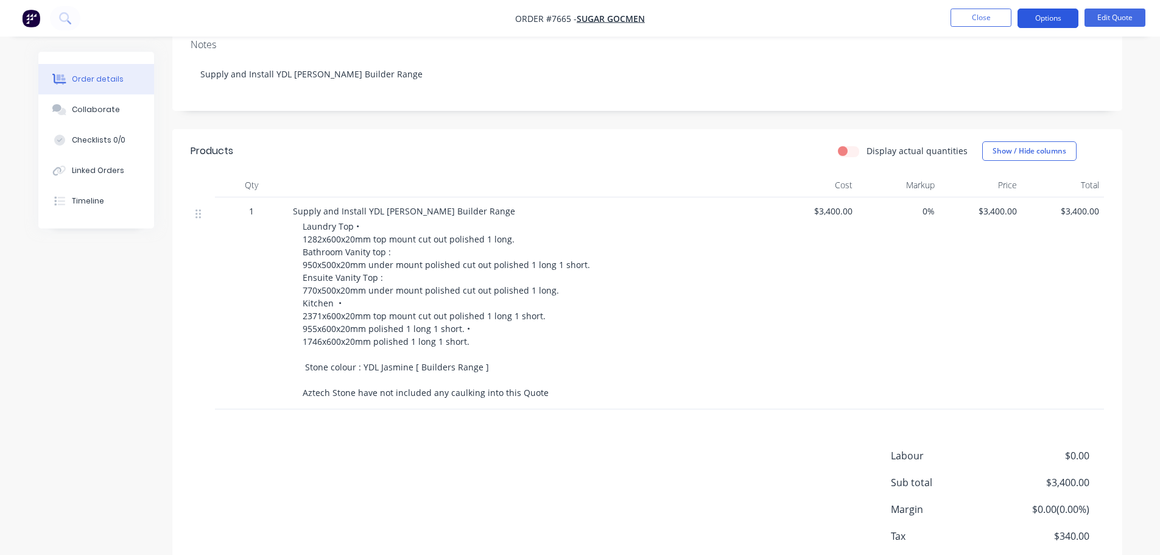
click at [1043, 18] on button "Options" at bounding box center [1047, 18] width 61 height 19
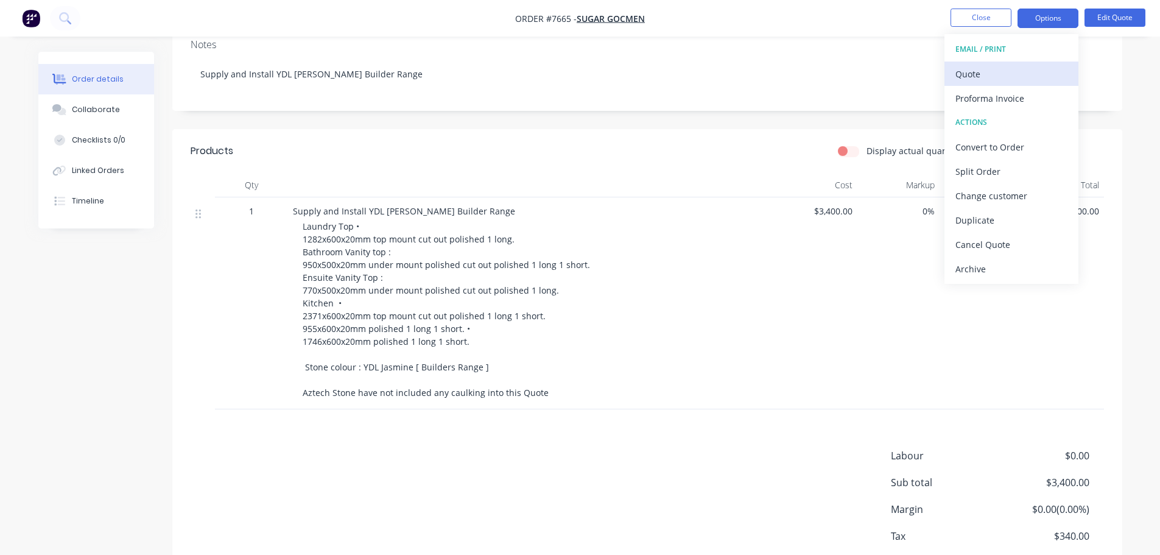
click at [979, 71] on div "Quote" at bounding box center [1011, 74] width 112 height 18
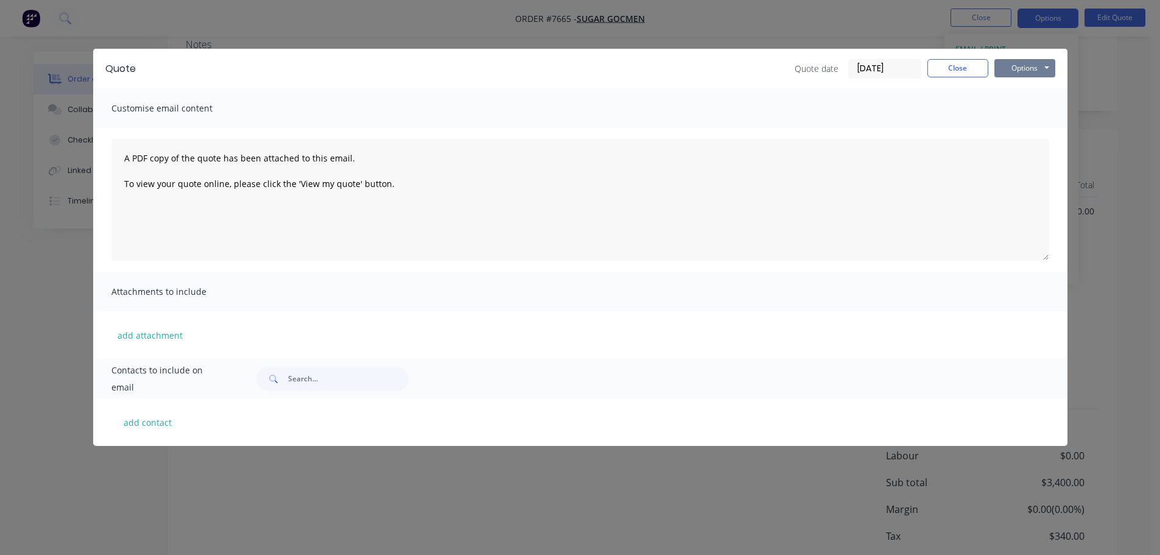
click at [1020, 69] on button "Options" at bounding box center [1024, 68] width 61 height 18
click at [1039, 91] on button "Preview" at bounding box center [1033, 90] width 78 height 20
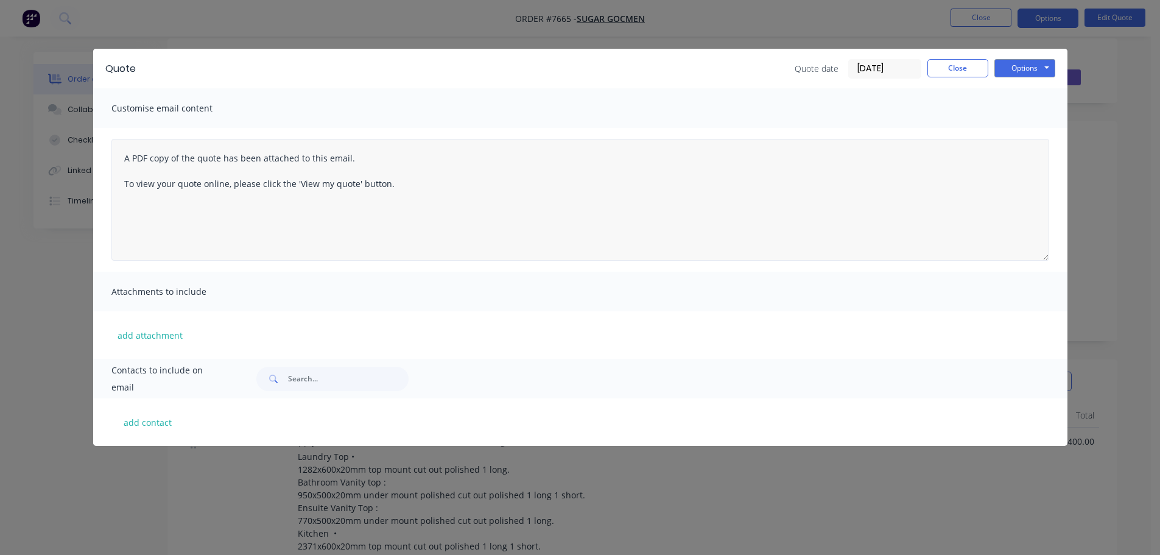
scroll to position [0, 0]
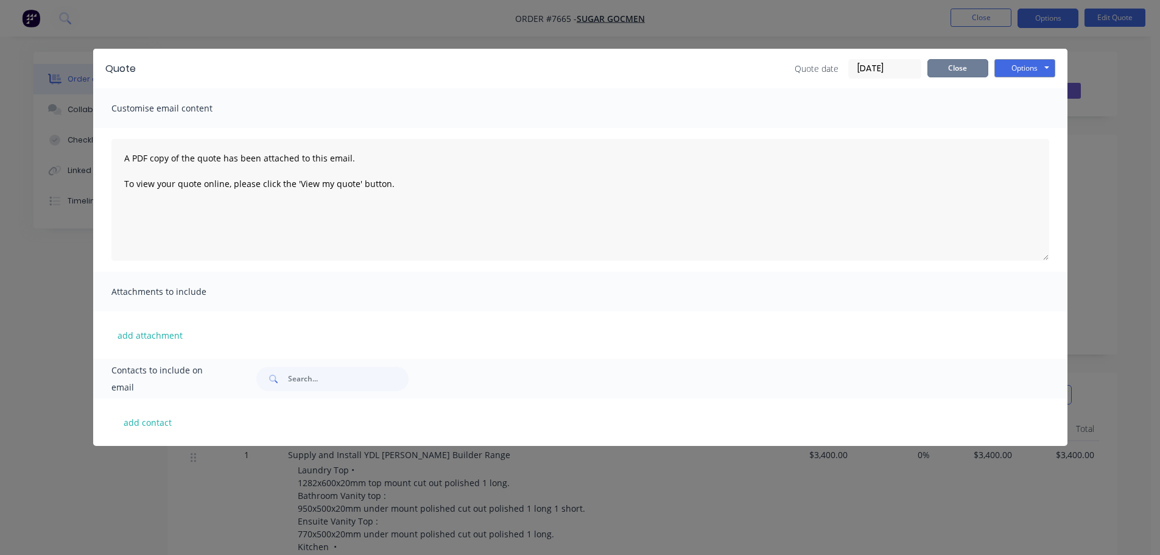
click at [956, 64] on button "Close" at bounding box center [957, 68] width 61 height 18
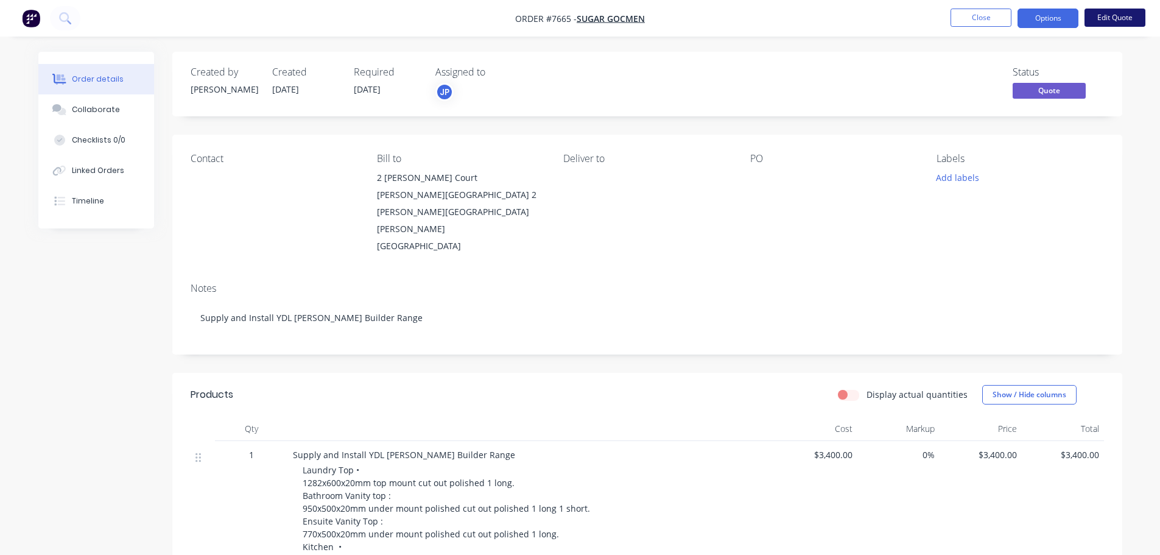
click at [1133, 18] on button "Edit Quote" at bounding box center [1114, 18] width 61 height 18
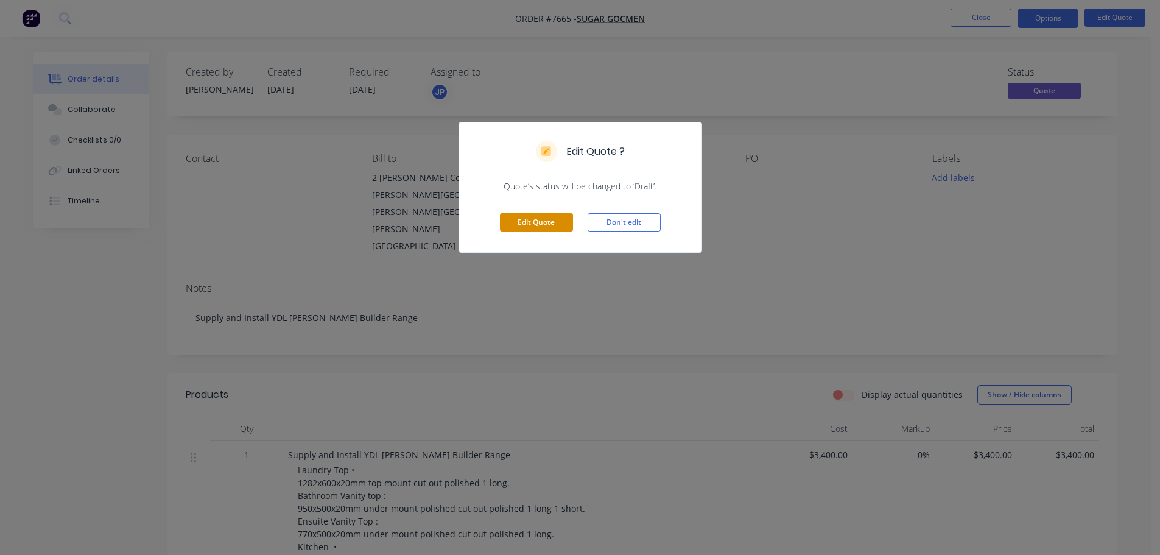
click at [534, 220] on button "Edit Quote" at bounding box center [536, 222] width 73 height 18
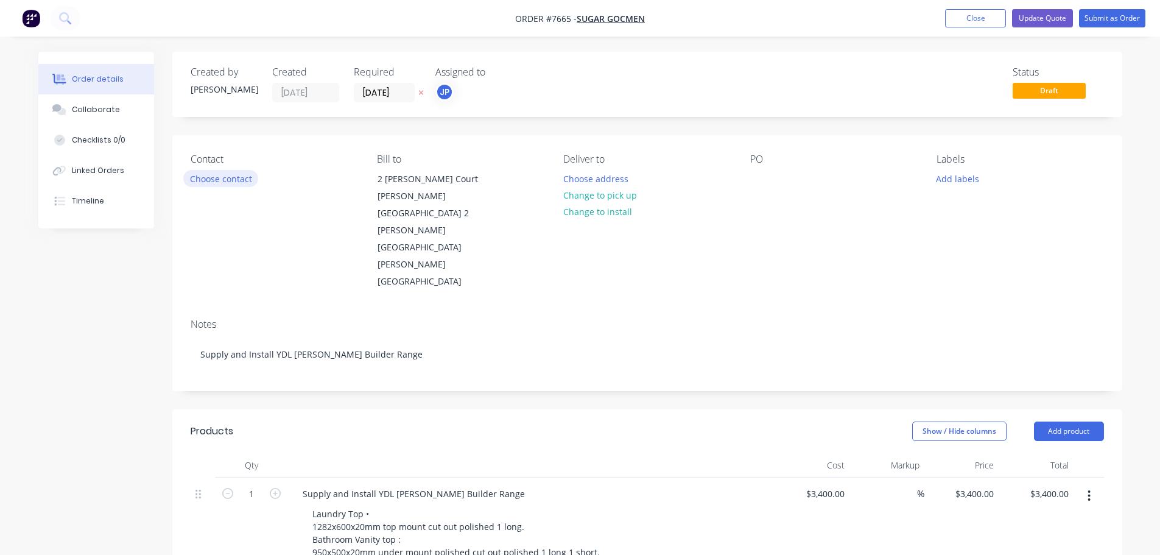
click at [228, 180] on button "Choose contact" at bounding box center [220, 178] width 75 height 16
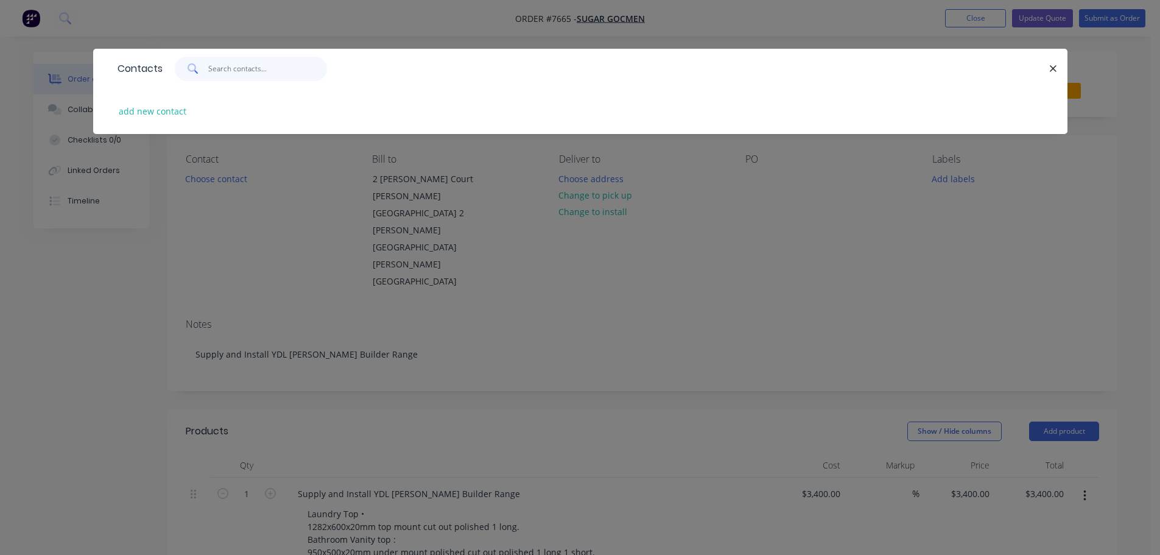
click at [222, 72] on input "text" at bounding box center [267, 69] width 119 height 24
click at [142, 113] on button "add new contact" at bounding box center [153, 111] width 80 height 16
select select "AU"
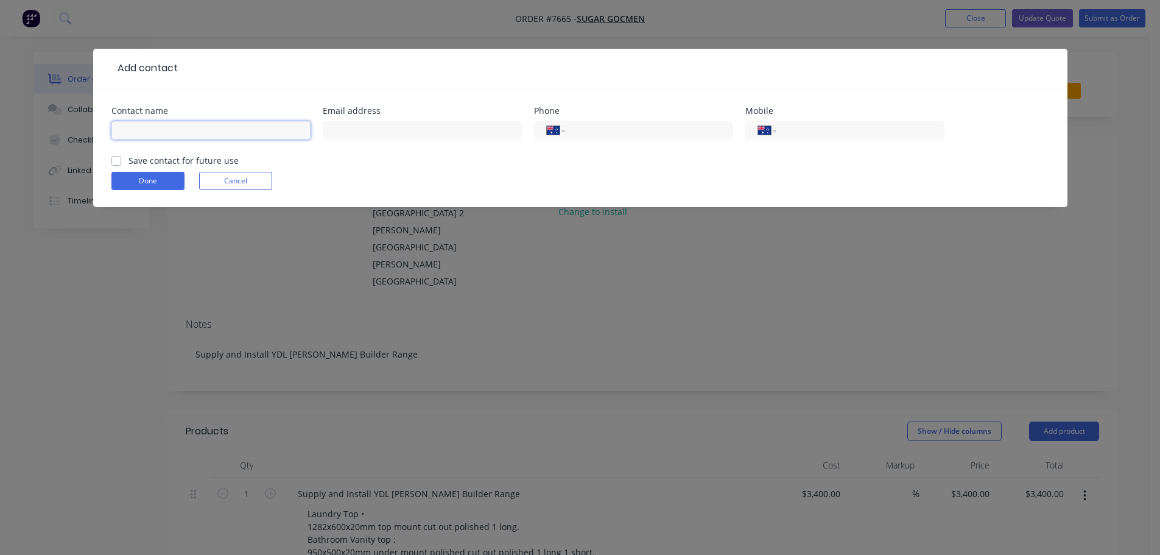
click at [149, 129] on input "text" at bounding box center [210, 130] width 199 height 18
type input "Sugar Gocmen"
click at [386, 133] on input "text" at bounding box center [422, 130] width 199 height 18
type input "[PERSON_NAME][EMAIL_ADDRESS][DOMAIN_NAME]"
click at [620, 133] on input "tel" at bounding box center [646, 131] width 146 height 14
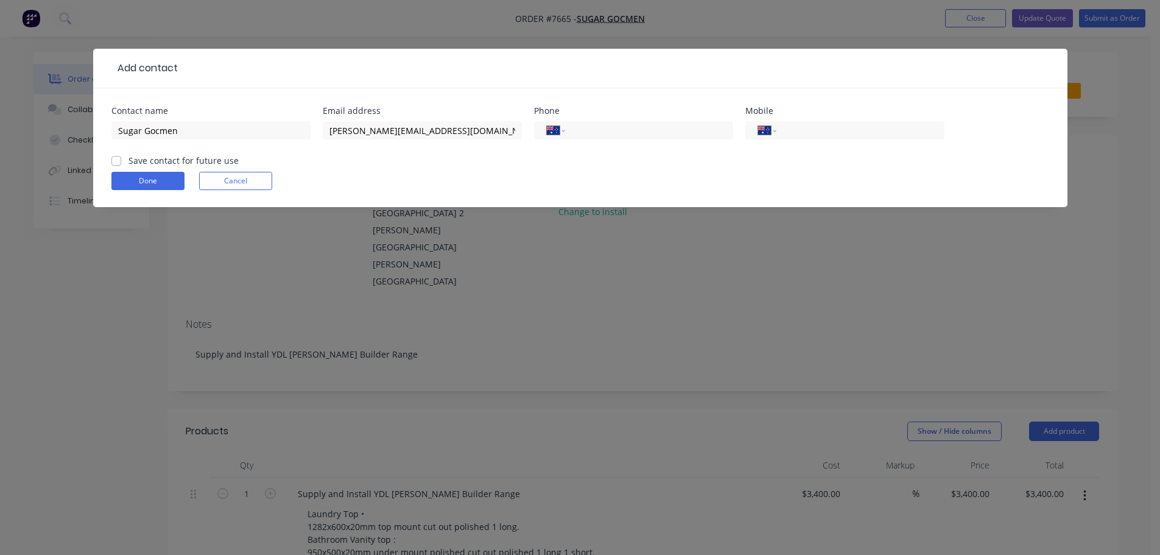
type input "0441 595 533"
click at [831, 130] on input "tel" at bounding box center [858, 131] width 146 height 14
click at [144, 178] on button "Done" at bounding box center [147, 181] width 73 height 18
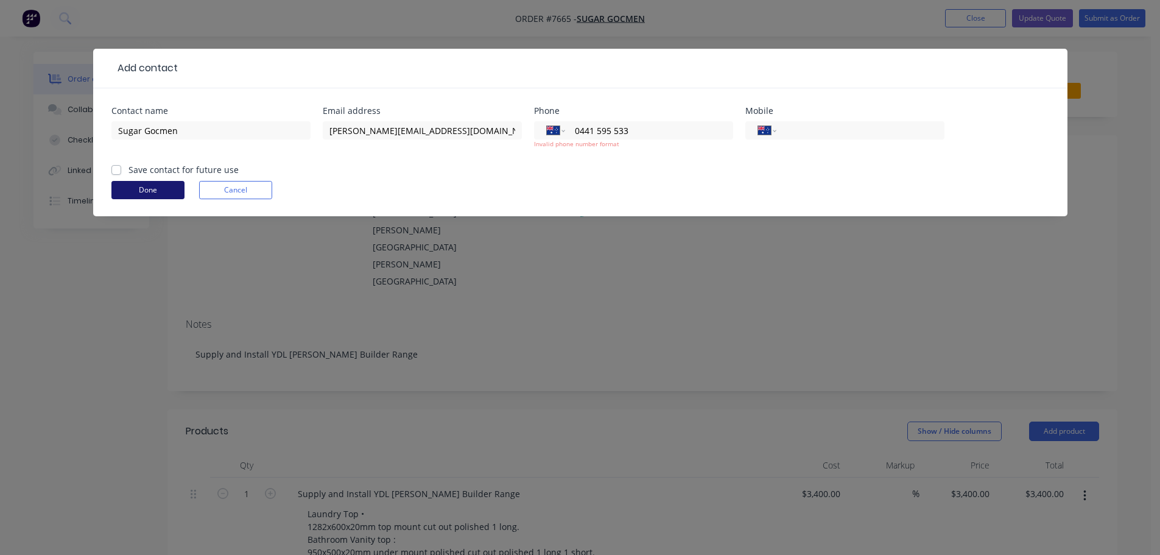
click at [149, 189] on button "Done" at bounding box center [147, 190] width 73 height 18
drag, startPoint x: 626, startPoint y: 129, endPoint x: 564, endPoint y: 129, distance: 61.5
click at [564, 129] on div "International [GEOGRAPHIC_DATA] [GEOGRAPHIC_DATA] [GEOGRAPHIC_DATA] [GEOGRAPHIC…" at bounding box center [633, 130] width 199 height 18
click at [812, 134] on input "tel" at bounding box center [858, 131] width 146 height 14
paste input "0441 595 533"
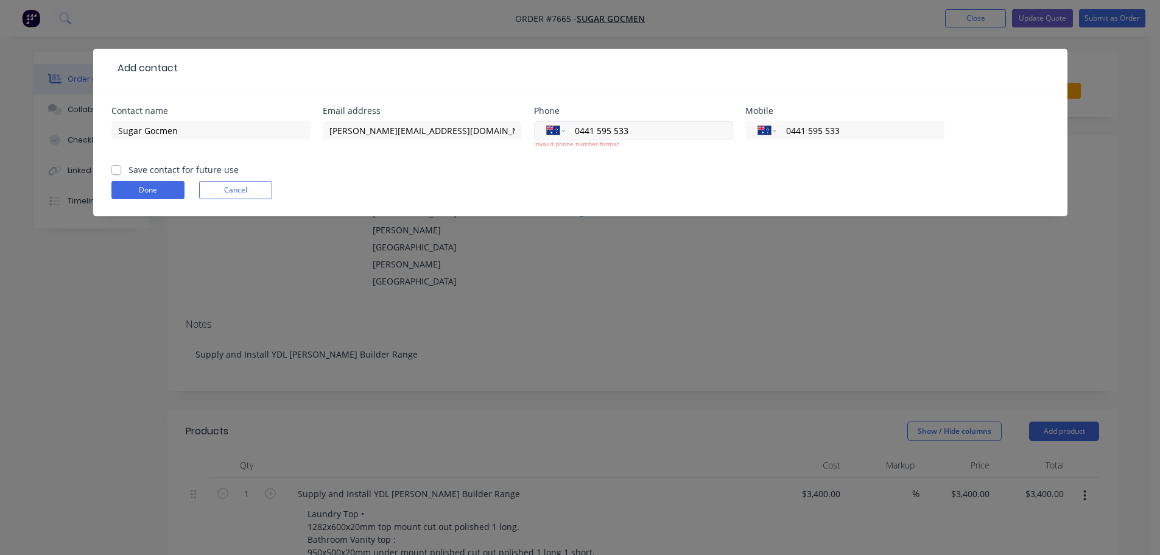
type input "0441 595 533"
drag, startPoint x: 643, startPoint y: 133, endPoint x: 565, endPoint y: 130, distance: 78.0
click at [563, 134] on div "International [GEOGRAPHIC_DATA] [GEOGRAPHIC_DATA] [GEOGRAPHIC_DATA] [GEOGRAPHIC…" at bounding box center [633, 130] width 199 height 18
click at [140, 188] on button "Done" at bounding box center [147, 190] width 73 height 18
click at [775, 128] on select "International [GEOGRAPHIC_DATA] [GEOGRAPHIC_DATA] [GEOGRAPHIC_DATA] [GEOGRAPHIC…" at bounding box center [767, 130] width 18 height 17
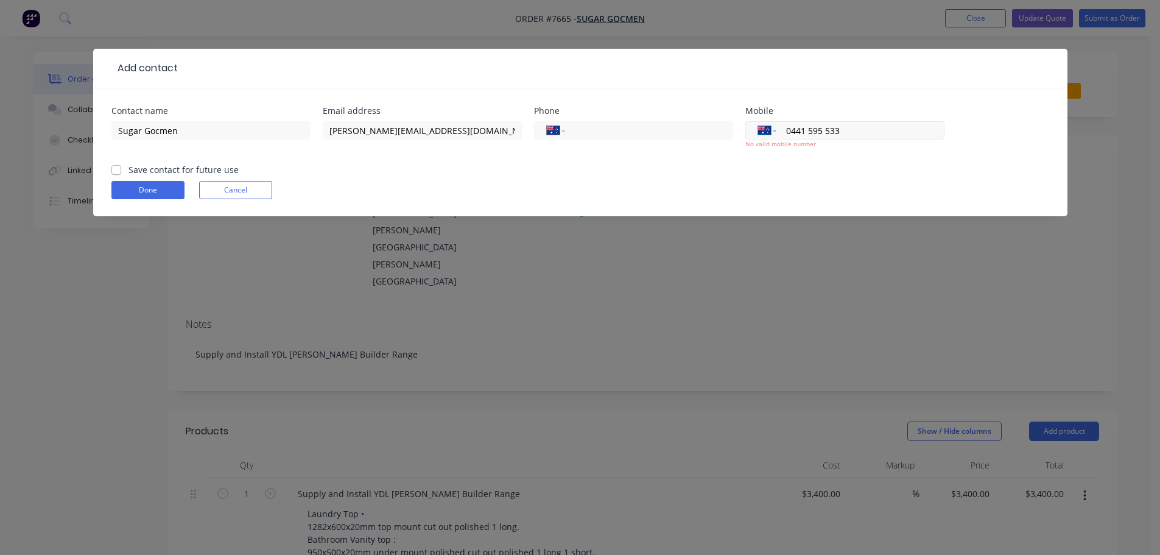
click at [775, 128] on select "International [GEOGRAPHIC_DATA] [GEOGRAPHIC_DATA] [GEOGRAPHIC_DATA] [GEOGRAPHIC…" at bounding box center [767, 130] width 18 height 17
drag, startPoint x: 441, startPoint y: 130, endPoint x: 307, endPoint y: 123, distance: 134.1
click at [309, 127] on div "Contact name Sugar Gocmen Email address [PERSON_NAME][EMAIL_ADDRESS][DOMAIN_NAM…" at bounding box center [579, 135] width 937 height 57
click at [396, 131] on input "sgocmwn" at bounding box center [422, 130] width 199 height 18
type input "s"
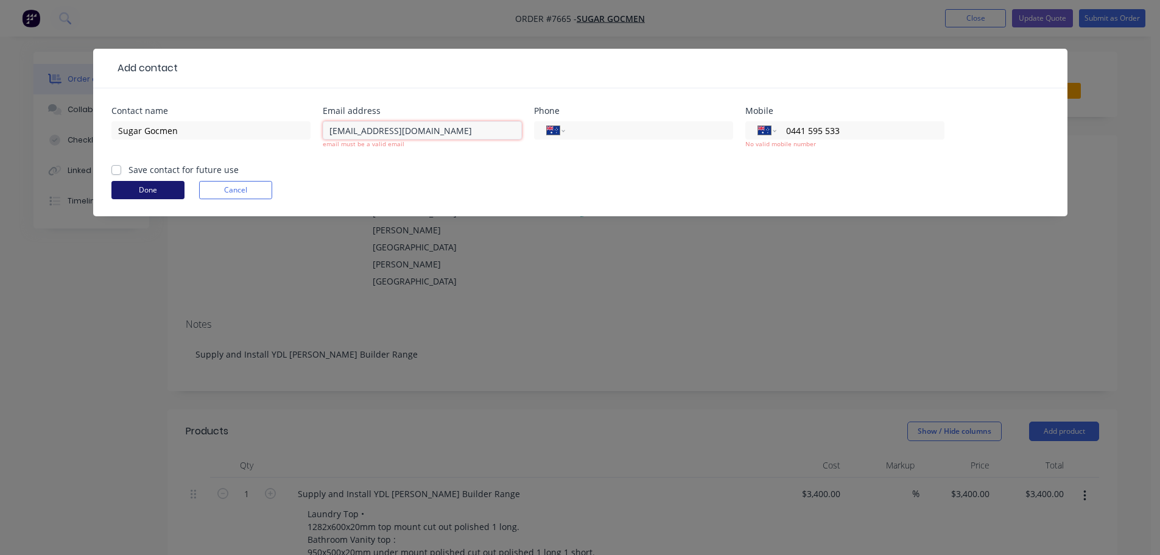
type input "[EMAIL_ADDRESS][DOMAIN_NAME]"
click at [145, 186] on button "Done" at bounding box center [147, 190] width 73 height 18
click at [128, 169] on label "Save contact for future use" at bounding box center [183, 169] width 110 height 13
click at [117, 169] on input "Save contact for future use" at bounding box center [116, 169] width 10 height 12
checkbox input "true"
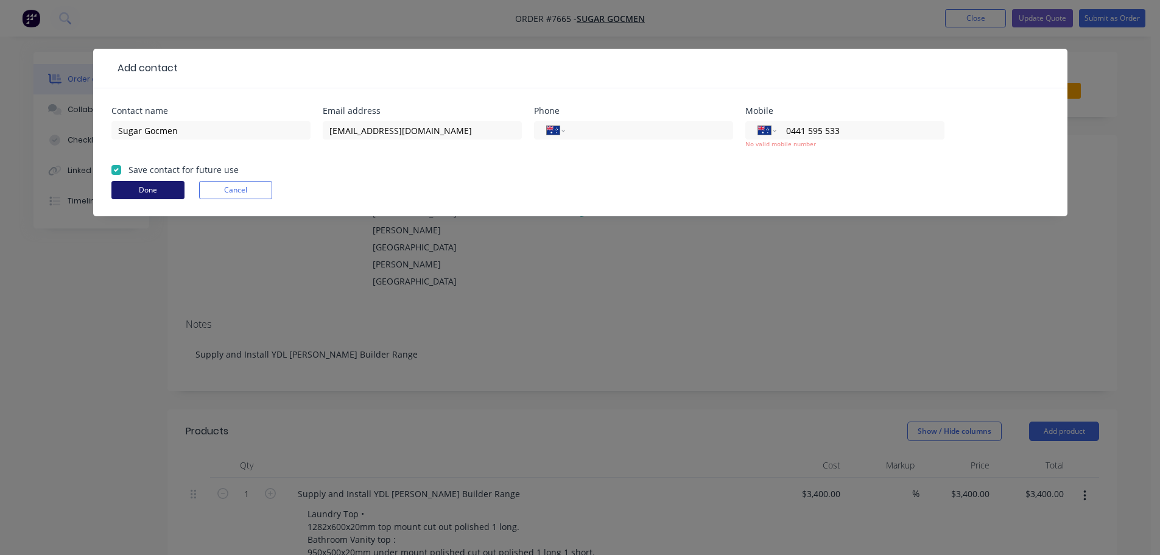
click at [150, 191] on button "Done" at bounding box center [147, 190] width 73 height 18
click at [149, 187] on button "Done" at bounding box center [147, 190] width 73 height 18
click at [777, 129] on div "International [GEOGRAPHIC_DATA] [GEOGRAPHIC_DATA] [GEOGRAPHIC_DATA] [GEOGRAPHIC…" at bounding box center [844, 130] width 199 height 18
click at [774, 130] on select "International [GEOGRAPHIC_DATA] [GEOGRAPHIC_DATA] [GEOGRAPHIC_DATA] [GEOGRAPHIC…" at bounding box center [767, 130] width 18 height 17
click at [758, 122] on select "International [GEOGRAPHIC_DATA] [GEOGRAPHIC_DATA] [GEOGRAPHIC_DATA] [GEOGRAPHIC…" at bounding box center [767, 130] width 18 height 17
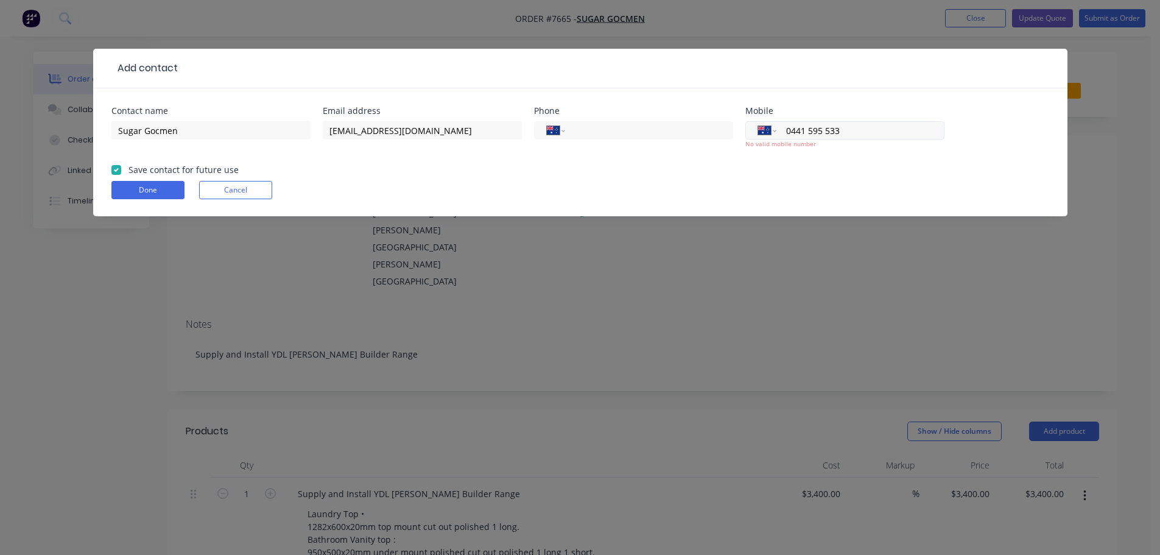
click at [803, 131] on input "0441 595 533" at bounding box center [858, 131] width 146 height 14
click at [804, 129] on input "0441 595 533" at bounding box center [858, 131] width 146 height 14
type input "0447 595 533"
click at [150, 190] on button "Done" at bounding box center [147, 190] width 73 height 18
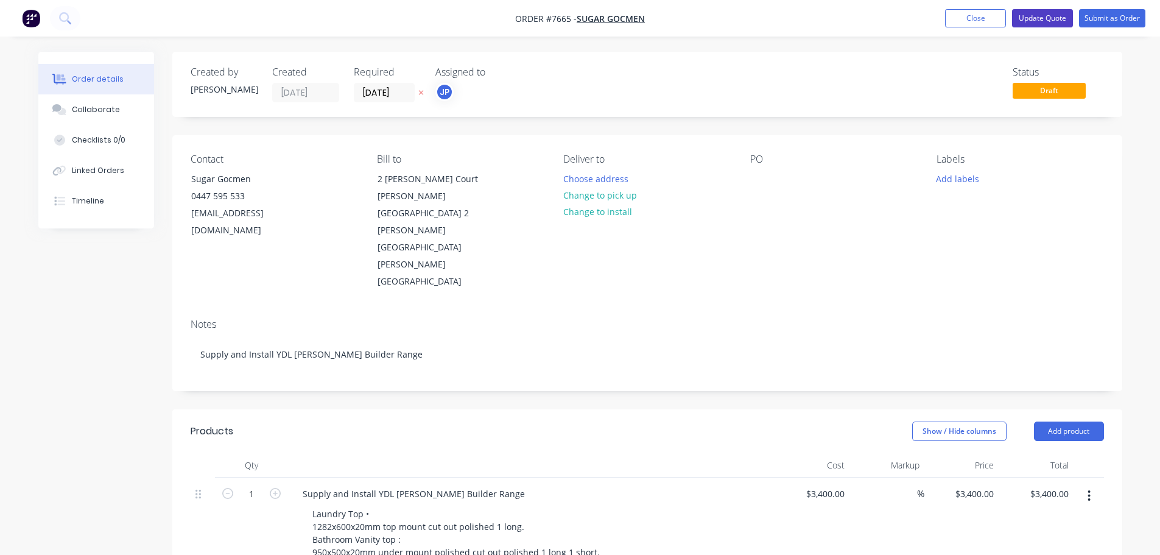
click at [1022, 18] on button "Update Quote" at bounding box center [1042, 18] width 61 height 18
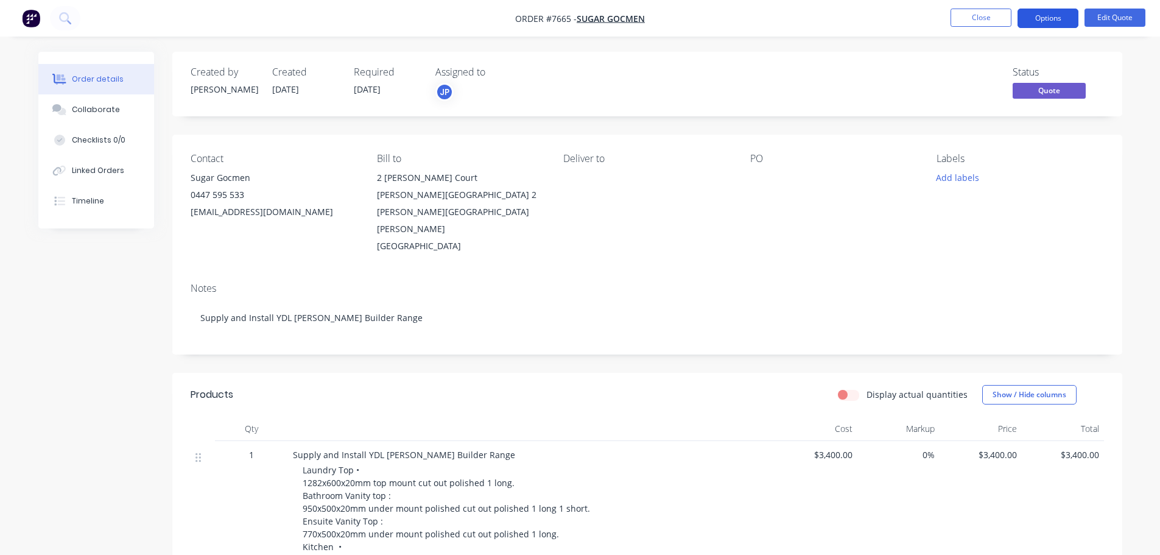
click at [1042, 16] on button "Options" at bounding box center [1047, 18] width 61 height 19
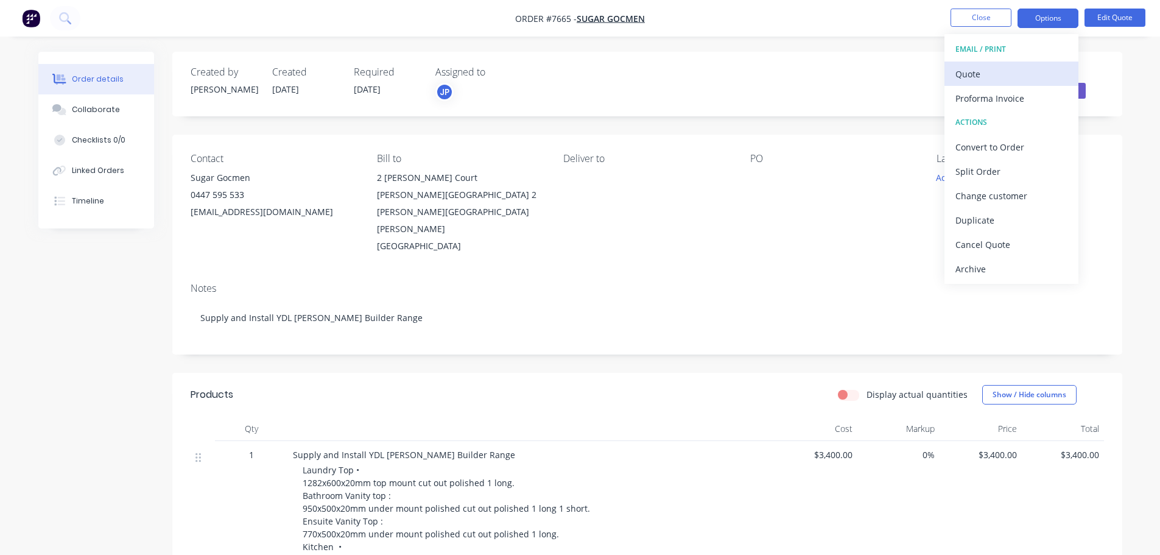
click at [977, 73] on div "Quote" at bounding box center [1011, 74] width 112 height 18
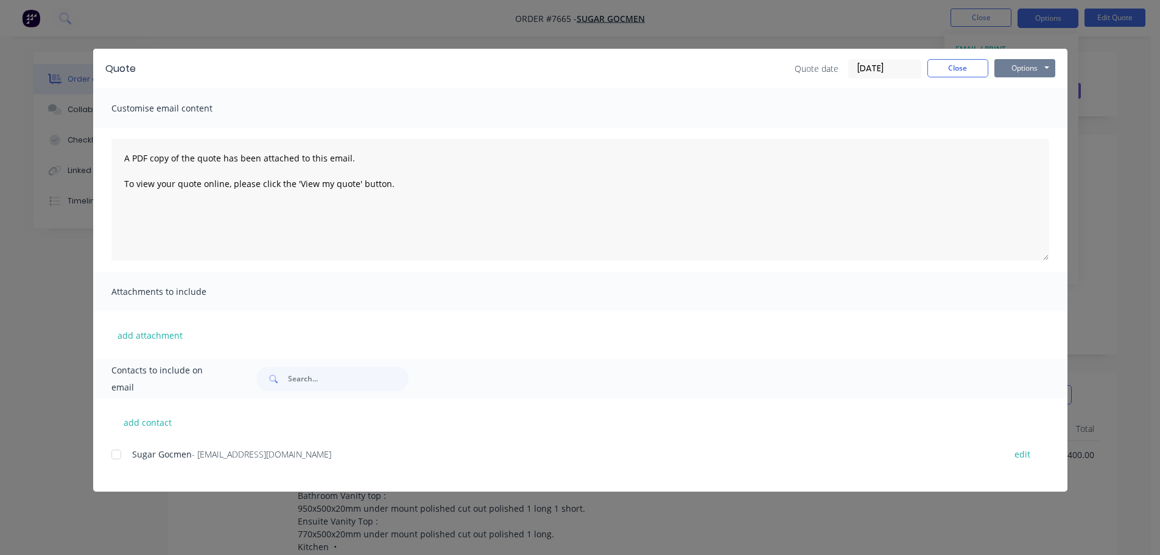
click at [1017, 65] on button "Options" at bounding box center [1024, 68] width 61 height 18
click at [1031, 90] on button "Preview" at bounding box center [1033, 90] width 78 height 20
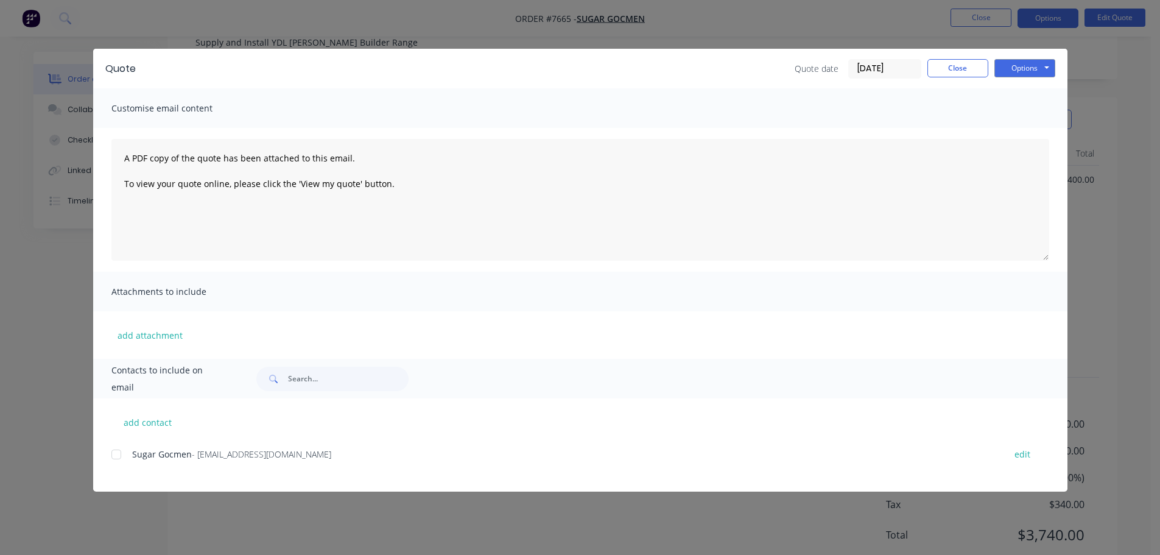
scroll to position [281, 0]
click at [962, 68] on button "Close" at bounding box center [957, 68] width 61 height 18
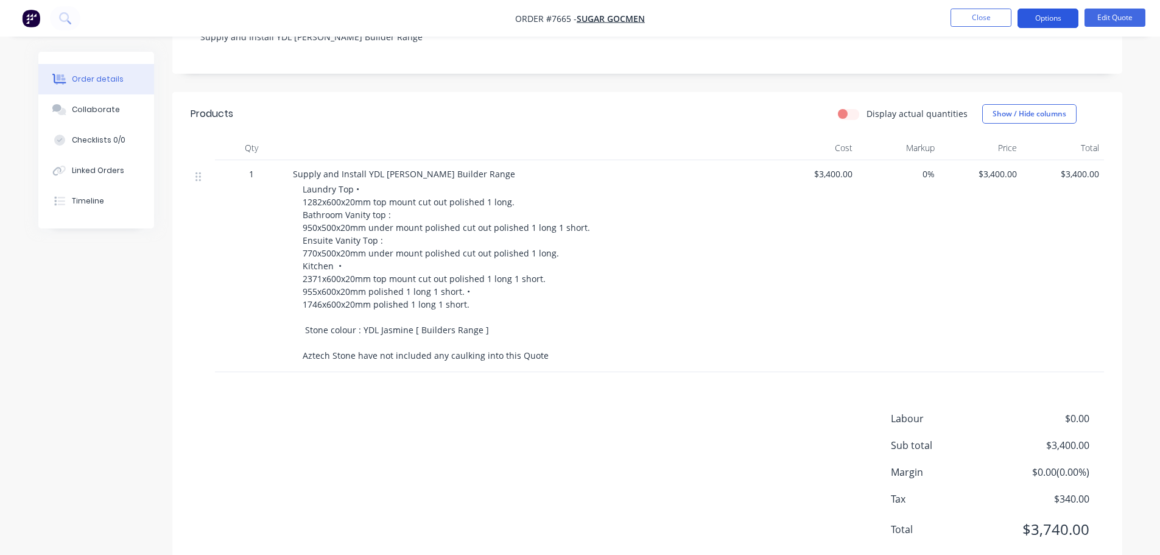
click at [1042, 21] on button "Options" at bounding box center [1047, 18] width 61 height 19
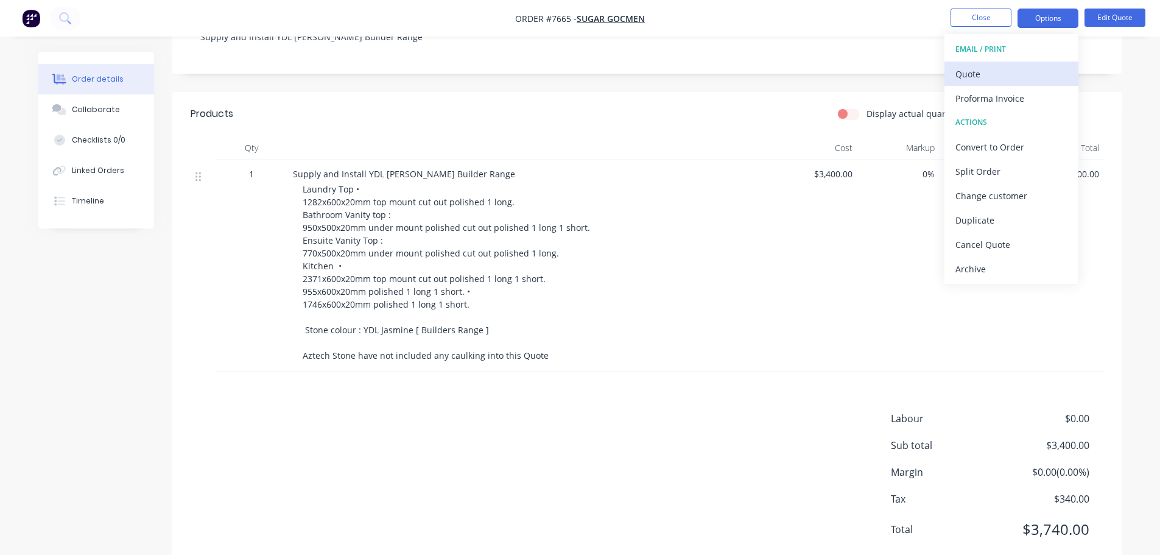
click at [967, 69] on div "Quote" at bounding box center [1011, 74] width 112 height 18
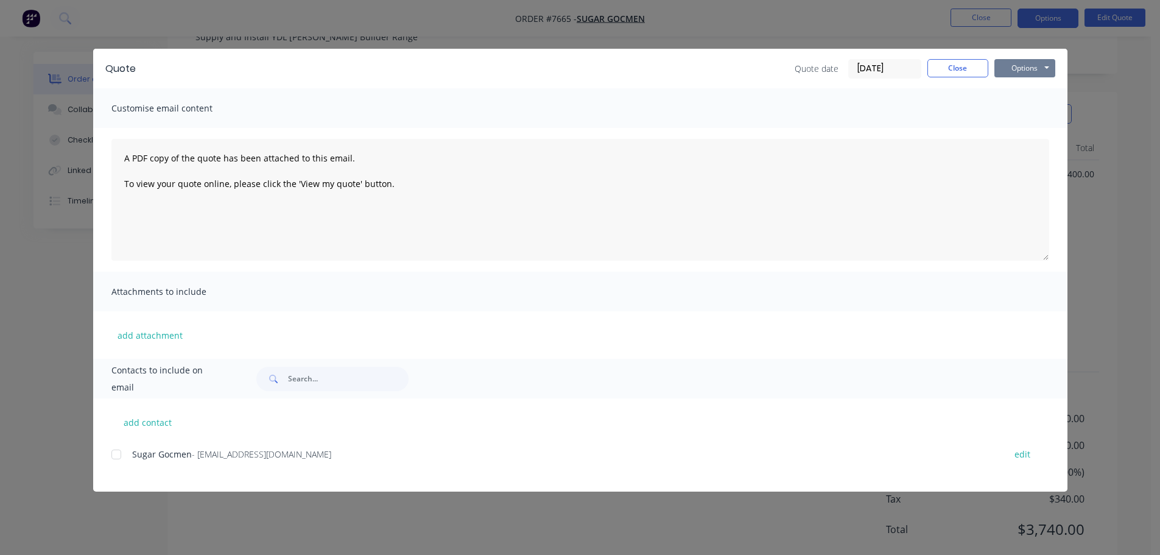
click at [1020, 66] on button "Options" at bounding box center [1024, 68] width 61 height 18
click at [1034, 88] on button "Preview" at bounding box center [1033, 90] width 78 height 20
click at [451, 325] on div "add attachment" at bounding box center [580, 334] width 974 height 47
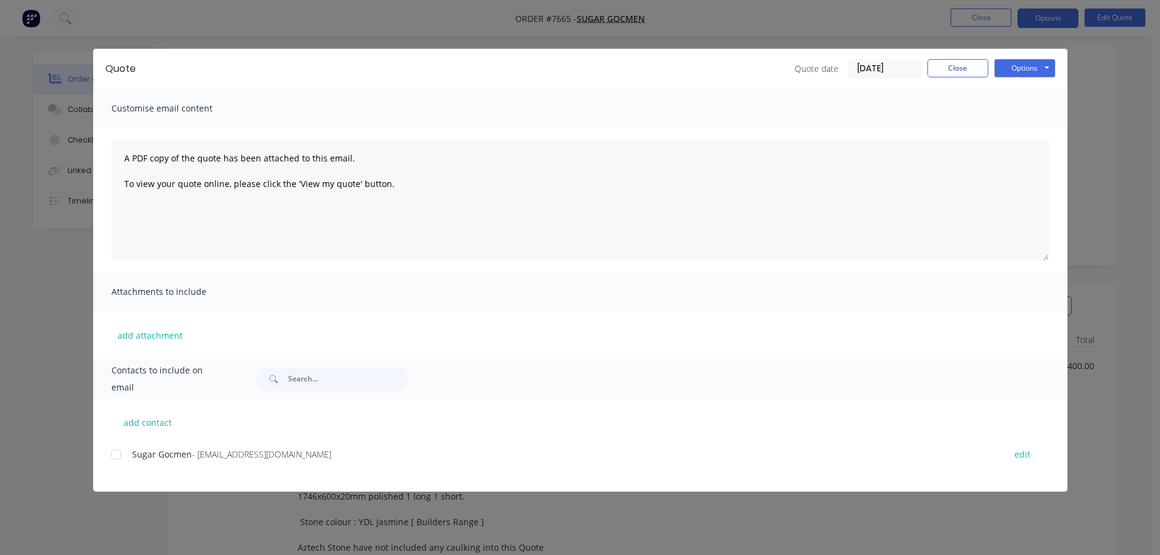
scroll to position [0, 0]
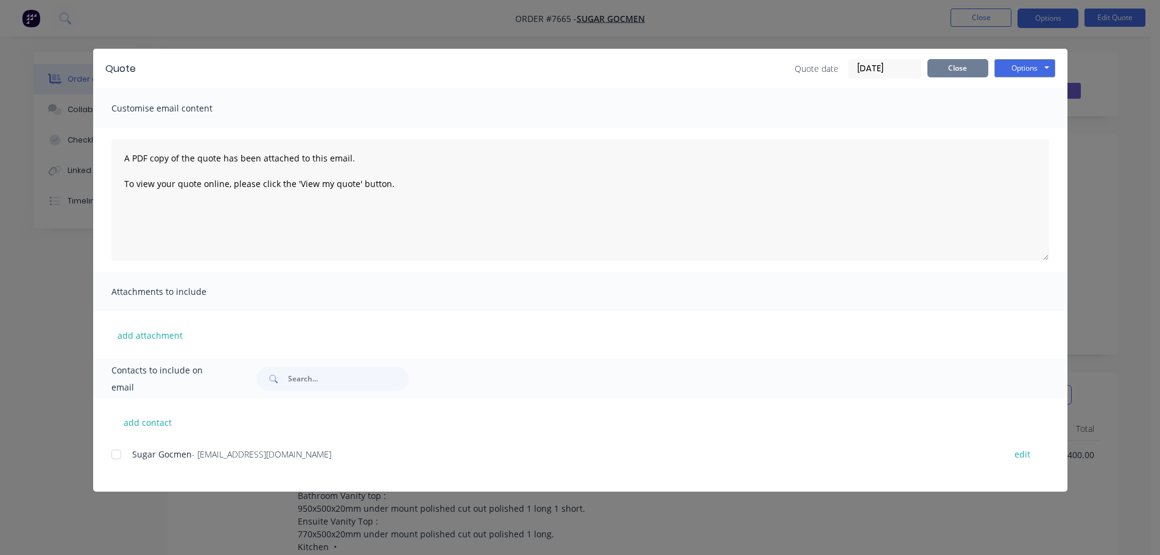
click at [962, 68] on button "Close" at bounding box center [957, 68] width 61 height 18
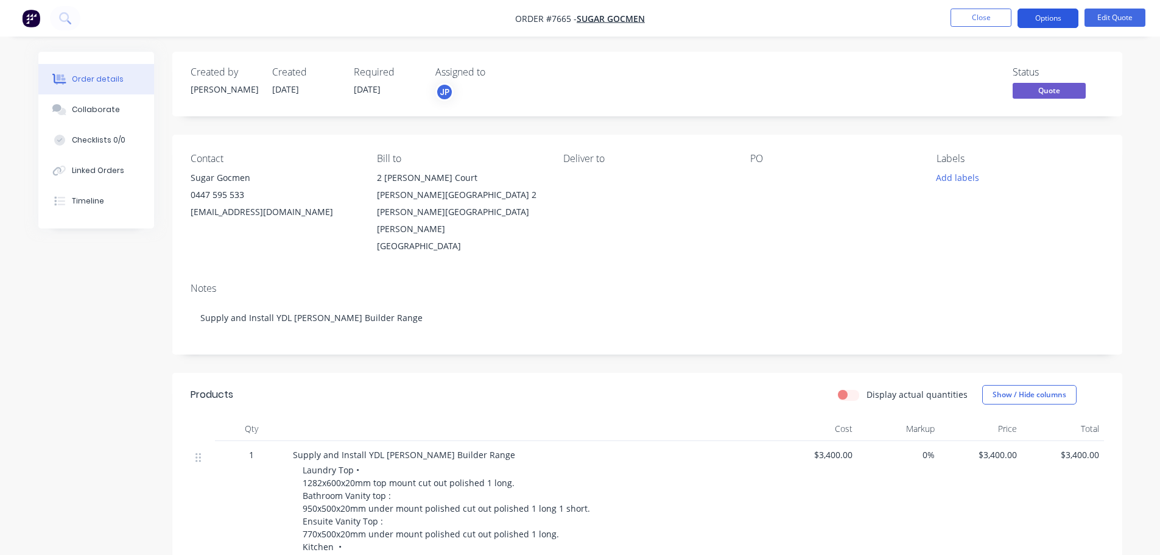
click at [1053, 19] on button "Options" at bounding box center [1047, 18] width 61 height 19
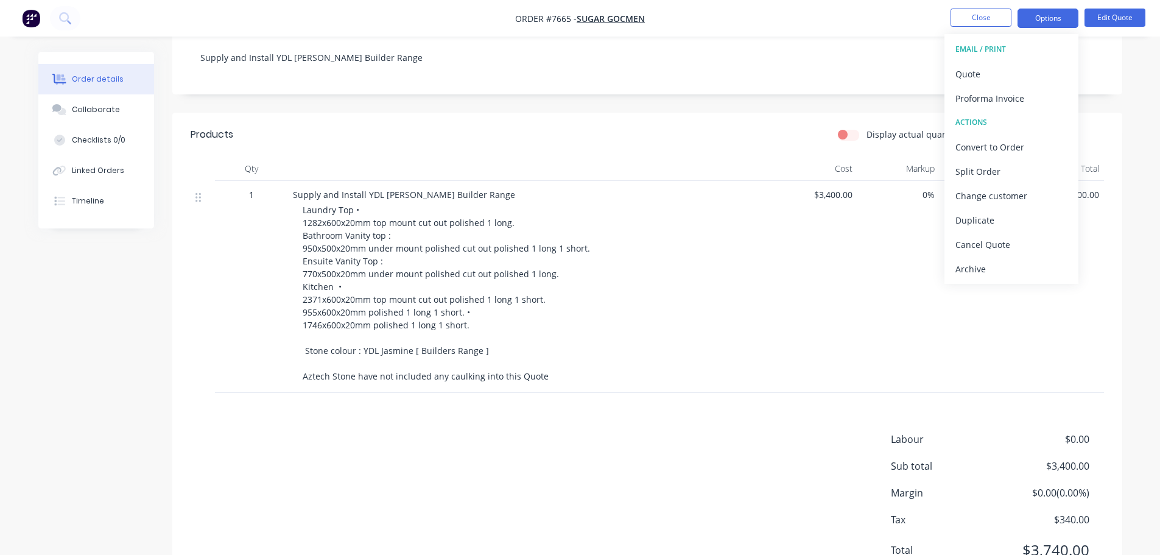
scroll to position [281, 0]
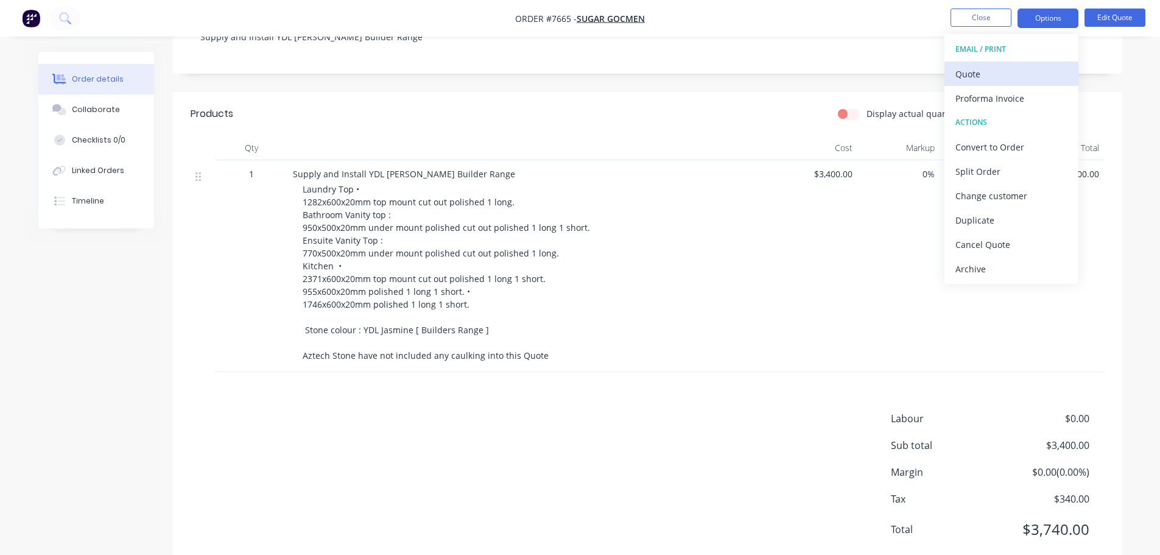
click at [975, 75] on div "Quote" at bounding box center [1011, 74] width 112 height 18
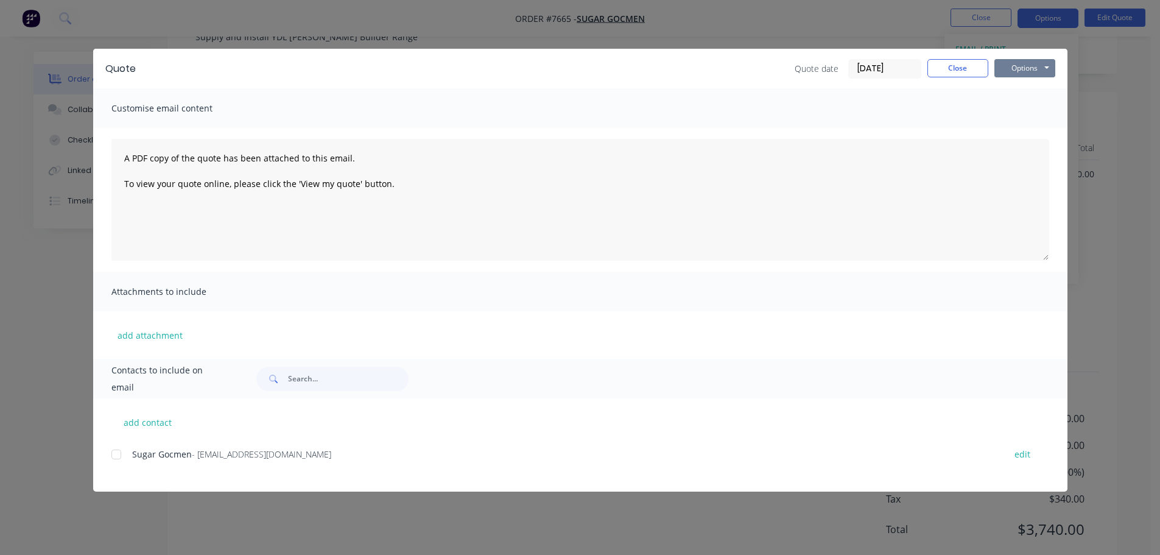
click at [1012, 66] on button "Options" at bounding box center [1024, 68] width 61 height 18
click at [1035, 89] on button "Preview" at bounding box center [1033, 90] width 78 height 20
click at [1022, 60] on button "Options" at bounding box center [1024, 68] width 61 height 18
click at [1036, 104] on button "Print" at bounding box center [1033, 110] width 78 height 20
click at [1023, 68] on button "Options" at bounding box center [1024, 68] width 61 height 18
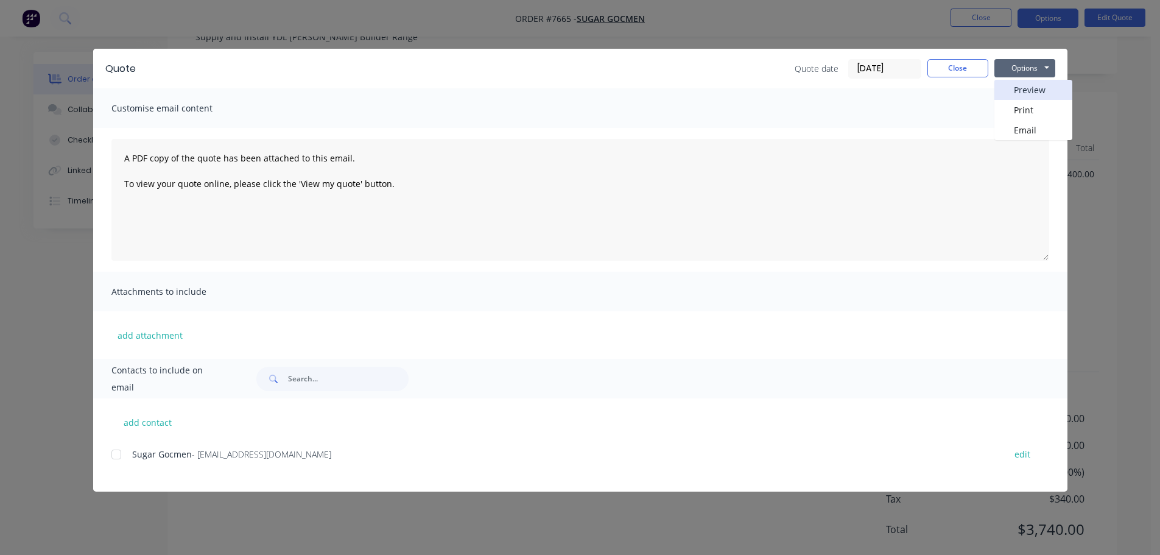
click at [1031, 88] on button "Preview" at bounding box center [1033, 90] width 78 height 20
click at [938, 69] on button "Close" at bounding box center [957, 68] width 61 height 18
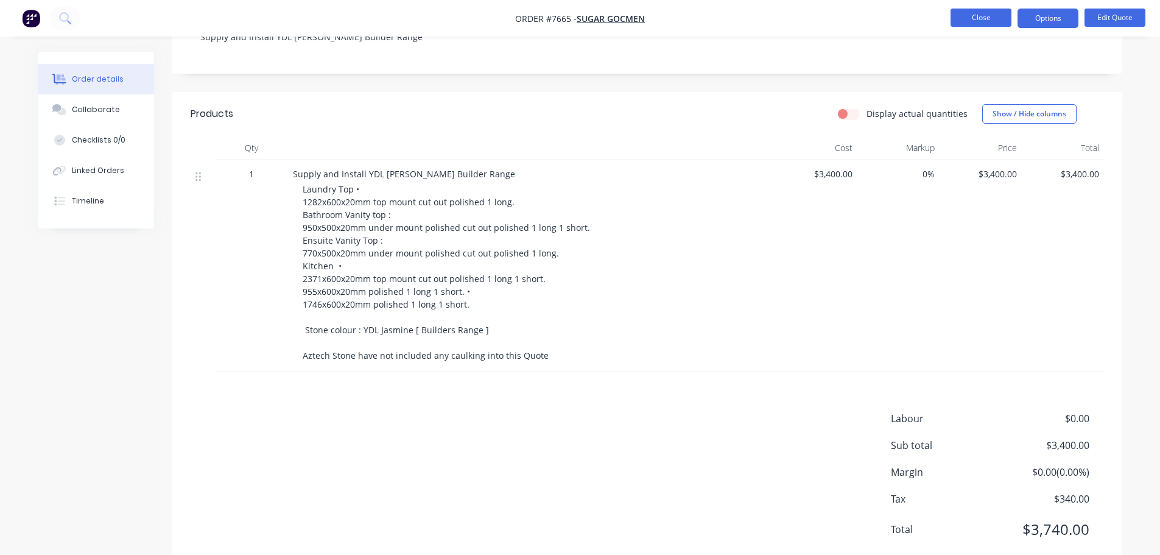
click at [972, 15] on button "Close" at bounding box center [980, 18] width 61 height 18
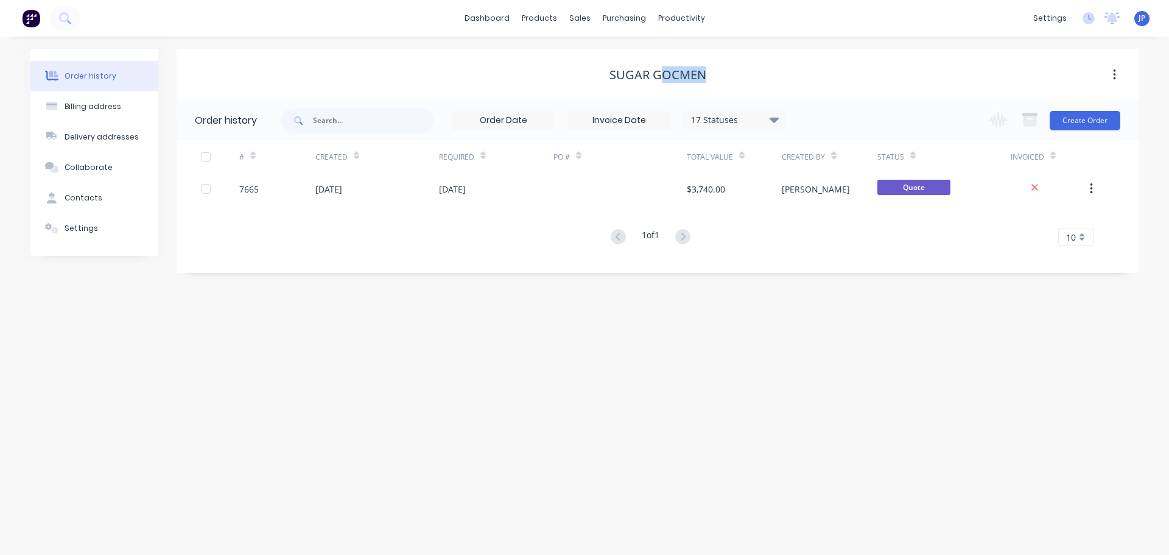
drag, startPoint x: 657, startPoint y: 74, endPoint x: 712, endPoint y: 77, distance: 54.2
click at [712, 77] on div "Sugar Gocmen" at bounding box center [658, 75] width 962 height 15
click at [707, 77] on div "Sugar Gocmen" at bounding box center [658, 75] width 962 height 15
drag, startPoint x: 623, startPoint y: 72, endPoint x: 641, endPoint y: 76, distance: 18.6
click at [641, 76] on div "Sugar Gocmen" at bounding box center [657, 75] width 97 height 15
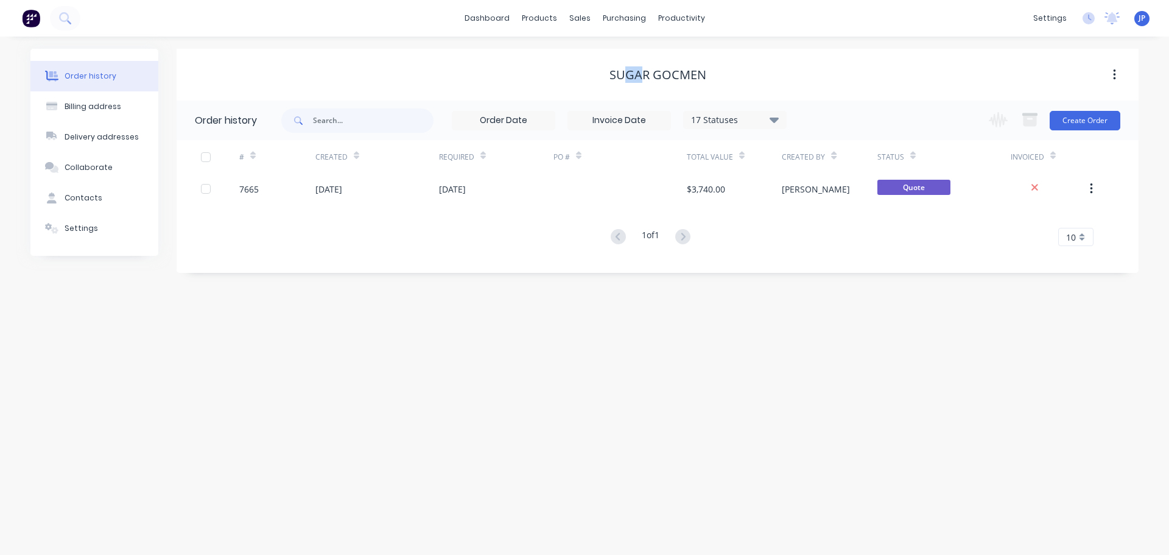
click at [641, 76] on div "Sugar Gocmen" at bounding box center [657, 75] width 97 height 15
drag, startPoint x: 667, startPoint y: 75, endPoint x: 738, endPoint y: 82, distance: 71.6
click at [738, 82] on div "Sugar Gocmen" at bounding box center [658, 75] width 962 height 22
click at [725, 78] on div "Sugar Gocmen" at bounding box center [658, 75] width 962 height 15
click at [616, 76] on link "Customers" at bounding box center [643, 83] width 161 height 24
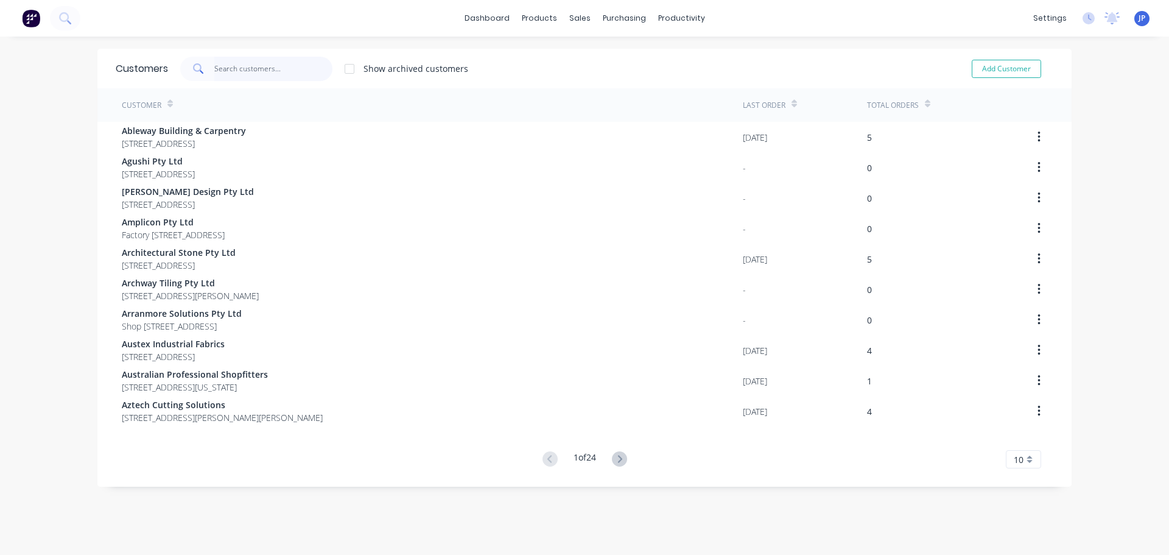
click at [226, 59] on input "text" at bounding box center [273, 69] width 119 height 24
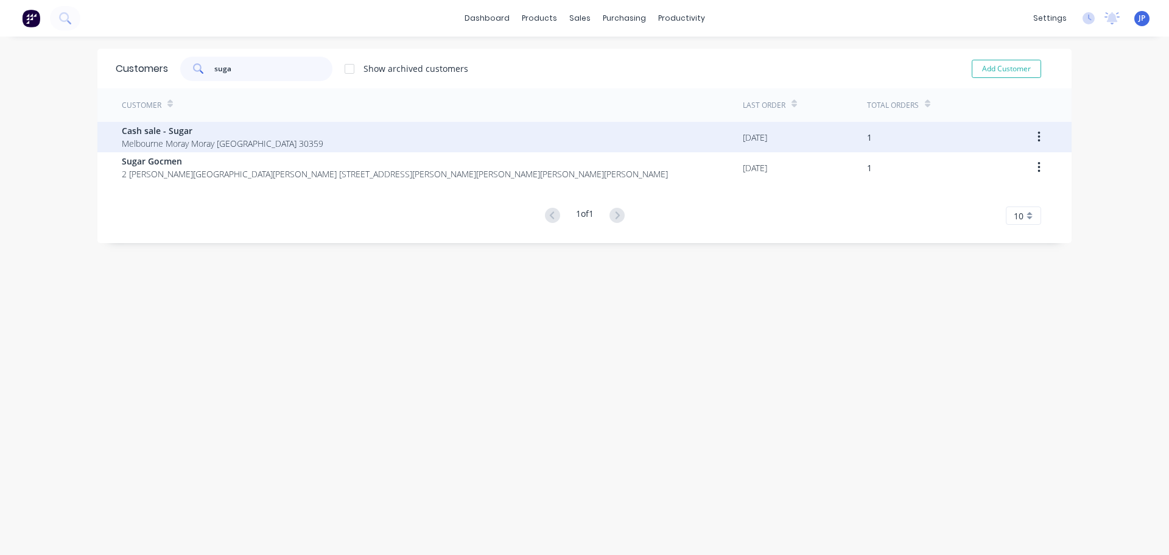
type input "suga"
click at [1037, 134] on button "button" at bounding box center [1039, 137] width 29 height 22
click at [994, 165] on div "Archive" at bounding box center [995, 169] width 94 height 18
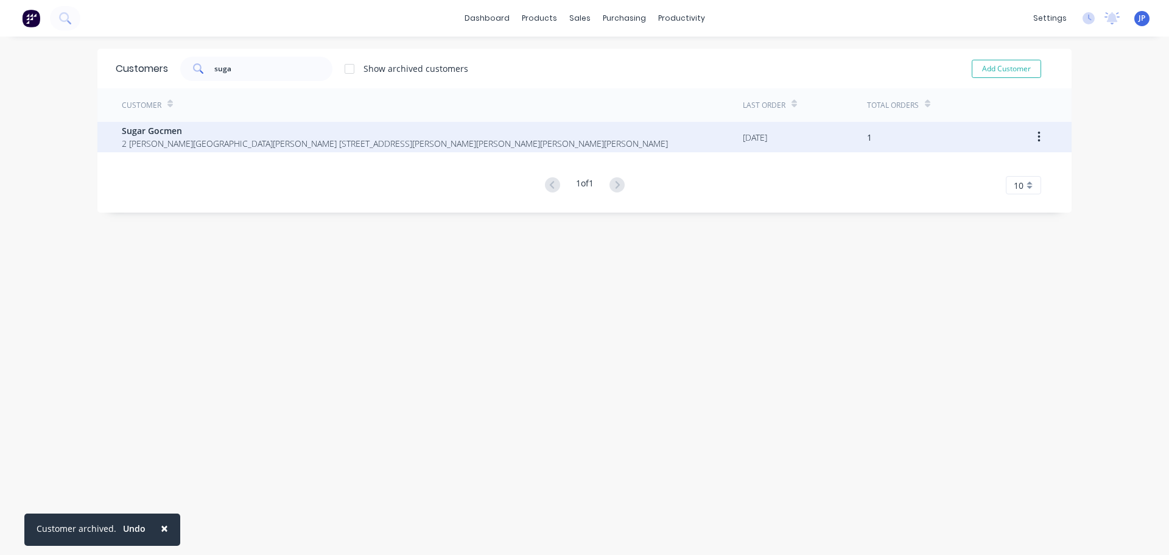
click at [203, 144] on span "2 [PERSON_NAME][GEOGRAPHIC_DATA][PERSON_NAME] [STREET_ADDRESS][PERSON_NAME][PER…" at bounding box center [395, 143] width 546 height 13
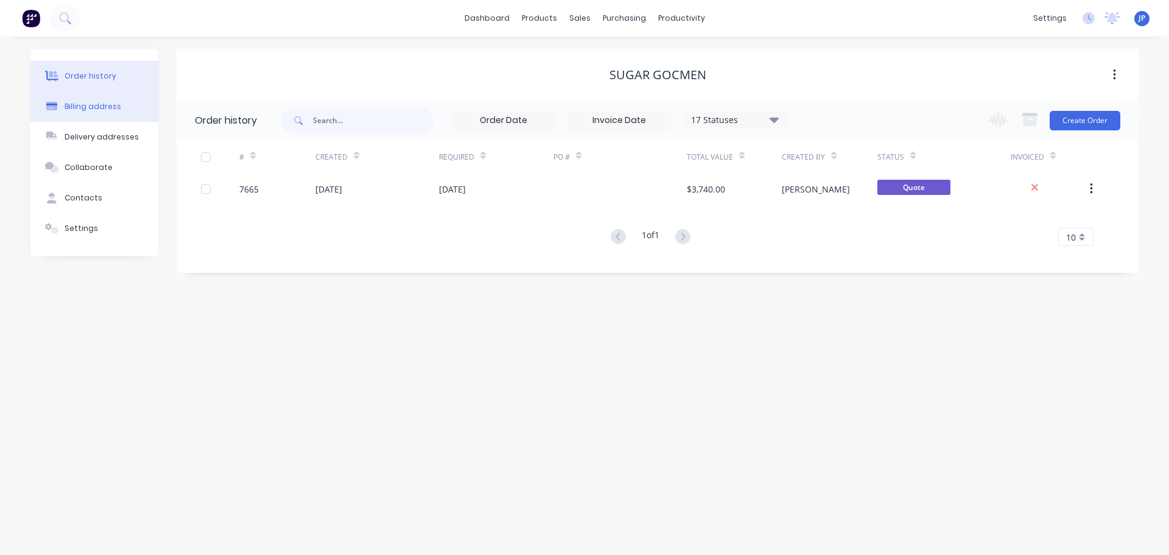
click at [86, 107] on div "Billing address" at bounding box center [93, 106] width 57 height 11
select select "AU"
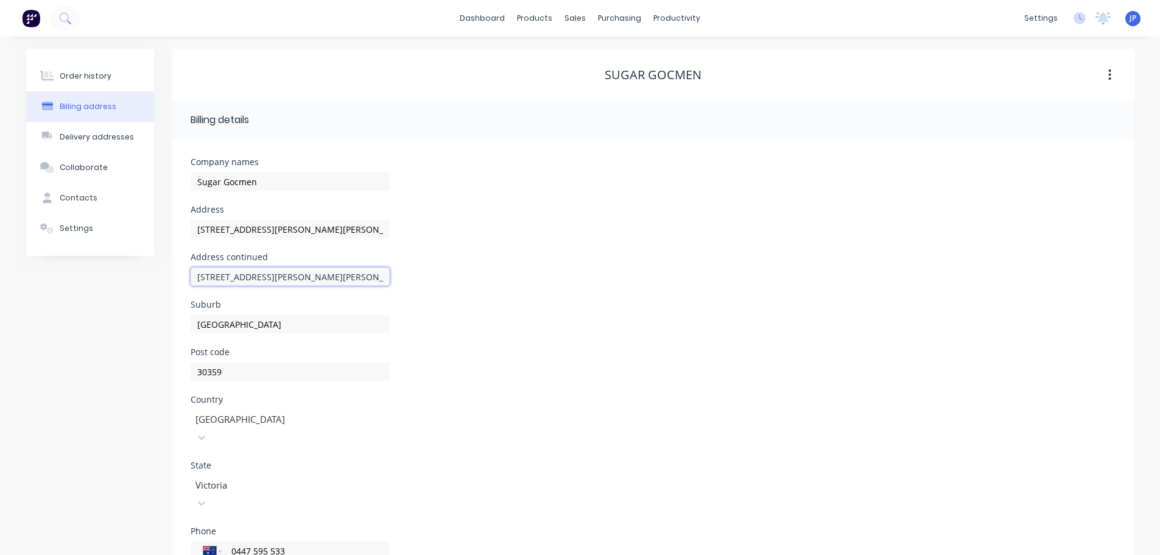
drag, startPoint x: 310, startPoint y: 275, endPoint x: 119, endPoint y: 287, distance: 191.5
click at [119, 287] on div "Order history Billing address Delivery addresses Collaborate Contacts Settings …" at bounding box center [580, 341] width 1108 height 585
drag, startPoint x: 306, startPoint y: 231, endPoint x: 261, endPoint y: 234, distance: 45.8
click at [261, 234] on input "[STREET_ADDRESS][PERSON_NAME][PERSON_NAME]" at bounding box center [290, 229] width 199 height 18
type input "[STREET_ADDRESS][PERSON_NAME]"
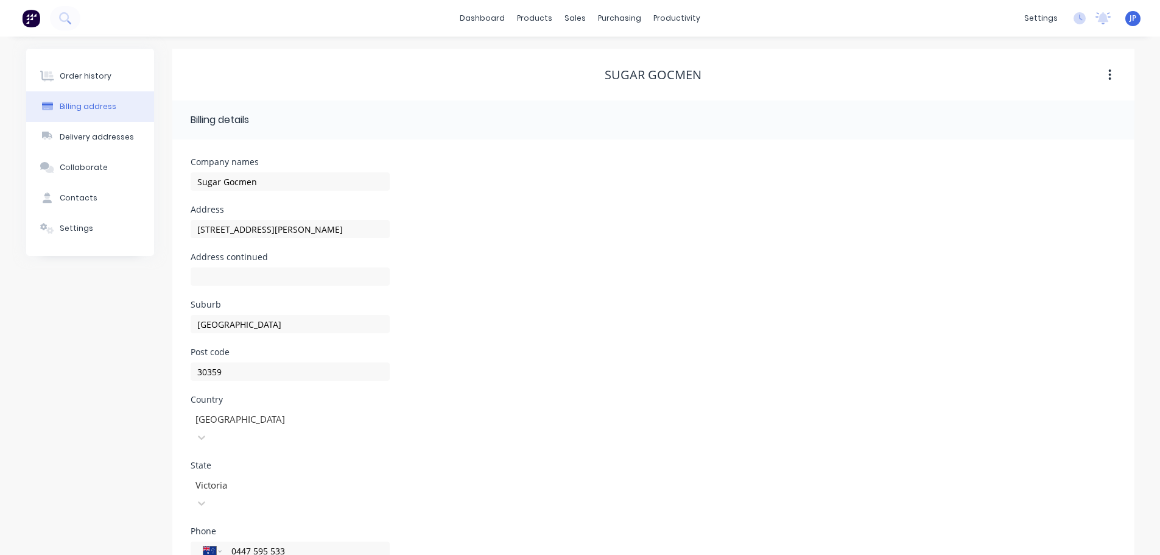
click at [450, 262] on div "Address continued" at bounding box center [653, 276] width 925 height 47
drag, startPoint x: 245, startPoint y: 323, endPoint x: 192, endPoint y: 321, distance: 53.0
click at [192, 321] on input "[GEOGRAPHIC_DATA]" at bounding box center [290, 324] width 199 height 18
type input "[GEOGRAPHIC_DATA]"
drag, startPoint x: 512, startPoint y: 362, endPoint x: 484, endPoint y: 365, distance: 28.2
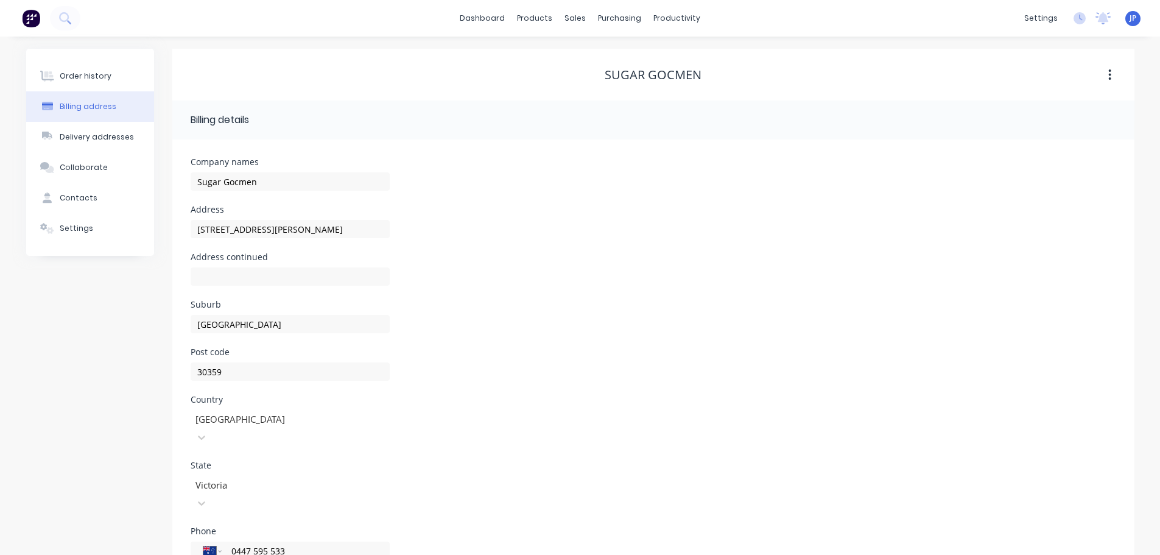
click at [512, 362] on div "Post code 30359" at bounding box center [653, 371] width 925 height 47
click at [233, 371] on input "30359" at bounding box center [290, 371] width 199 height 18
drag, startPoint x: 217, startPoint y: 372, endPoint x: 192, endPoint y: 369, distance: 25.7
click at [186, 367] on div "Company names Sugar Gocmen Address 2 [PERSON_NAME] Court Address continued [GEO…" at bounding box center [653, 386] width 962 height 494
type input "3174"
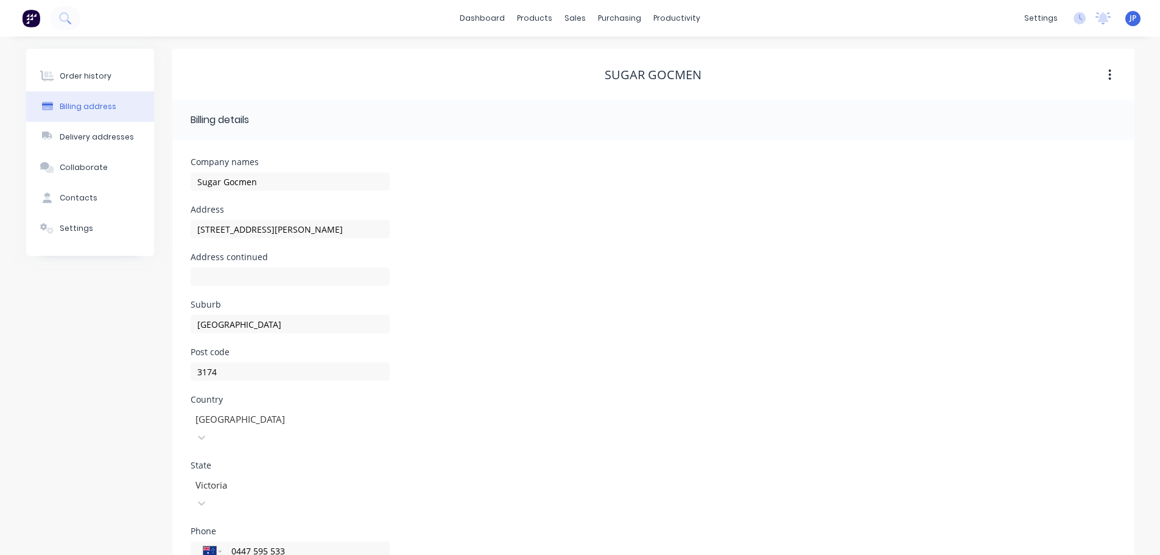
click at [654, 365] on div "Post code 3174" at bounding box center [653, 371] width 925 height 47
click at [93, 150] on div "Order history Billing address Delivery addresses Collaborate Contacts Settings" at bounding box center [90, 152] width 128 height 207
click at [89, 135] on div "Delivery addresses" at bounding box center [97, 136] width 74 height 11
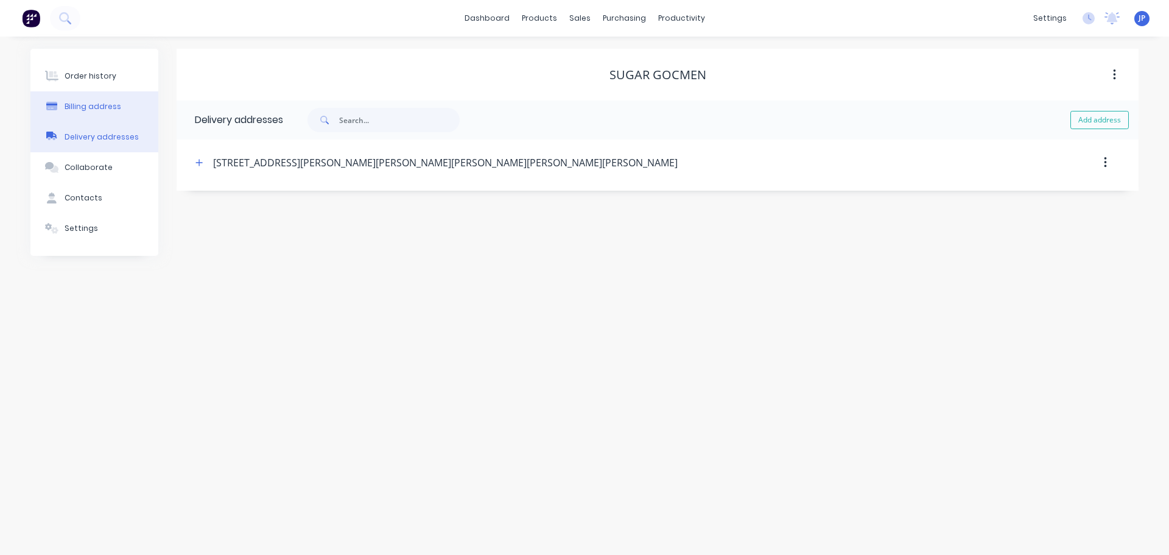
click at [97, 104] on div "Billing address" at bounding box center [93, 106] width 57 height 11
type input "[STREET_ADDRESS][PERSON_NAME][PERSON_NAME]"
type input "[GEOGRAPHIC_DATA]"
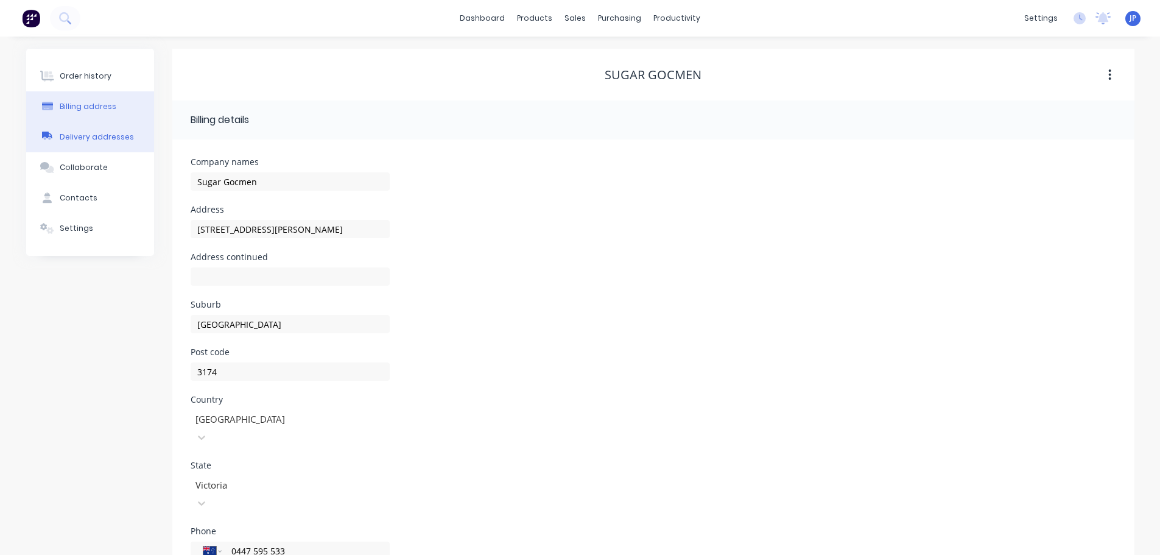
click at [103, 148] on button "Delivery addresses" at bounding box center [90, 137] width 128 height 30
type input "[GEOGRAPHIC_DATA]"
type input "30359"
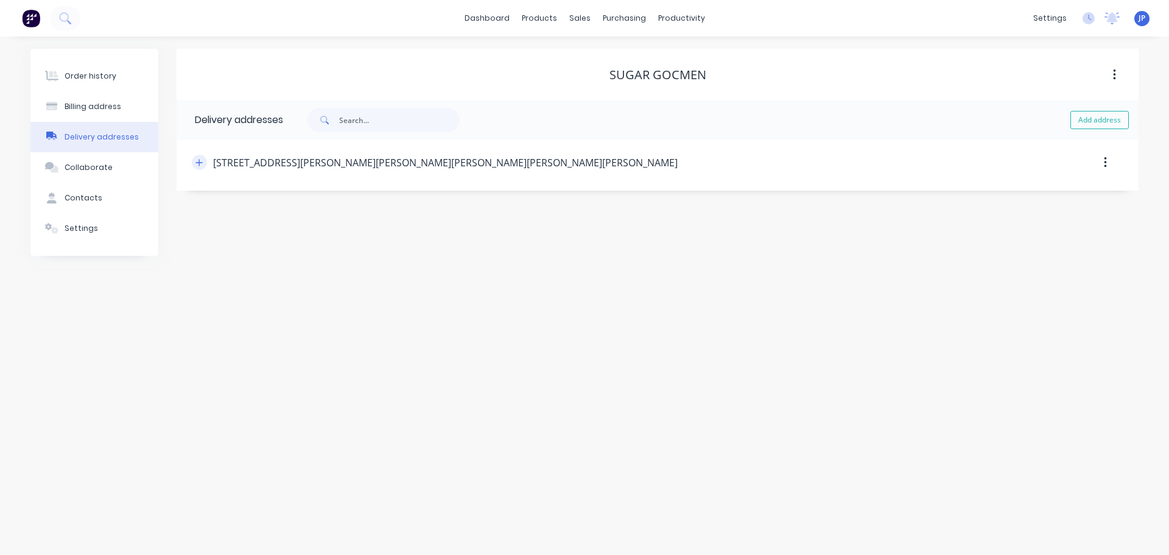
click at [205, 158] on button "button" at bounding box center [199, 162] width 15 height 15
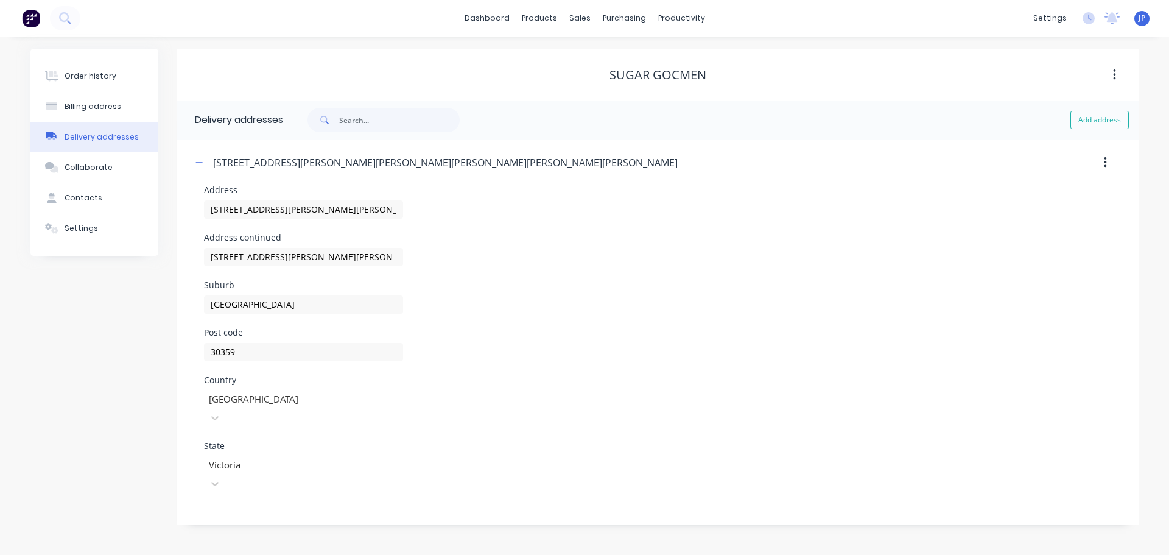
click at [1109, 162] on button "button" at bounding box center [1105, 163] width 29 height 22
click at [1043, 191] on div "Delete" at bounding box center [1062, 195] width 94 height 18
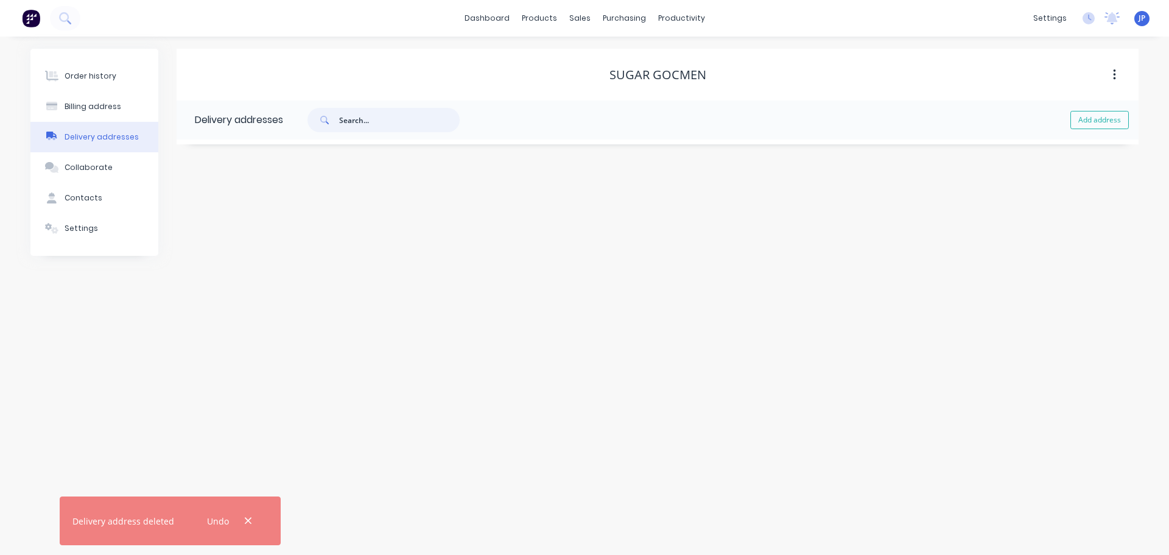
click at [376, 117] on input "text" at bounding box center [399, 120] width 121 height 24
click at [259, 130] on div "Delivery addresses" at bounding box center [230, 119] width 107 height 39
drag, startPoint x: 253, startPoint y: 125, endPoint x: 432, endPoint y: 155, distance: 181.3
click at [256, 125] on div "Delivery addresses" at bounding box center [230, 119] width 107 height 39
click at [1099, 119] on button "Add address" at bounding box center [1099, 120] width 58 height 18
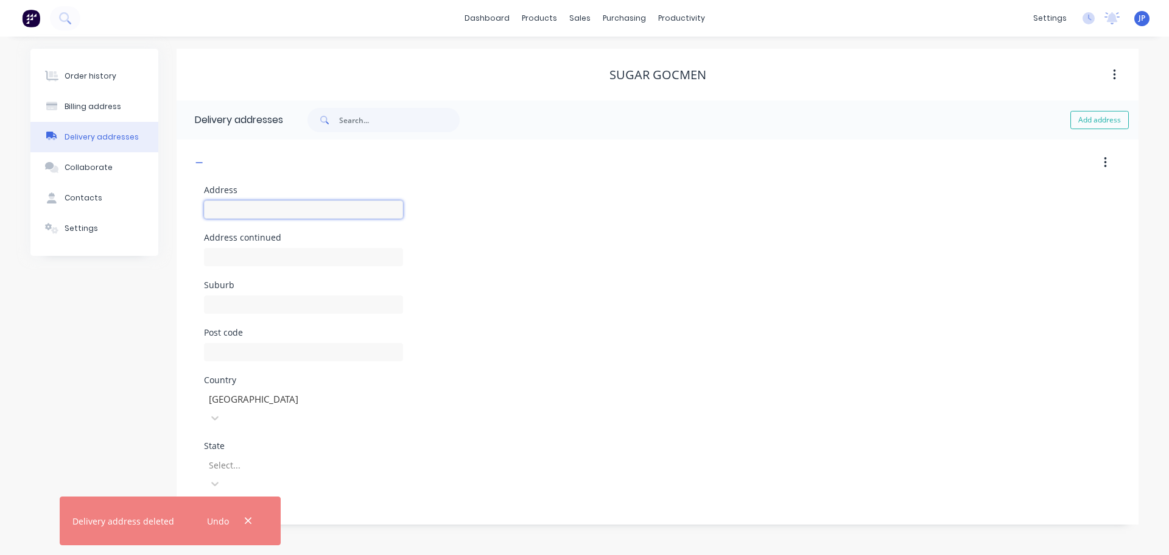
click at [225, 212] on input "text" at bounding box center [303, 209] width 199 height 18
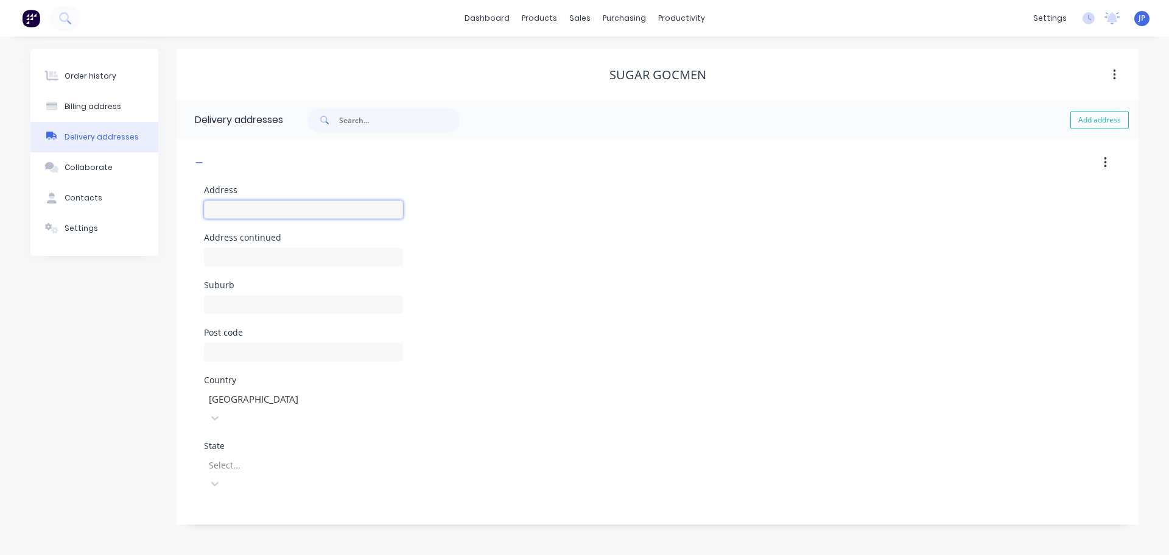
type input "[STREET_ADDRESS][PERSON_NAME]"
click at [241, 303] on input "text" at bounding box center [303, 304] width 199 height 18
type input "[GEOGRAPHIC_DATA]"
click at [256, 352] on input "text" at bounding box center [303, 352] width 199 height 18
type input "3174"
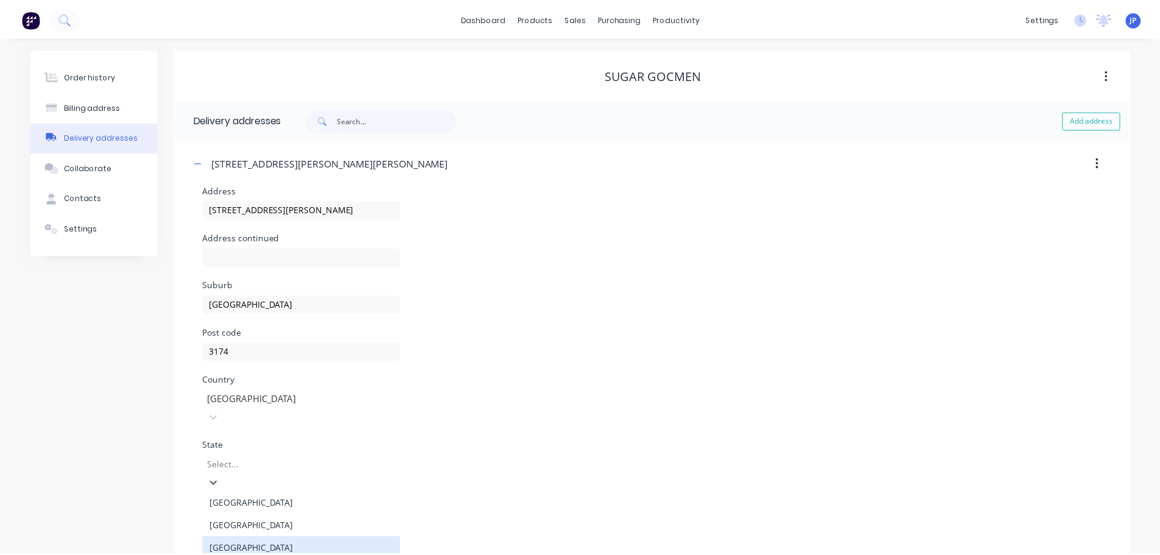
scroll to position [96, 0]
click at [532, 389] on div "Country [GEOGRAPHIC_DATA]" at bounding box center [657, 409] width 907 height 66
click at [1110, 164] on button "button" at bounding box center [1105, 163] width 29 height 22
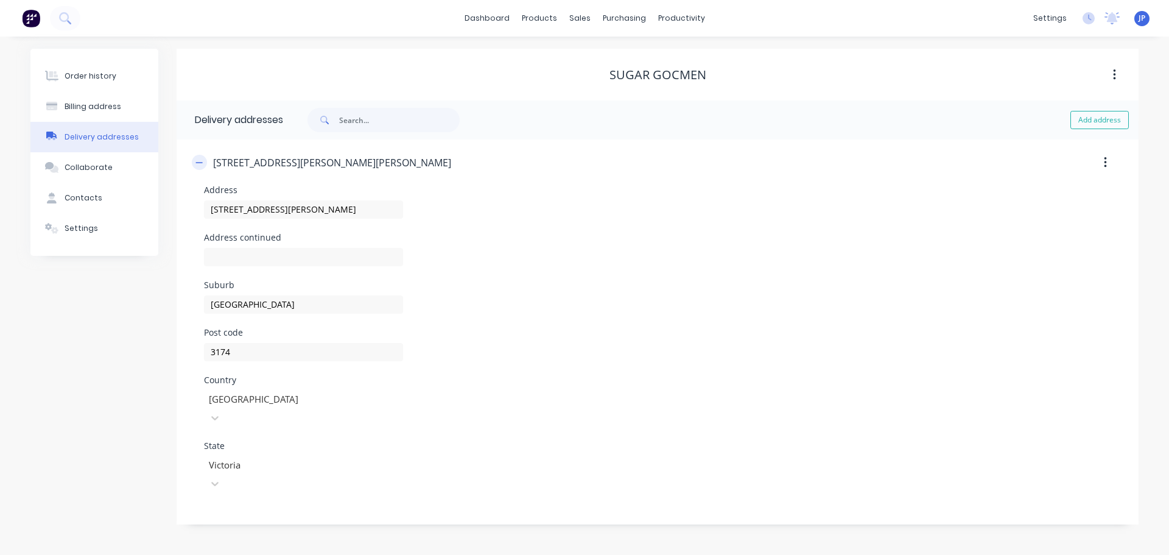
click at [194, 165] on button "button" at bounding box center [199, 162] width 15 height 15
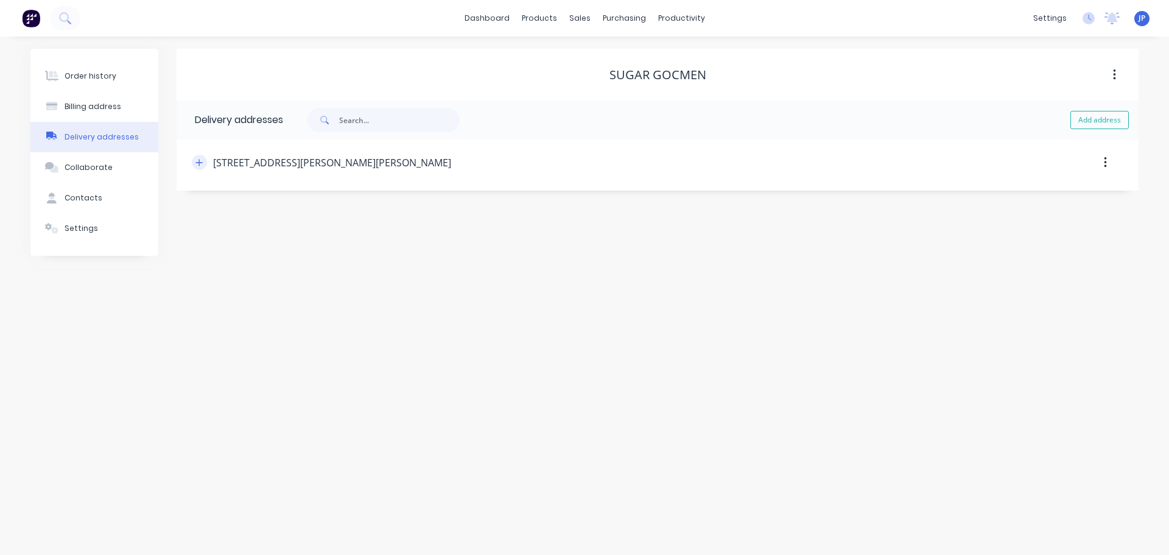
click at [194, 165] on button "button" at bounding box center [199, 162] width 15 height 15
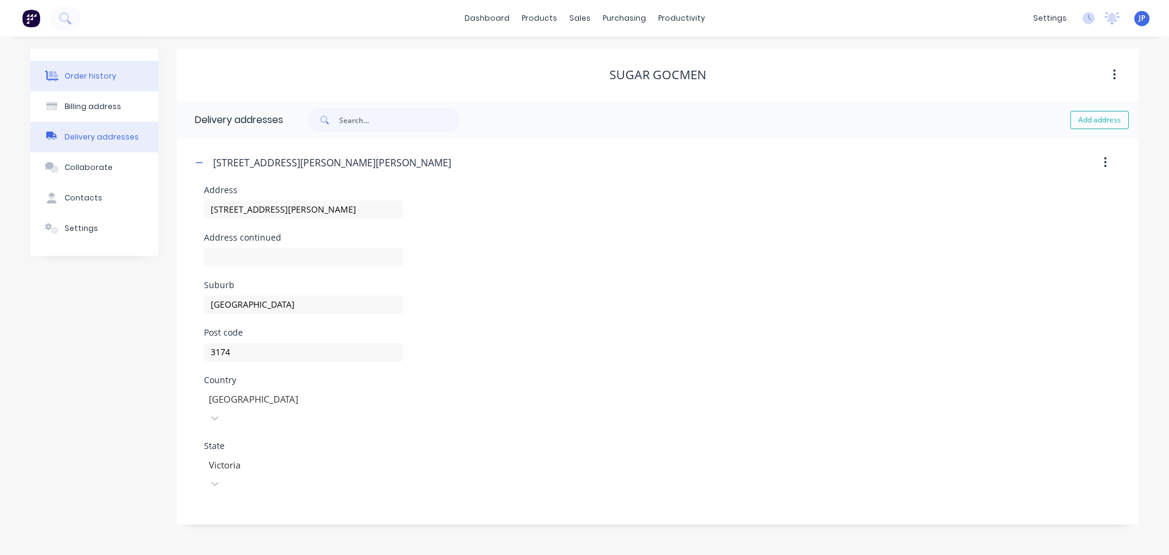
click at [105, 85] on button "Order history" at bounding box center [94, 76] width 128 height 30
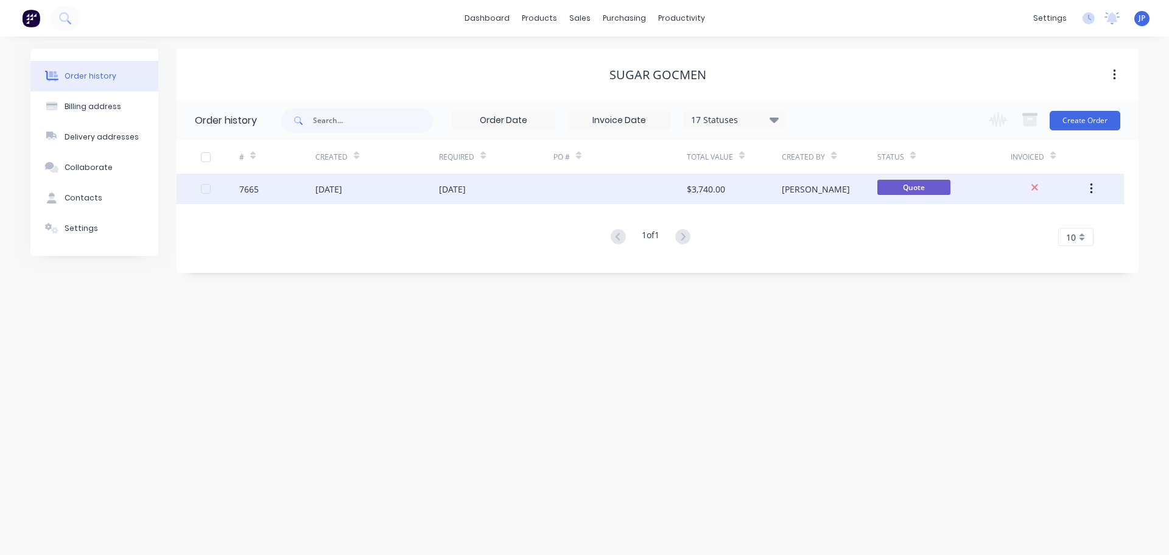
click at [467, 198] on div "[DATE]" at bounding box center [496, 188] width 114 height 30
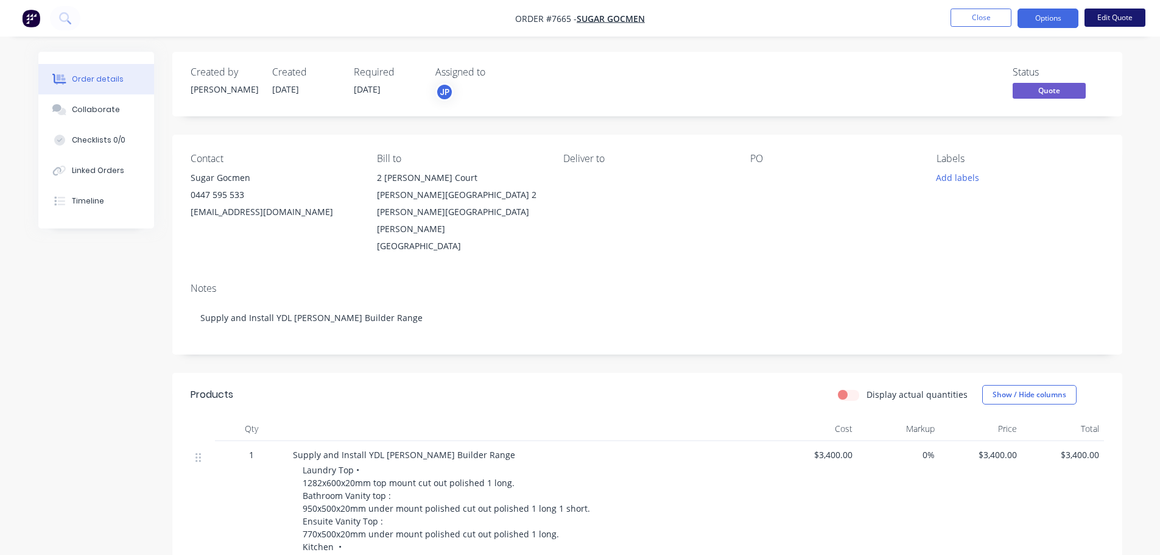
click at [1119, 24] on button "Edit Quote" at bounding box center [1114, 18] width 61 height 18
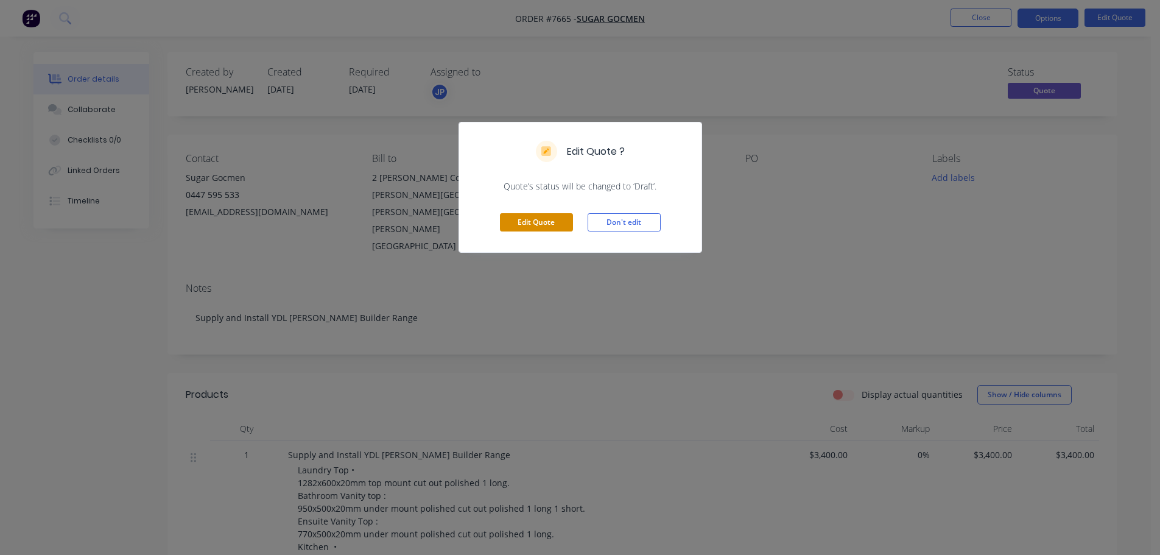
click at [544, 230] on button "Edit Quote" at bounding box center [536, 222] width 73 height 18
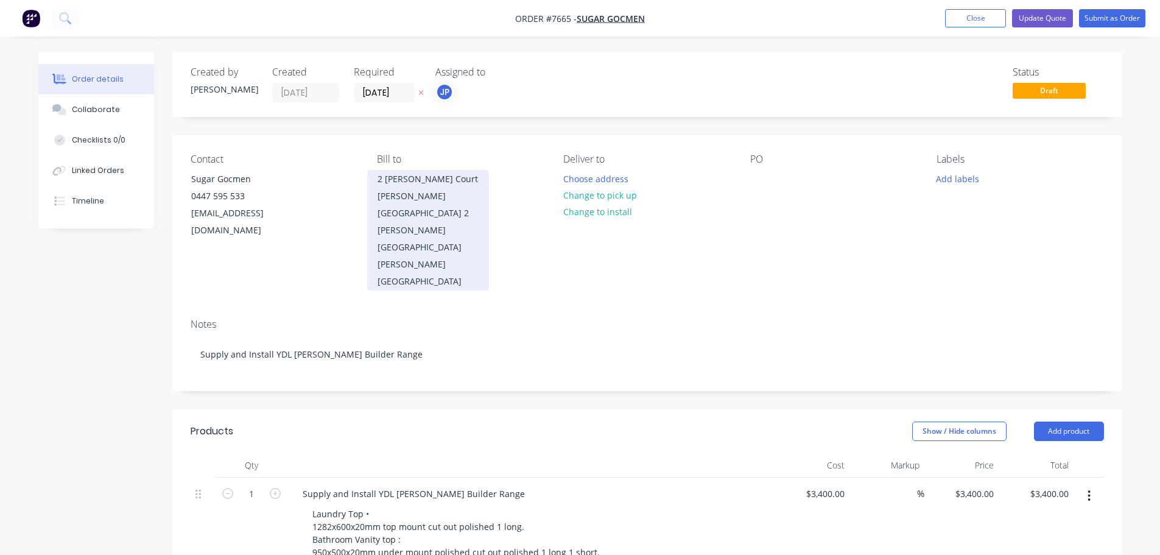
drag, startPoint x: 404, startPoint y: 248, endPoint x: 369, endPoint y: 220, distance: 45.4
click at [369, 220] on div "2 [PERSON_NAME] Court [PERSON_NAME][GEOGRAPHIC_DATA] [STREET_ADDRESS][PERSON_NA…" at bounding box center [428, 230] width 122 height 121
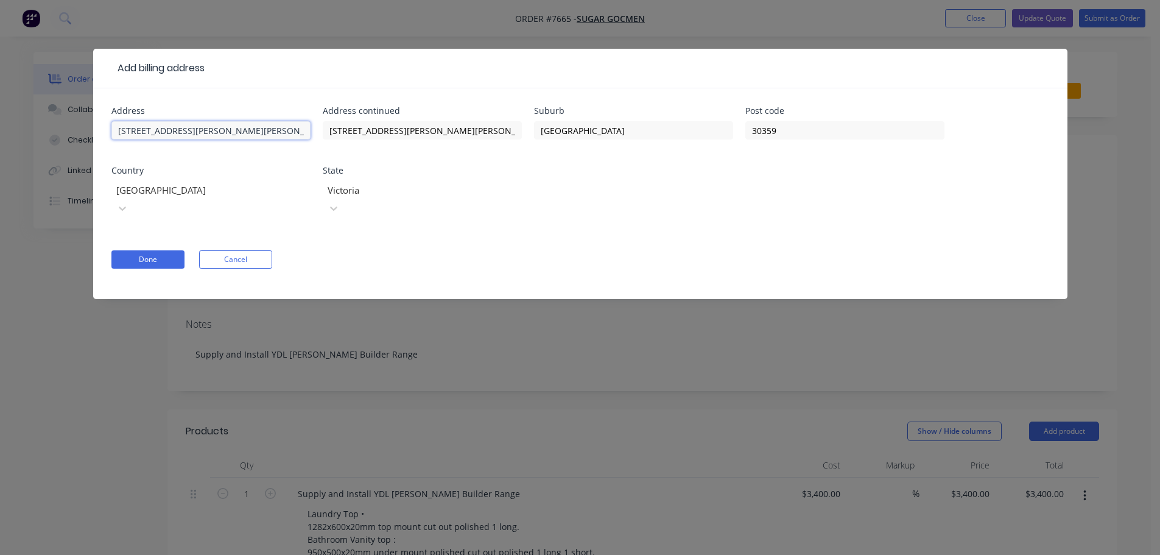
click at [254, 128] on input "[STREET_ADDRESS][PERSON_NAME][PERSON_NAME]" at bounding box center [210, 130] width 199 height 18
drag, startPoint x: 240, startPoint y: 135, endPoint x: 179, endPoint y: 139, distance: 61.6
click at [179, 139] on input "[STREET_ADDRESS][PERSON_NAME][PERSON_NAME]" at bounding box center [210, 130] width 199 height 18
type input "[STREET_ADDRESS][PERSON_NAME]"
drag, startPoint x: 446, startPoint y: 129, endPoint x: 307, endPoint y: 141, distance: 139.3
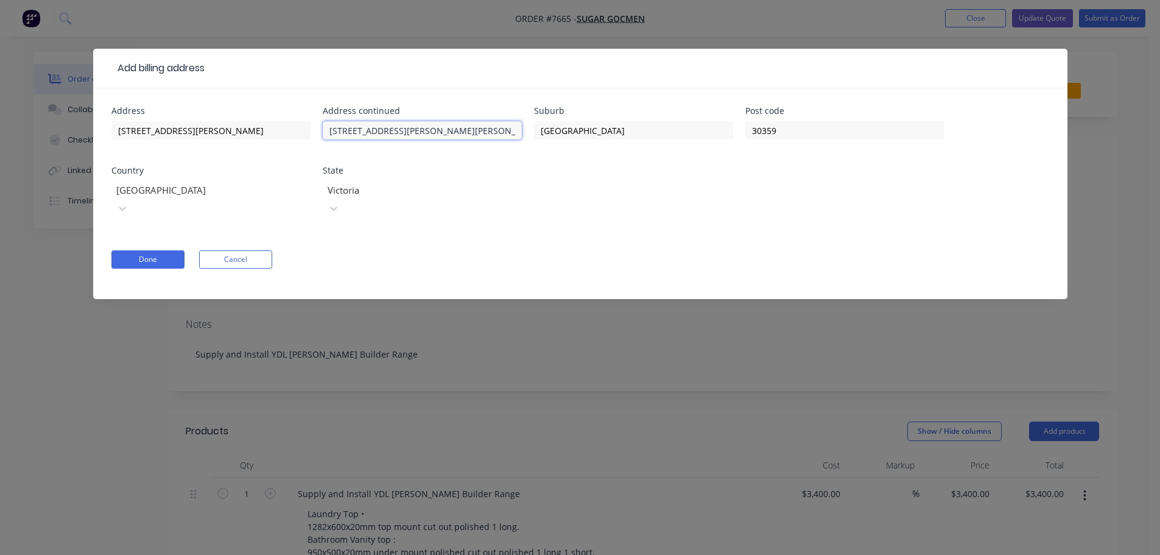
click at [307, 141] on div "Address 2 [PERSON_NAME] Court Address continued [STREET_ADDRESS][PERSON_NAME][P…" at bounding box center [579, 169] width 937 height 125
drag, startPoint x: 813, startPoint y: 128, endPoint x: 747, endPoint y: 130, distance: 65.8
click at [747, 130] on input "30359" at bounding box center [844, 130] width 199 height 18
type input "3174"
click at [753, 216] on form "Address 2 [PERSON_NAME] Court Address continued [GEOGRAPHIC_DATA] Post code 317…" at bounding box center [579, 203] width 937 height 192
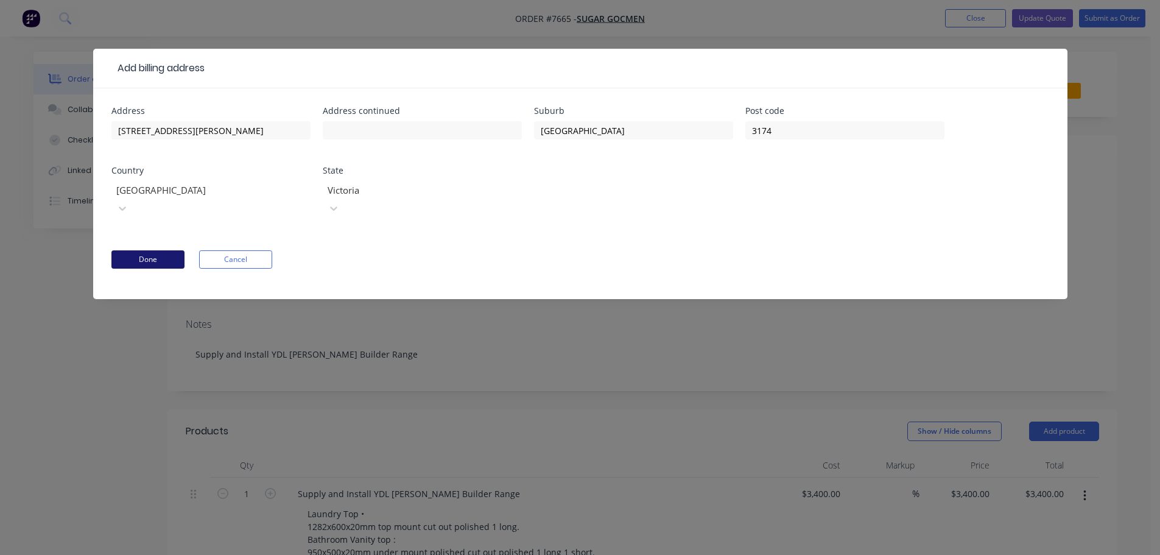
click at [143, 250] on button "Done" at bounding box center [147, 259] width 73 height 18
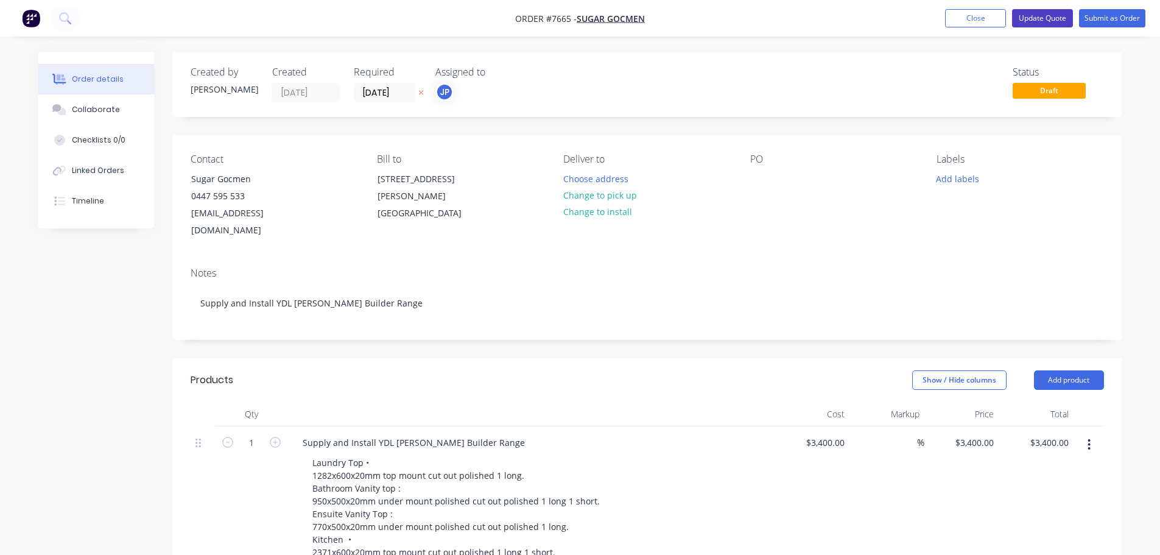
click at [1057, 24] on button "Update Quote" at bounding box center [1042, 18] width 61 height 18
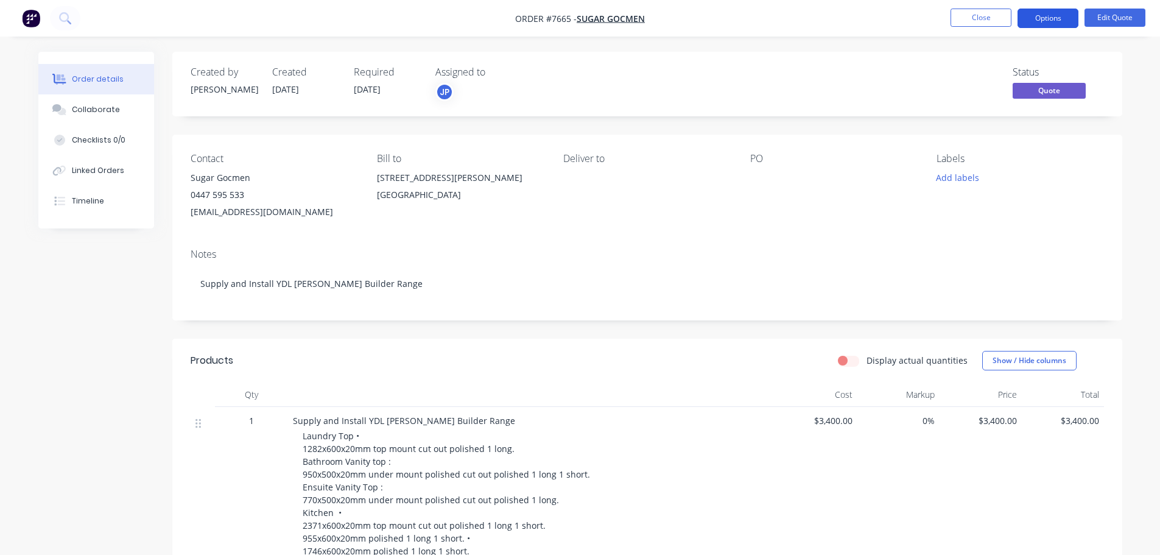
click at [1046, 22] on button "Options" at bounding box center [1047, 18] width 61 height 19
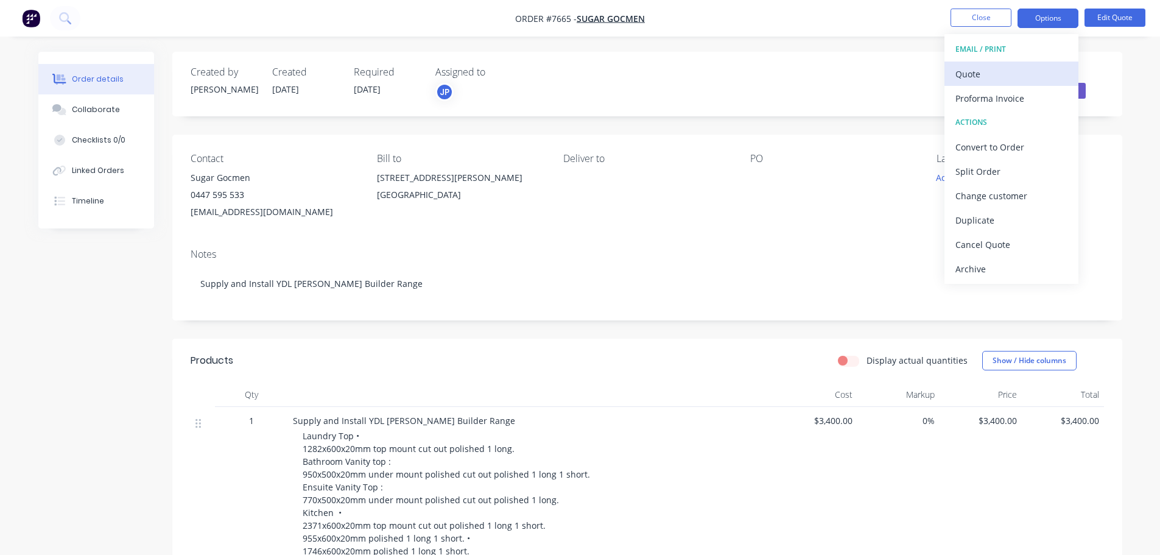
click at [997, 77] on div "Quote" at bounding box center [1011, 74] width 112 height 18
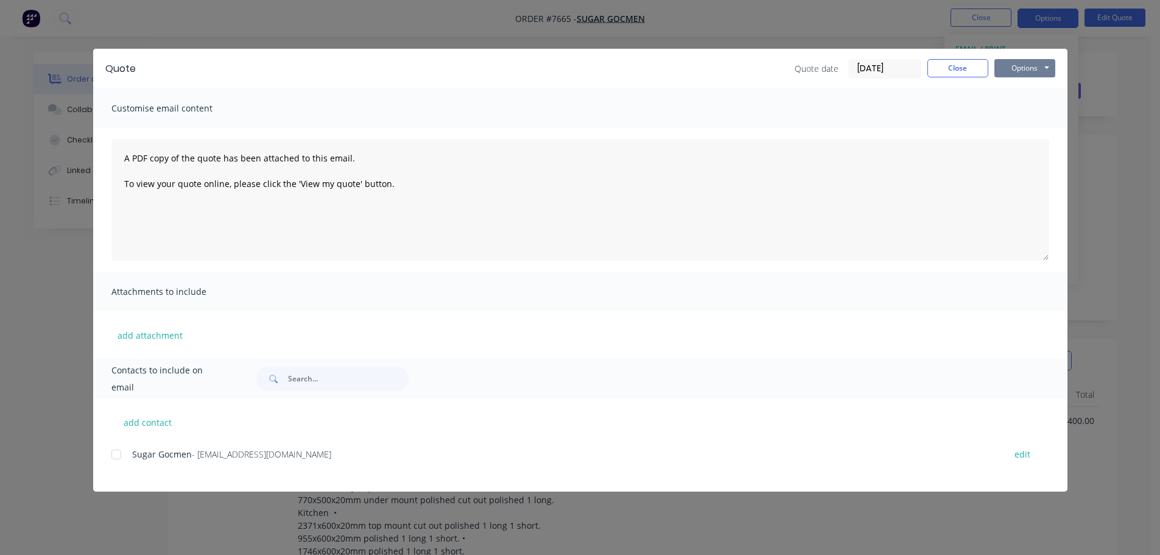
click at [1029, 72] on button "Options" at bounding box center [1024, 68] width 61 height 18
click at [1026, 87] on button "Preview" at bounding box center [1033, 90] width 78 height 20
click at [973, 69] on button "Close" at bounding box center [957, 68] width 61 height 18
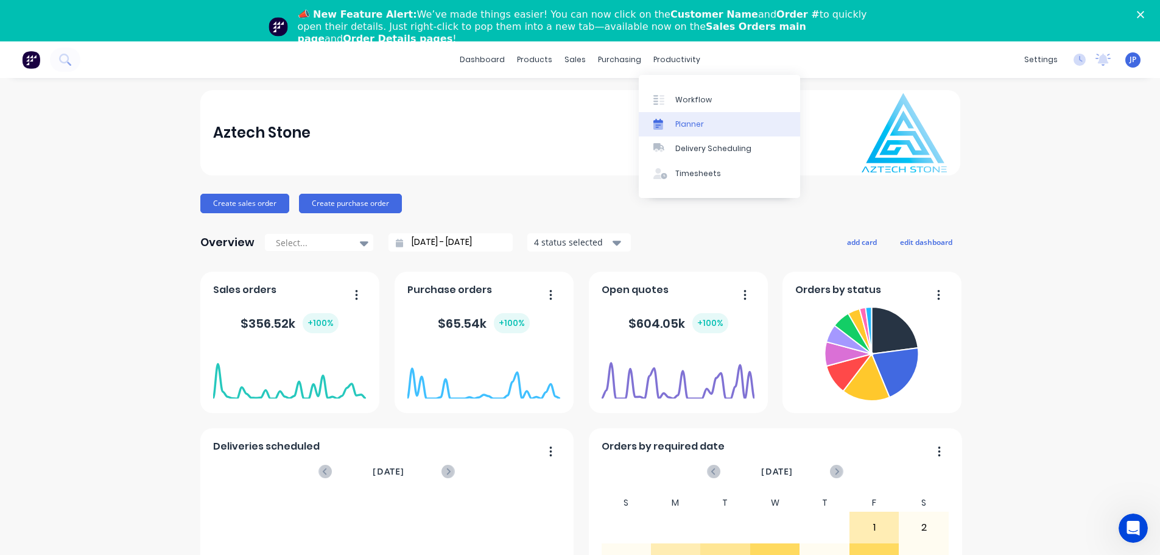
click at [690, 121] on div "Planner" at bounding box center [689, 124] width 29 height 11
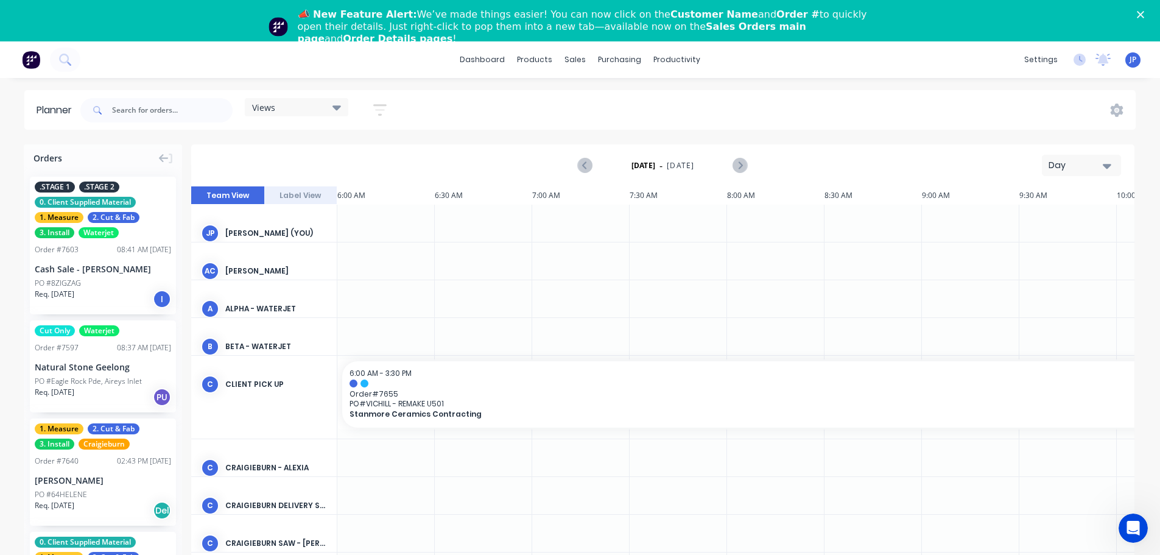
scroll to position [0, 390]
click at [335, 107] on icon at bounding box center [336, 107] width 9 height 5
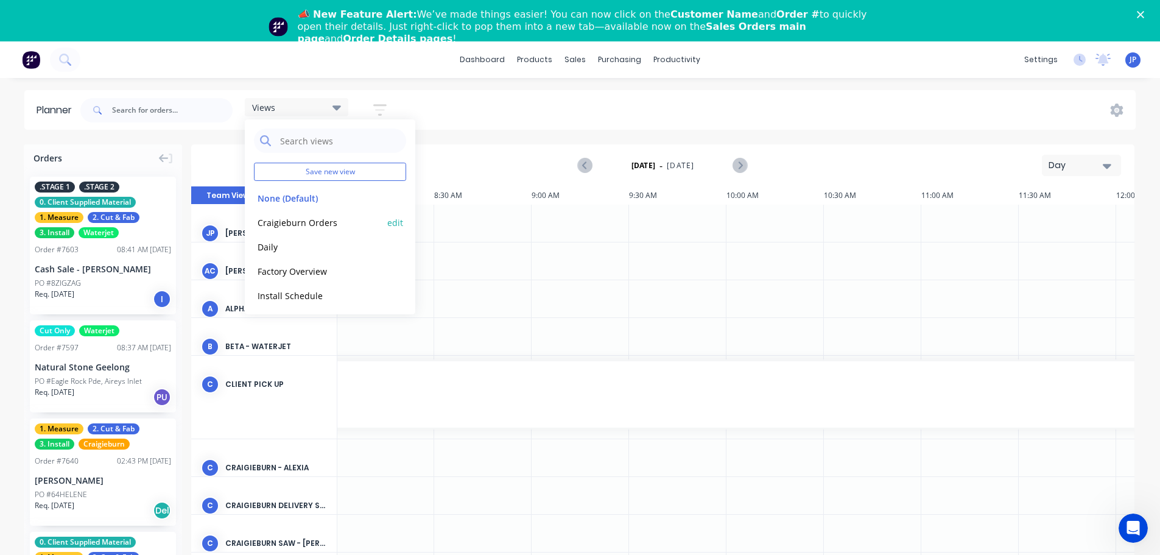
click at [304, 220] on button "Craigieburn Orders" at bounding box center [319, 222] width 130 height 14
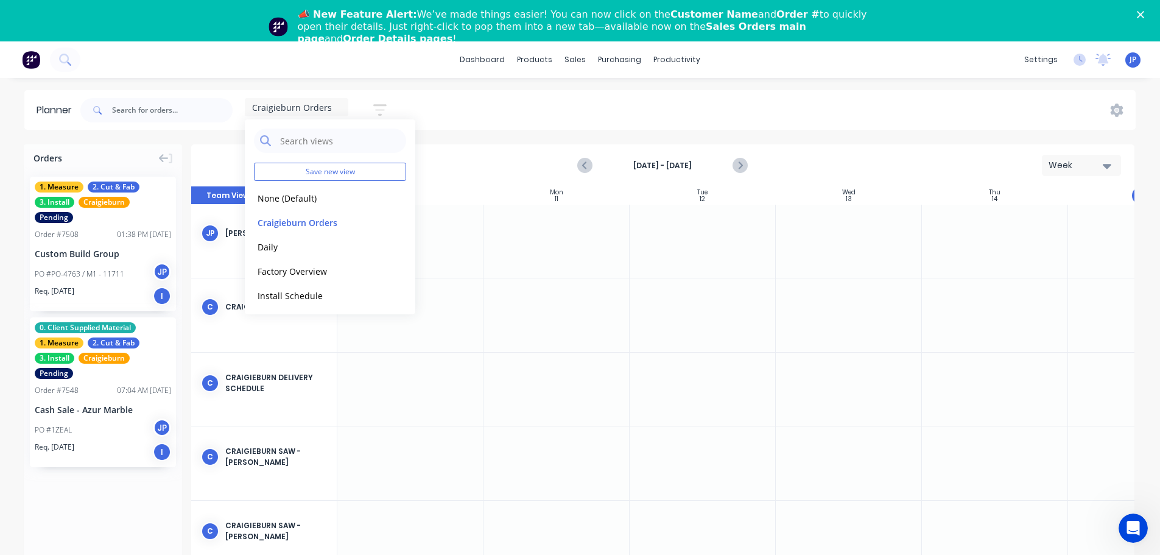
scroll to position [0, 1]
click at [489, 107] on div "Craigieburn Orders Save new view None (Default) edit Craigieburn Orders edit Da…" at bounding box center [606, 110] width 1057 height 37
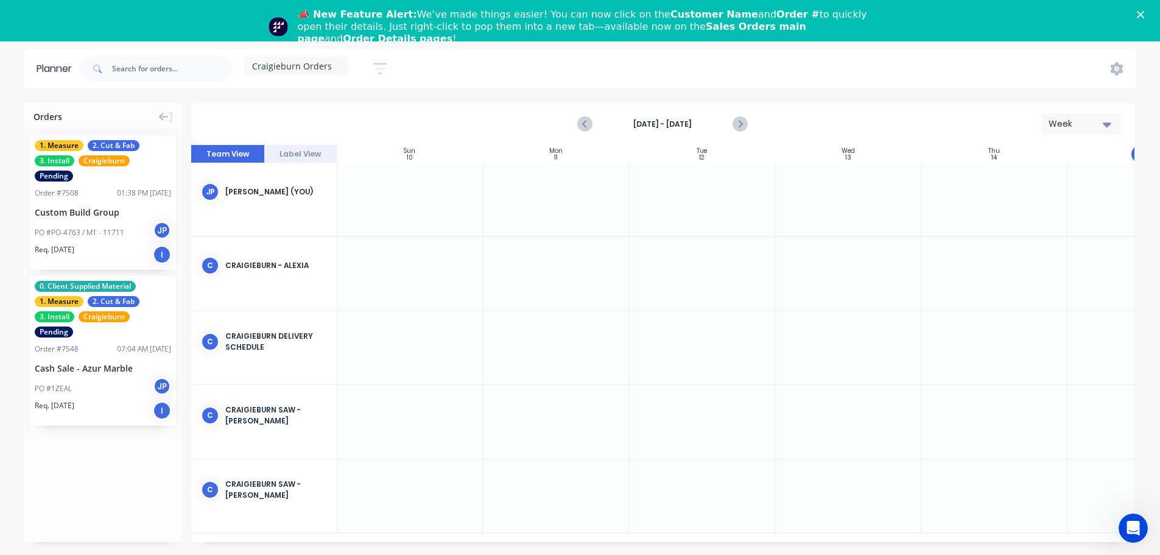
scroll to position [0, 0]
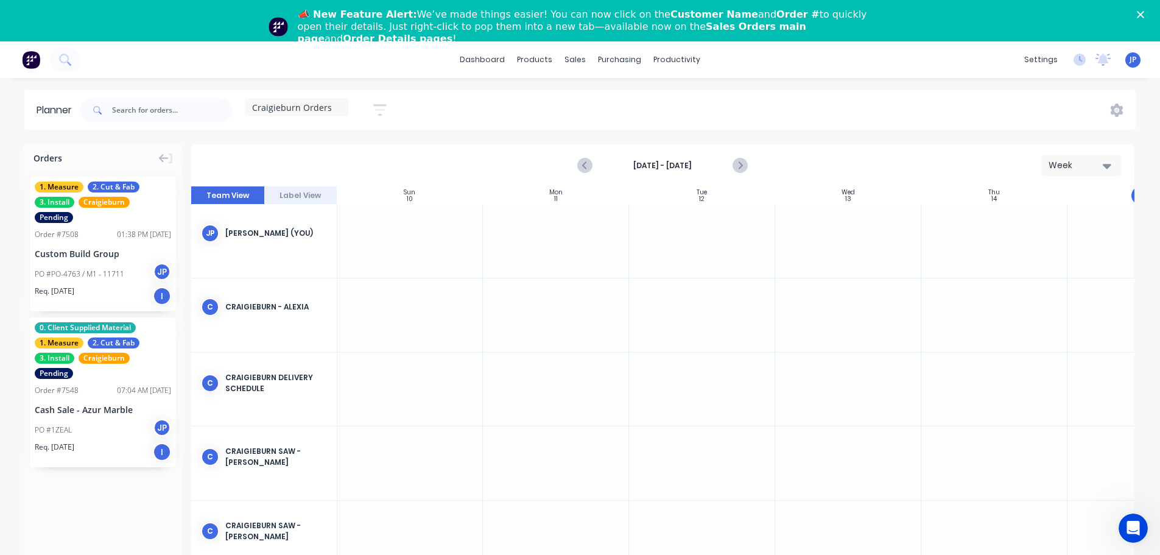
click at [334, 105] on div "Craigieburn Orders" at bounding box center [296, 107] width 89 height 11
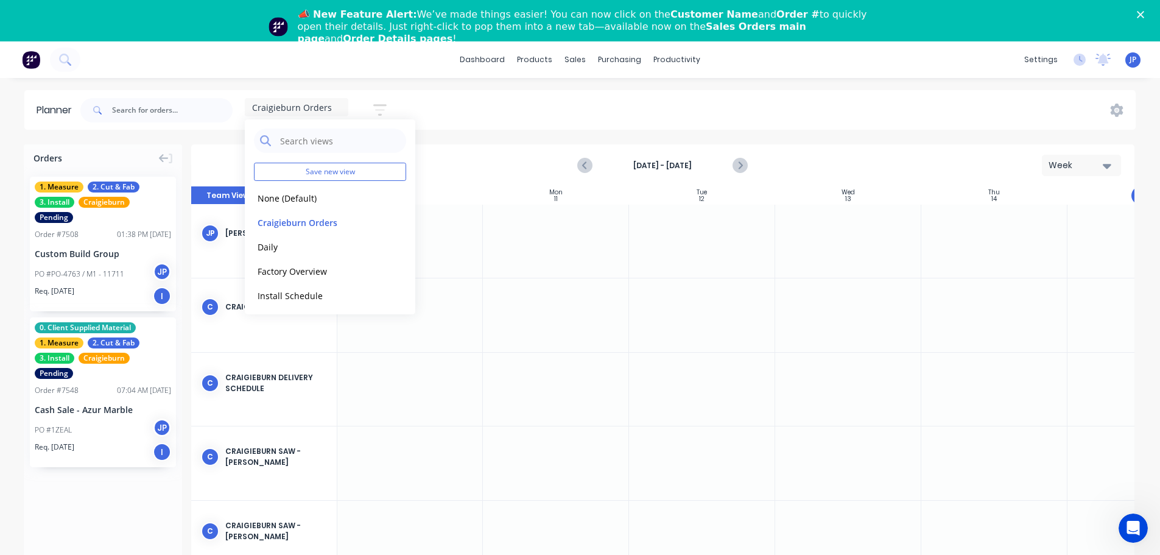
click at [334, 105] on div "Craigieburn Orders" at bounding box center [296, 107] width 89 height 11
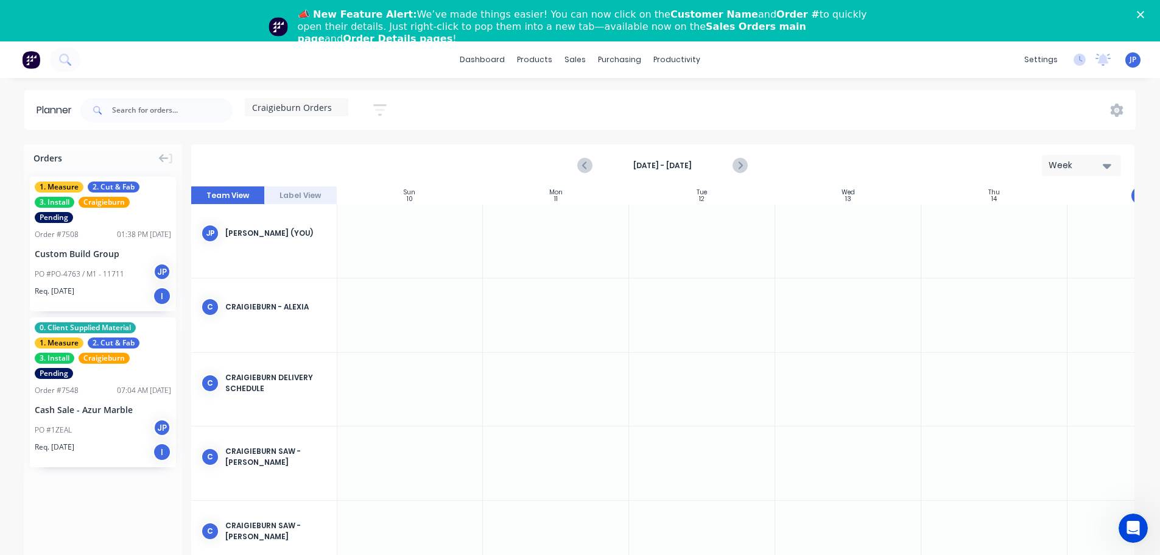
scroll to position [0, 1]
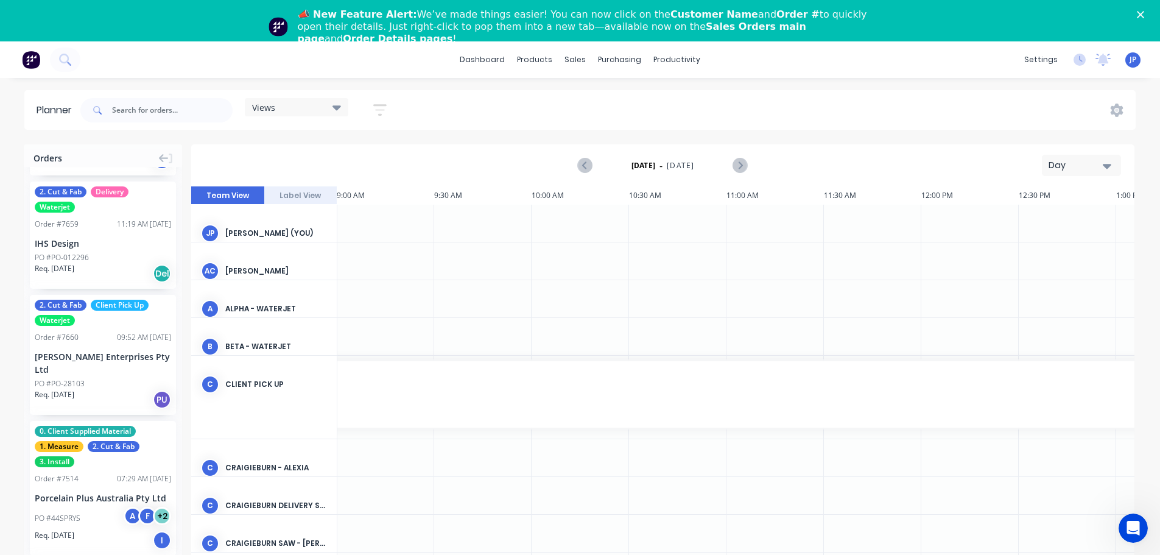
scroll to position [731, 0]
click at [335, 110] on icon at bounding box center [336, 106] width 9 height 13
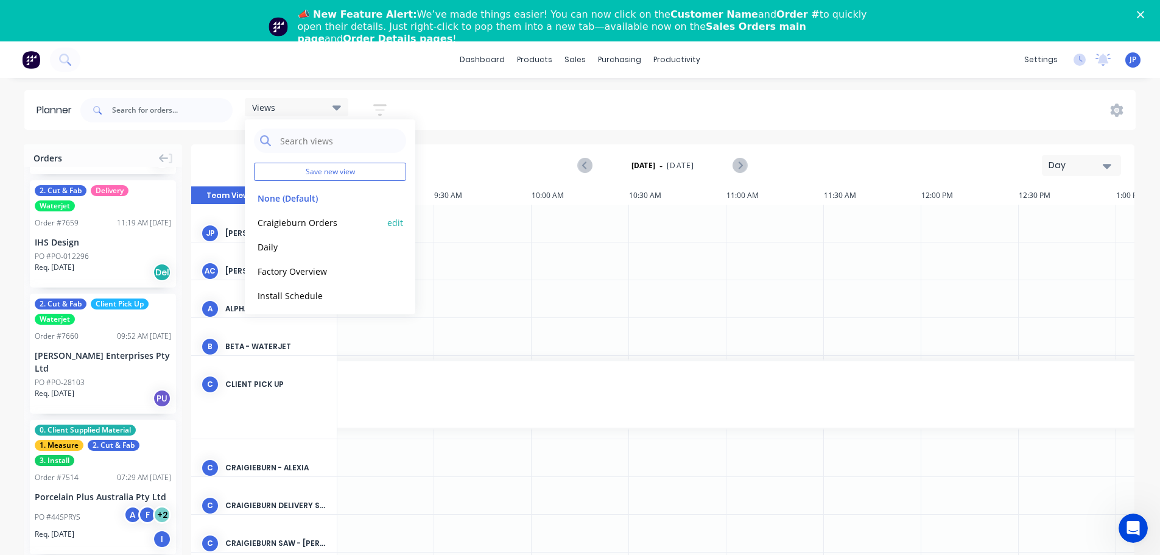
click at [289, 221] on button "Craigieburn Orders" at bounding box center [319, 222] width 130 height 14
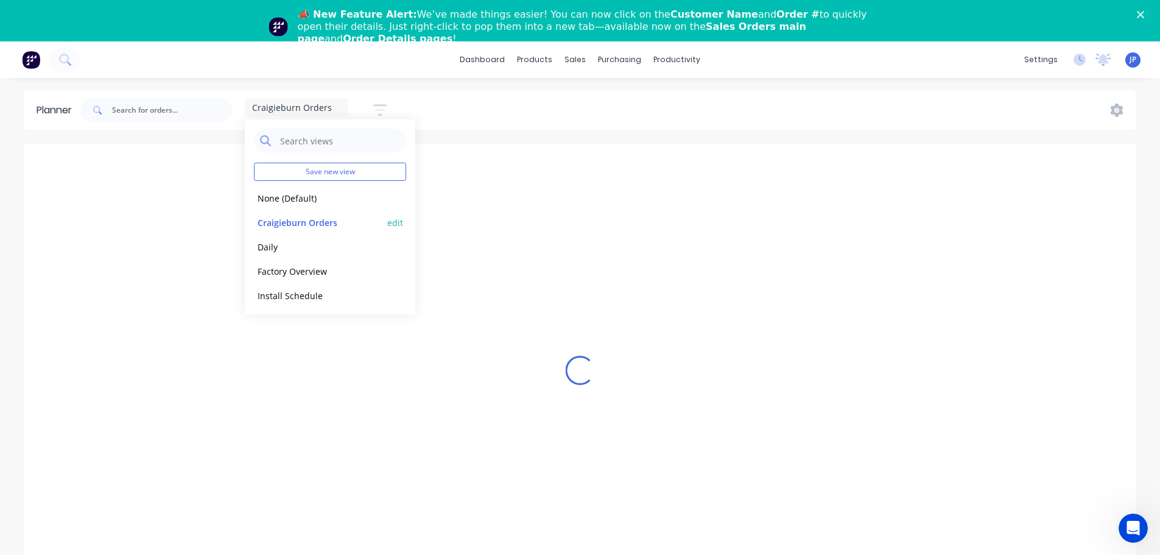
scroll to position [0, 1]
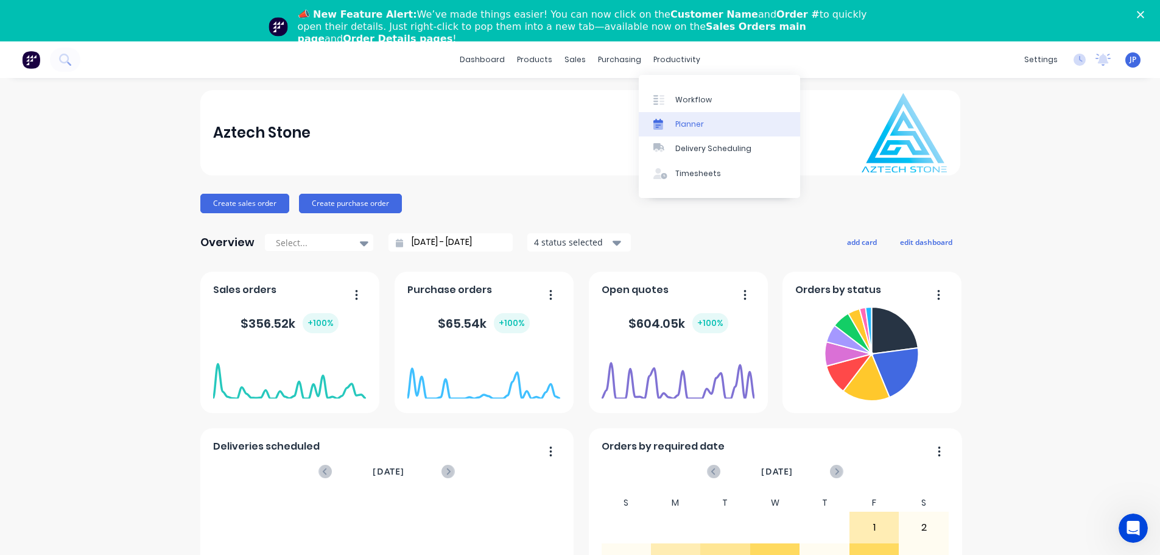
click at [684, 125] on div "Planner" at bounding box center [689, 124] width 29 height 11
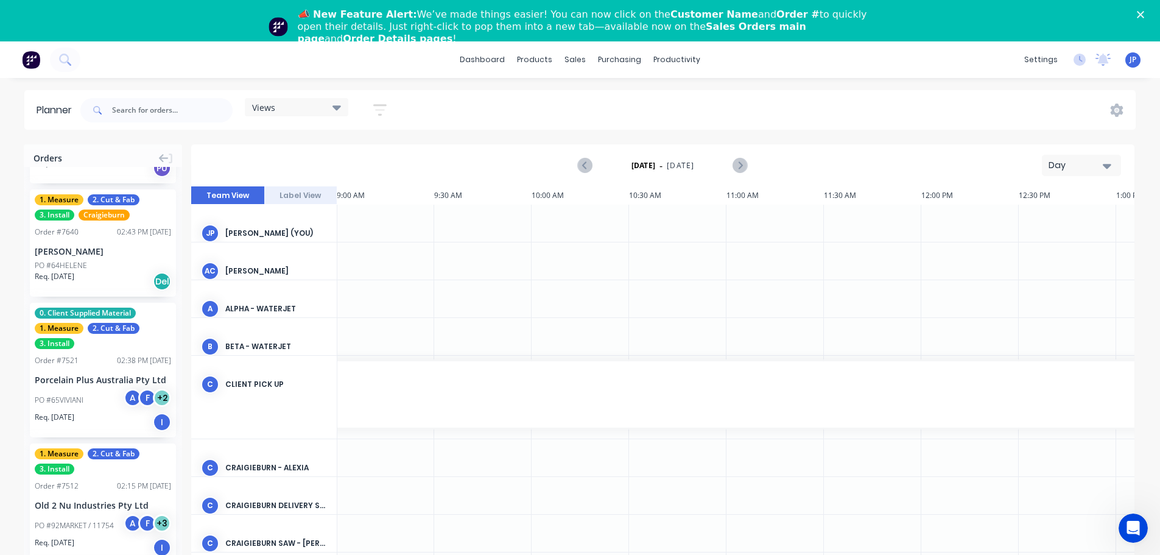
scroll to position [244, 0]
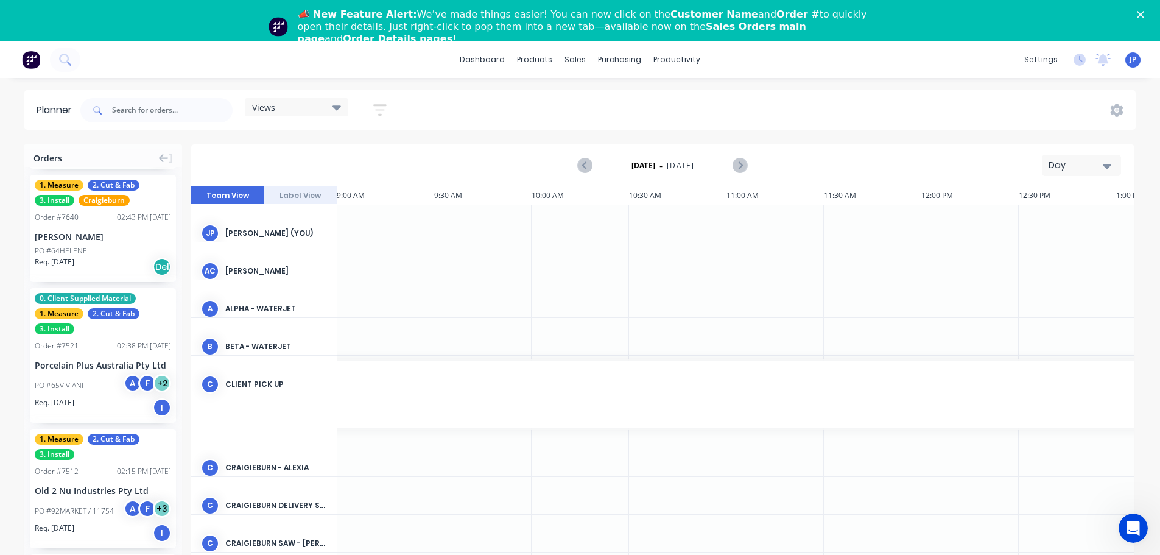
click at [338, 108] on icon at bounding box center [336, 107] width 9 height 5
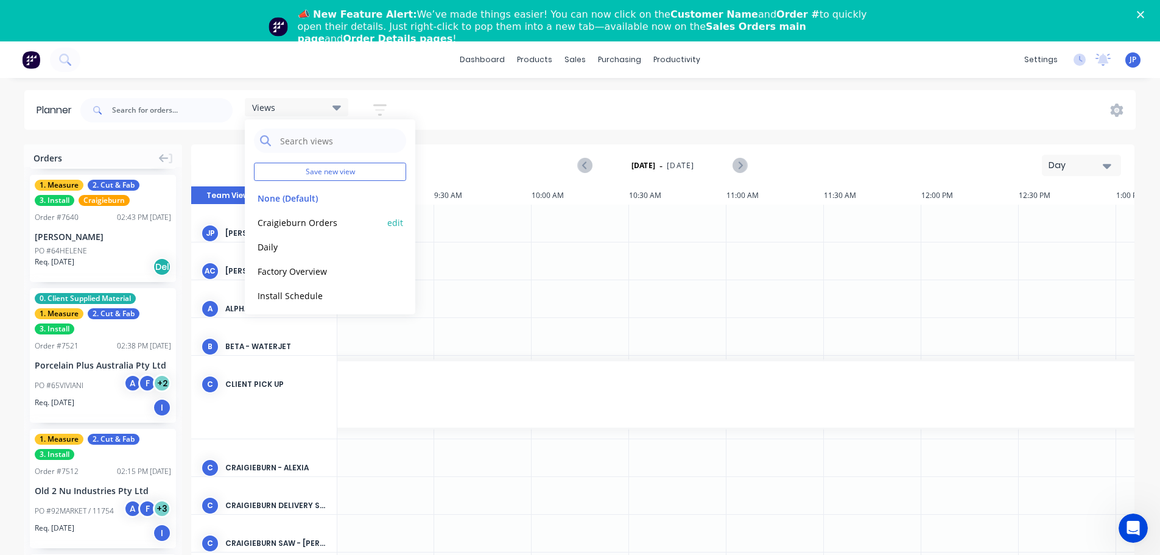
click at [311, 226] on button "Craigieburn Orders" at bounding box center [319, 222] width 130 height 14
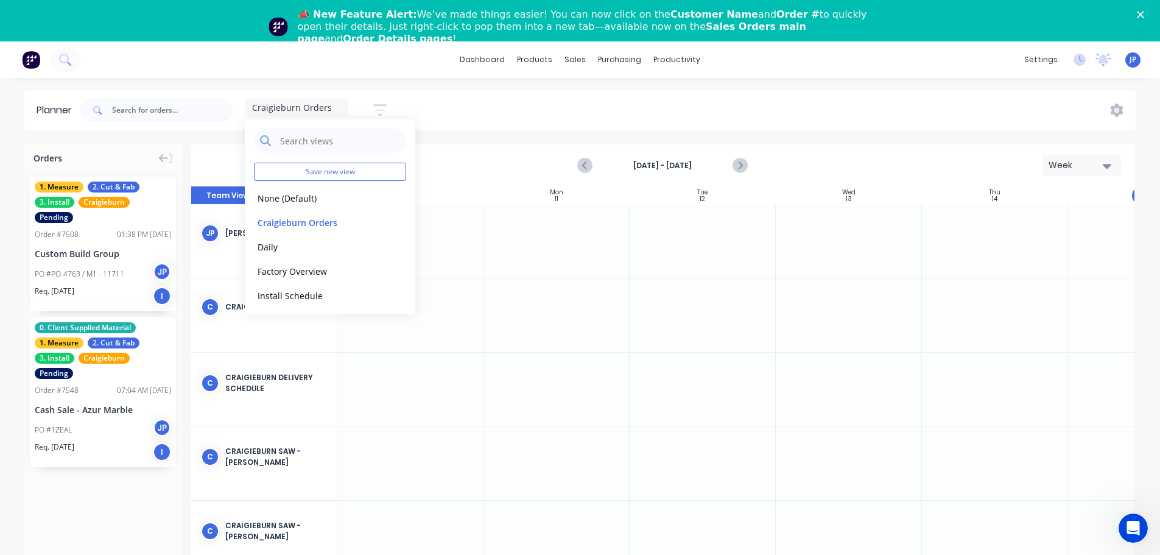
scroll to position [0, 1]
click at [222, 250] on div "JP Jim Psichogios (You)" at bounding box center [263, 233] width 145 height 57
